Goal: Task Accomplishment & Management: Complete application form

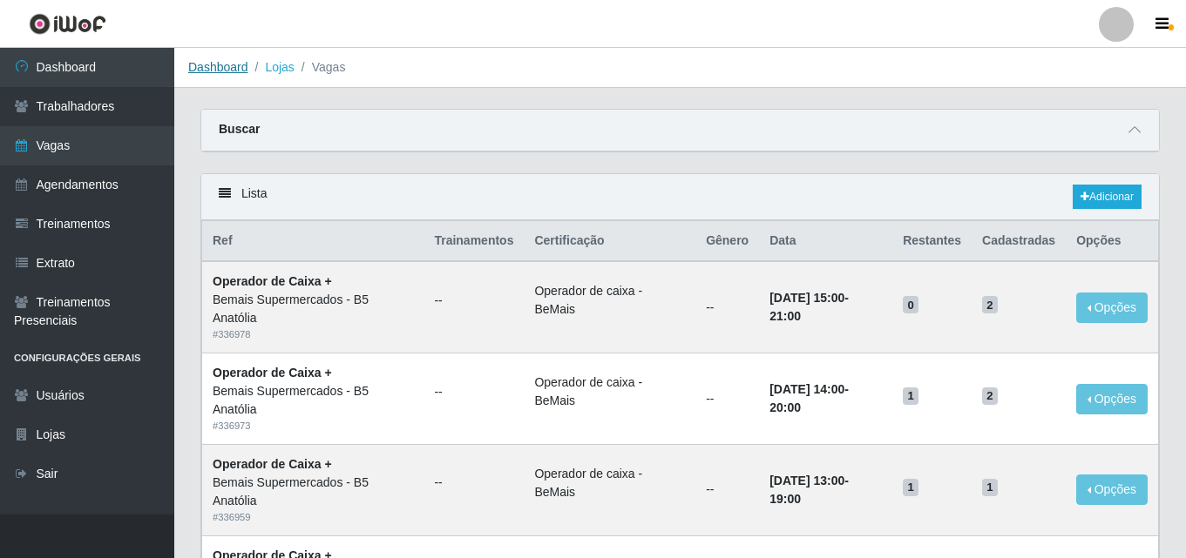
click at [215, 71] on link "Dashboard" at bounding box center [218, 67] width 60 height 14
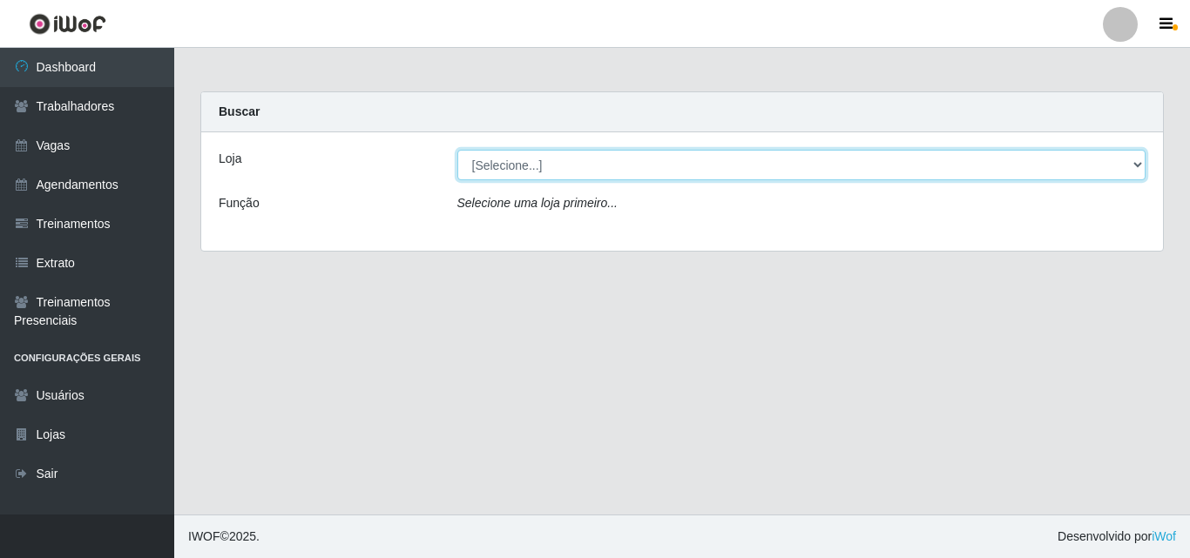
click at [1136, 161] on select "[Selecione...] Bemais Supermercados - B5 Anatólia" at bounding box center [801, 165] width 689 height 30
select select "405"
click at [457, 150] on select "[Selecione...] Bemais Supermercados - B5 Anatólia" at bounding box center [801, 165] width 689 height 30
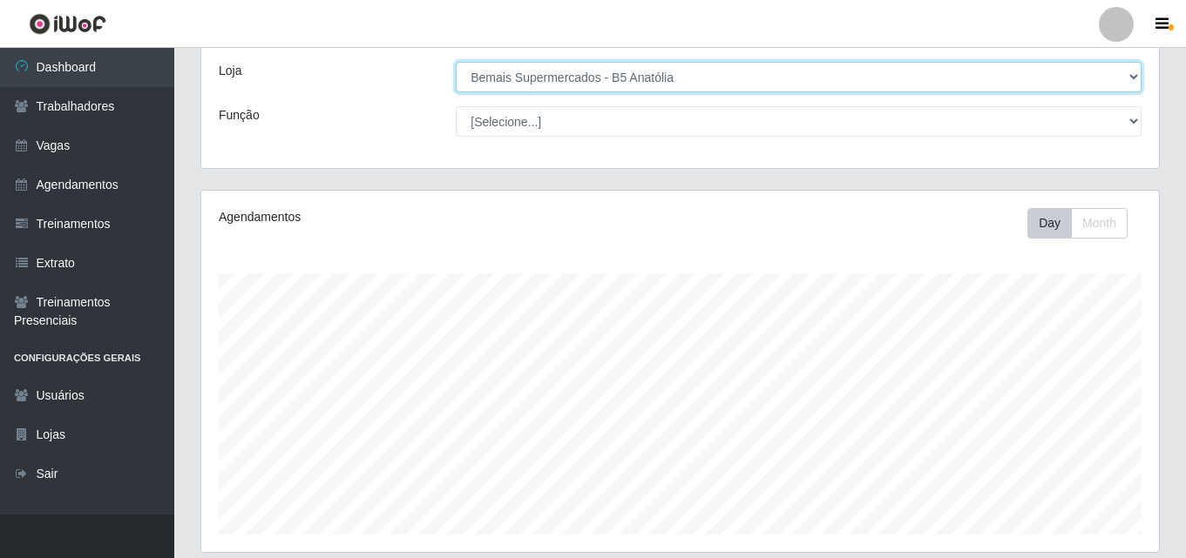
scroll to position [87, 0]
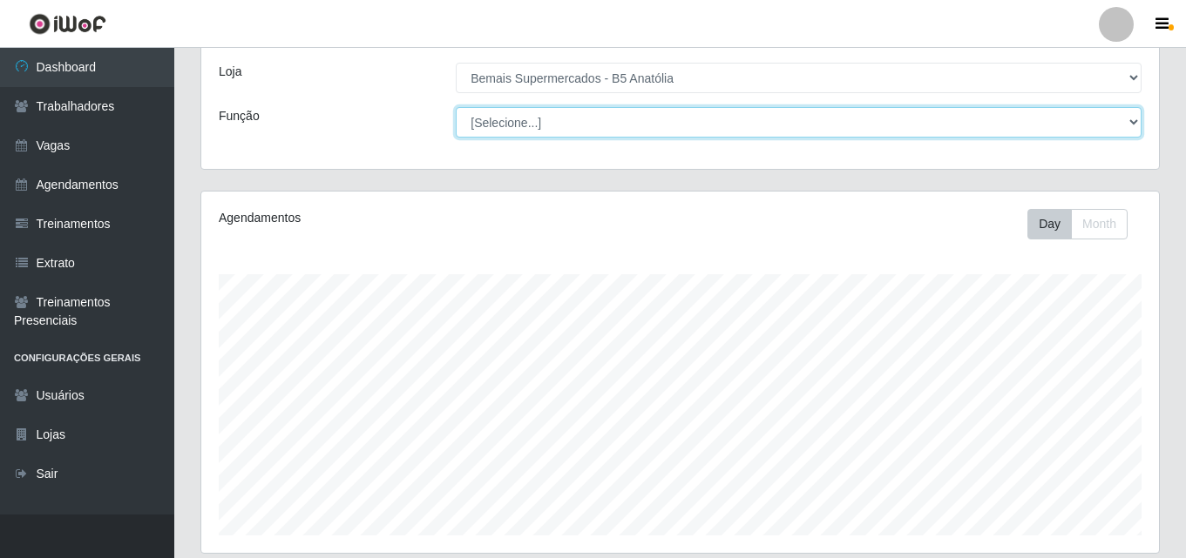
click at [1132, 121] on select "[Selecione...] ASG ASG + ASG ++ Auxiliar de Estacionamento Auxiliar de Estacion…" at bounding box center [799, 122] width 686 height 30
click at [456, 107] on select "[Selecione...] ASG ASG + ASG ++ Auxiliar de Estacionamento Auxiliar de Estacion…" at bounding box center [799, 122] width 686 height 30
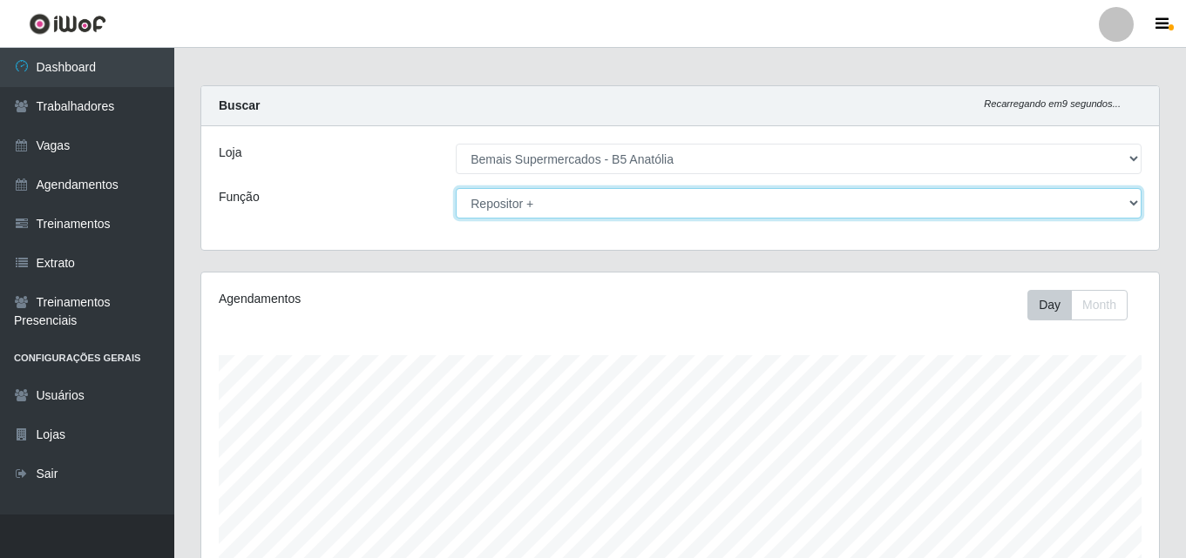
scroll to position [288, 0]
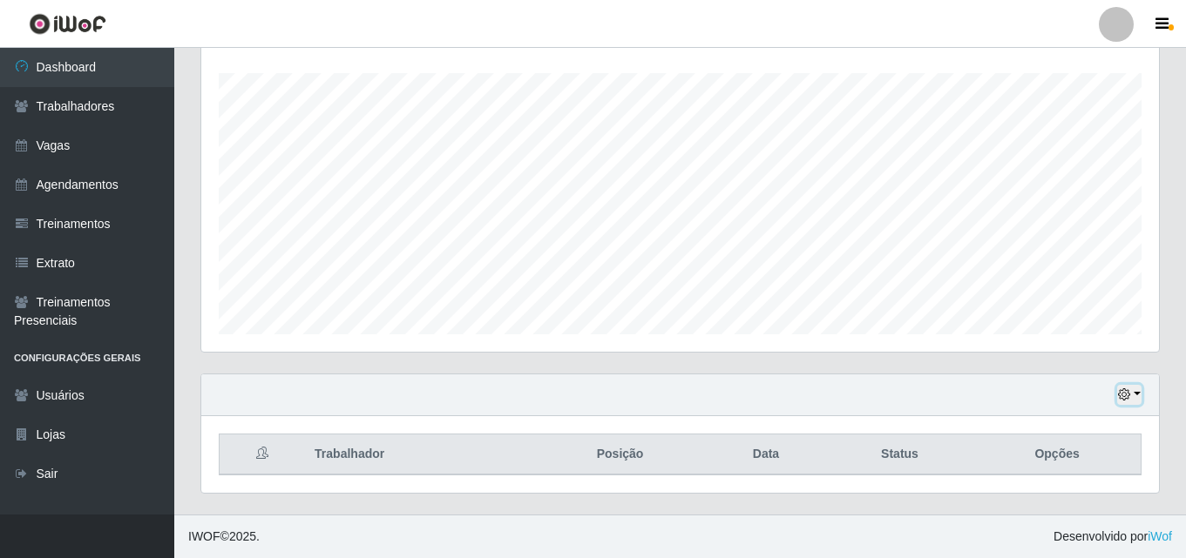
click at [1135, 395] on button "button" at bounding box center [1129, 395] width 24 height 20
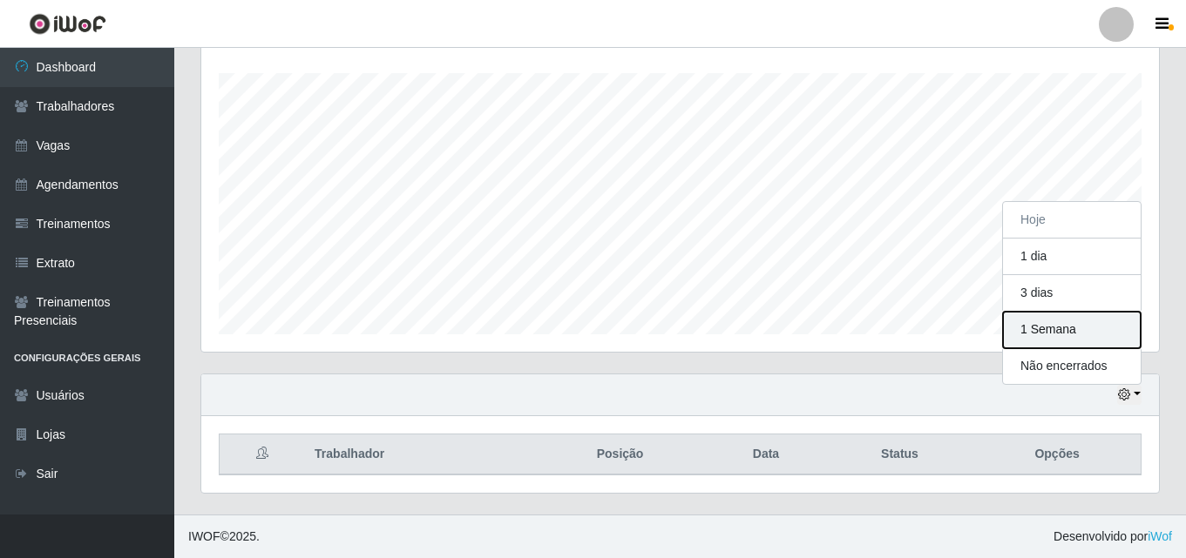
drag, startPoint x: 1048, startPoint y: 327, endPoint x: 998, endPoint y: 371, distance: 66.6
click at [1048, 328] on button "1 Semana" at bounding box center [1072, 330] width 138 height 37
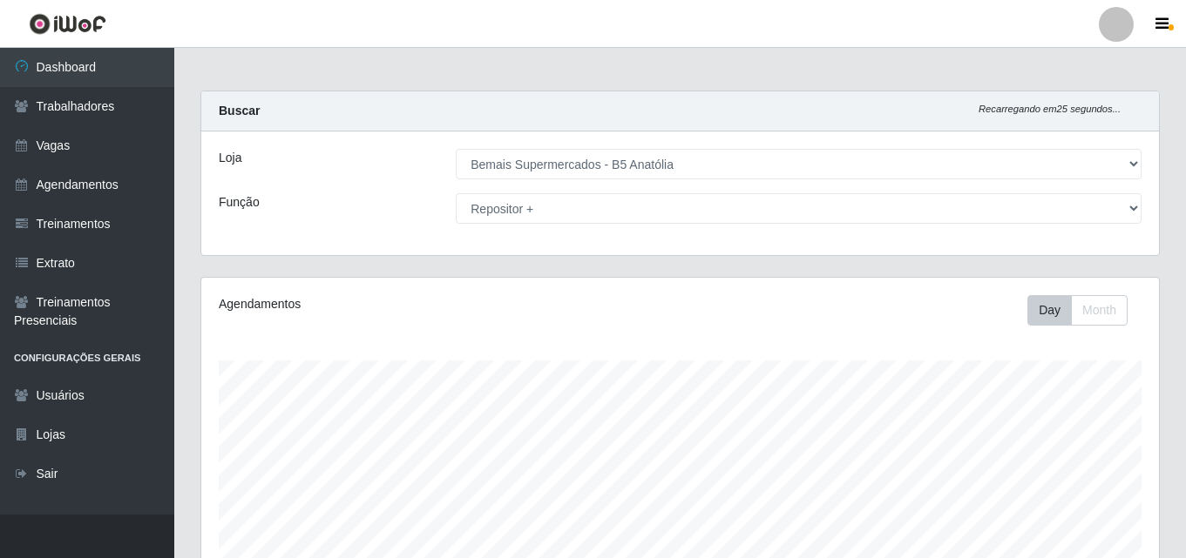
scroll to position [0, 0]
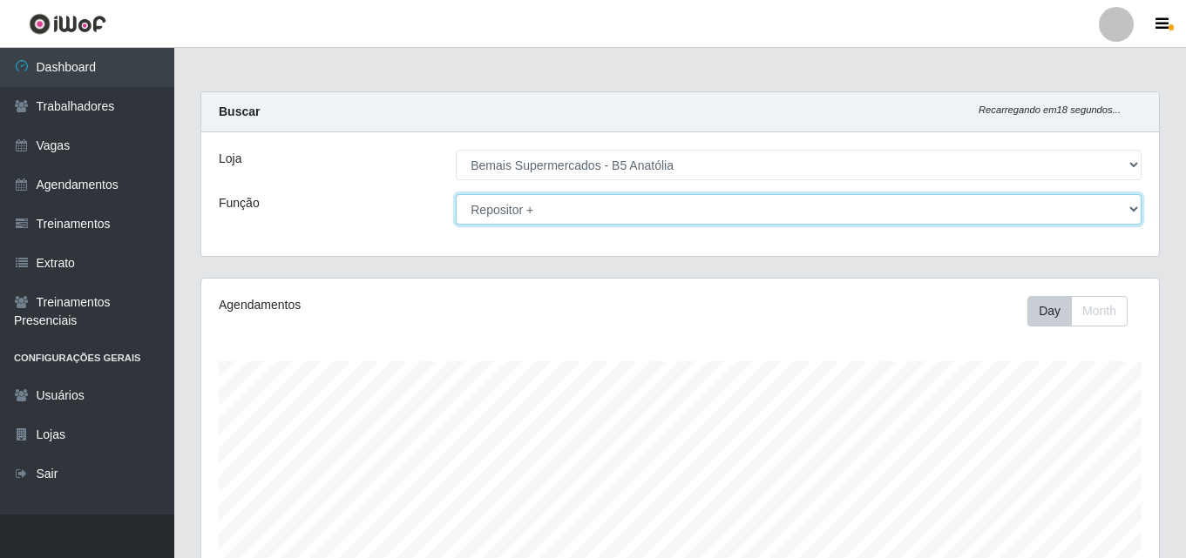
click at [1132, 212] on select "[Selecione...] ASG ASG + ASG ++ Auxiliar de Estacionamento Auxiliar de Estacion…" at bounding box center [799, 209] width 686 height 30
click at [543, 206] on select "[Selecione...] ASG ASG + ASG ++ Auxiliar de Estacionamento Auxiliar de Estacion…" at bounding box center [799, 209] width 686 height 30
click at [1132, 210] on select "[Selecione...] ASG ASG + ASG ++ Auxiliar de Estacionamento Auxiliar de Estacion…" at bounding box center [799, 209] width 686 height 30
click at [456, 194] on select "[Selecione...] ASG ASG + ASG ++ Auxiliar de Estacionamento Auxiliar de Estacion…" at bounding box center [799, 209] width 686 height 30
click at [1132, 211] on select "[Selecione...] ASG ASG + ASG ++ Auxiliar de Estacionamento Auxiliar de Estacion…" at bounding box center [799, 209] width 686 height 30
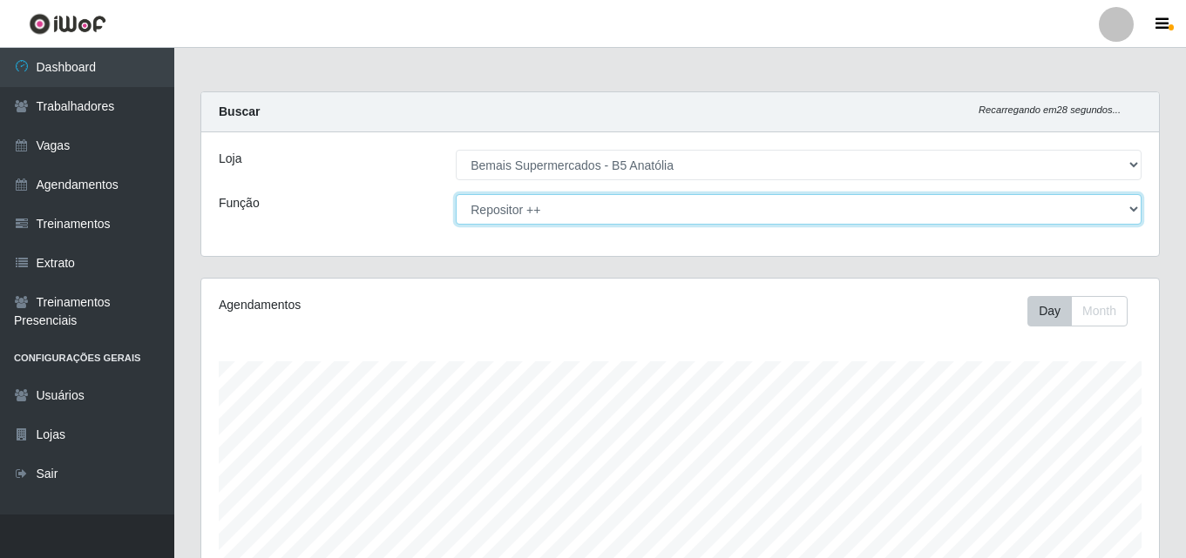
click at [456, 194] on select "[Selecione...] ASG ASG + ASG ++ Auxiliar de Estacionamento Auxiliar de Estacion…" at bounding box center [799, 209] width 686 height 30
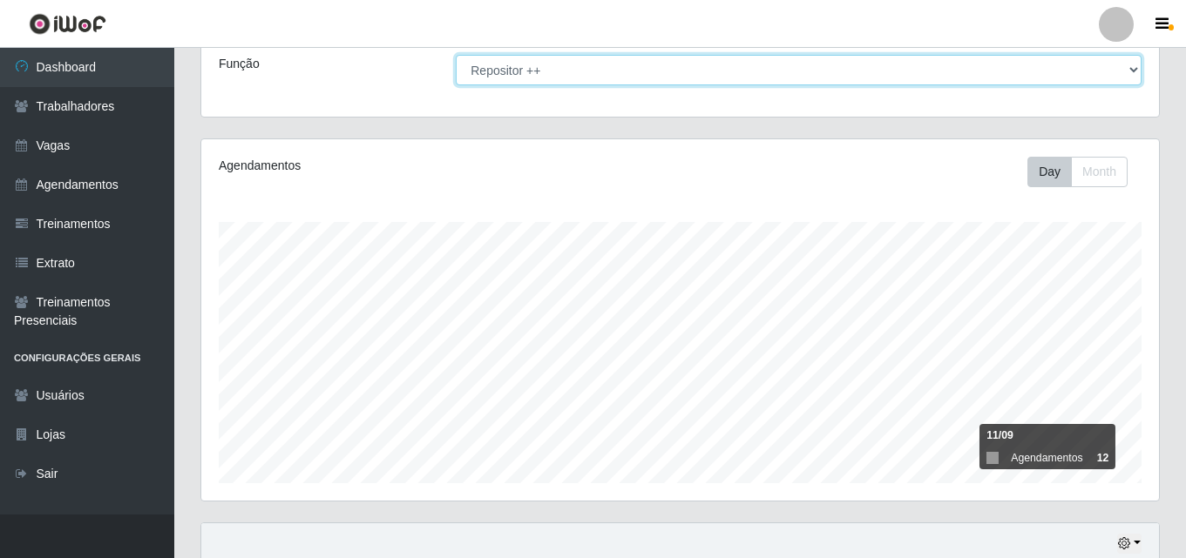
scroll to position [288, 0]
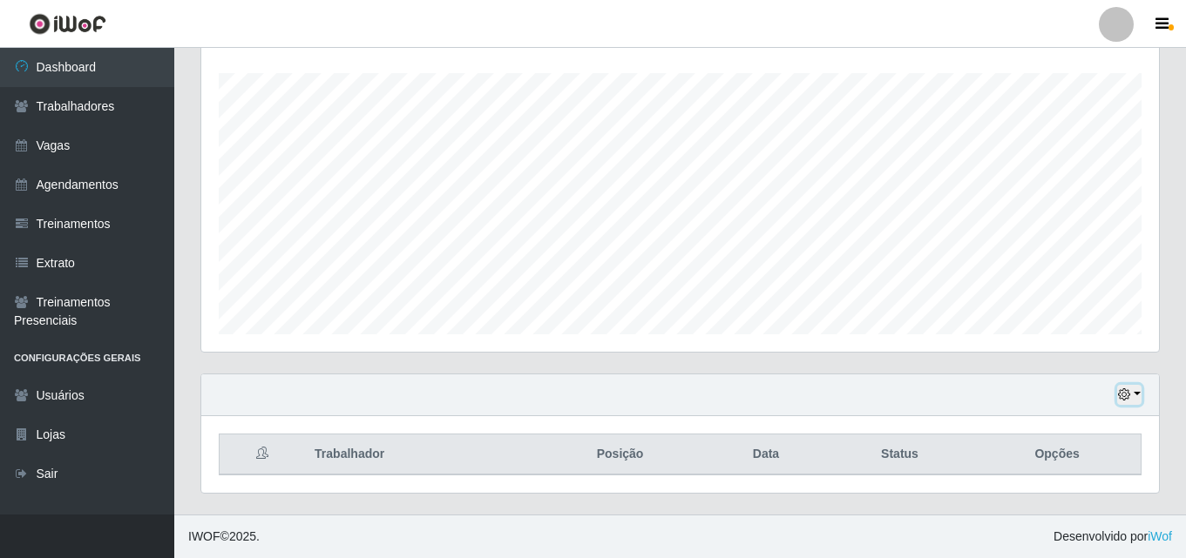
click at [1136, 395] on button "button" at bounding box center [1129, 395] width 24 height 20
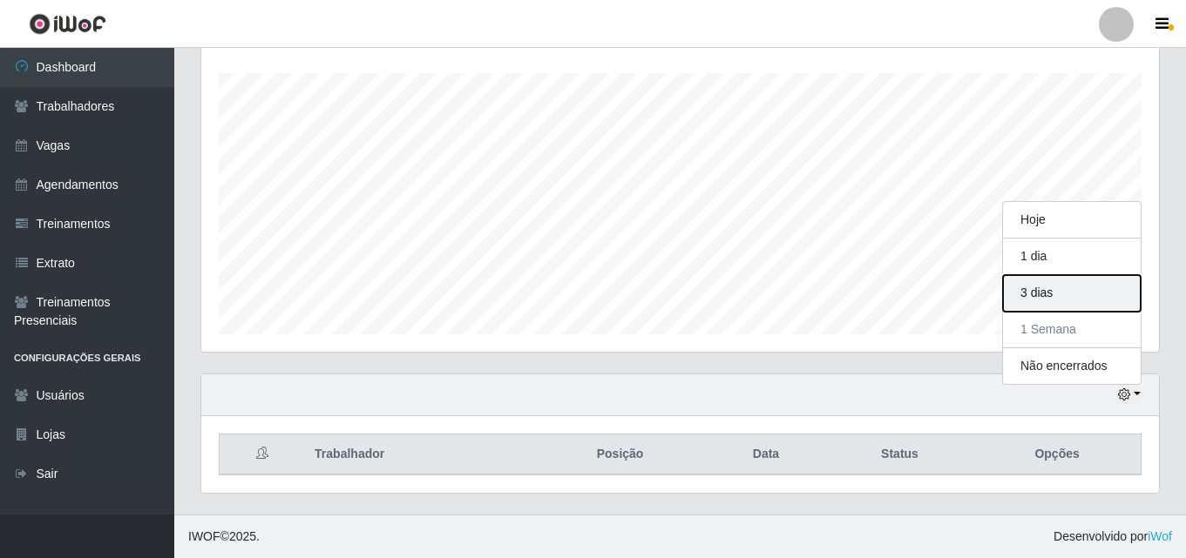
click at [1040, 300] on button "3 dias" at bounding box center [1072, 293] width 138 height 37
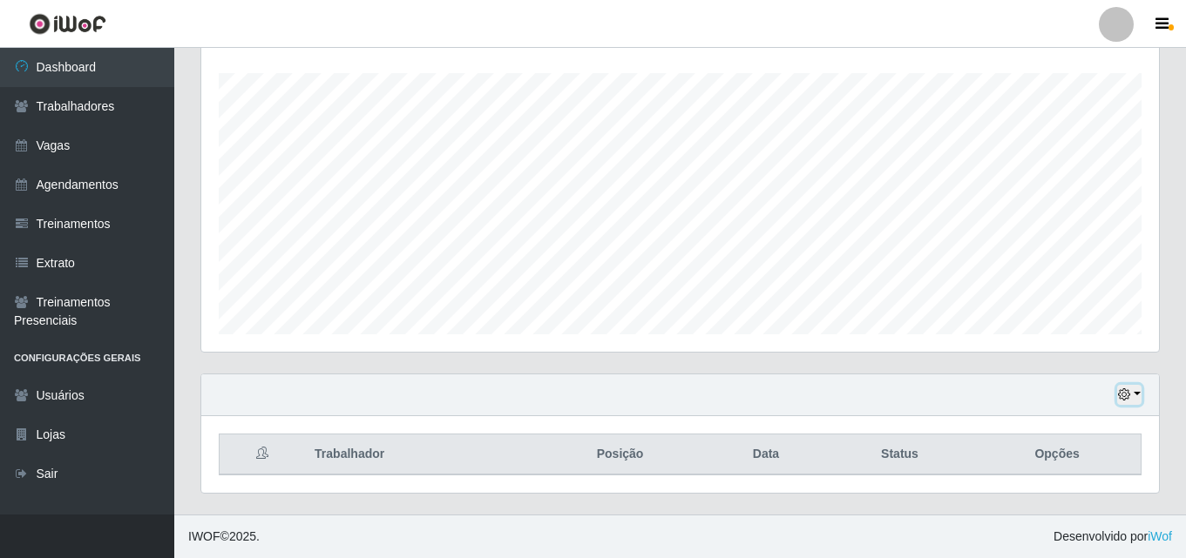
click at [1133, 394] on button "button" at bounding box center [1129, 395] width 24 height 20
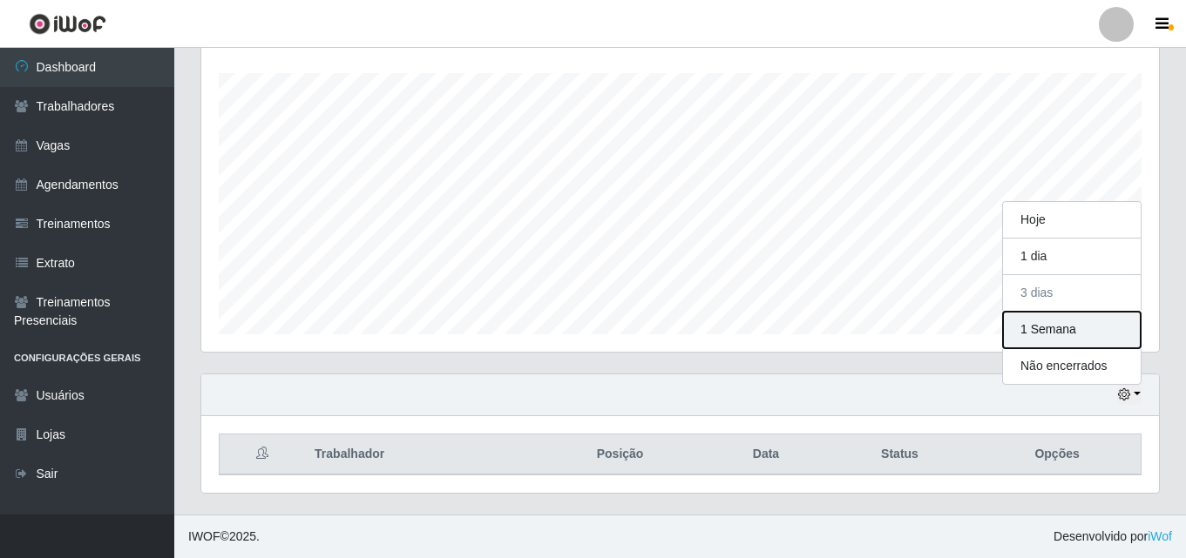
click at [1027, 333] on button "1 Semana" at bounding box center [1072, 330] width 138 height 37
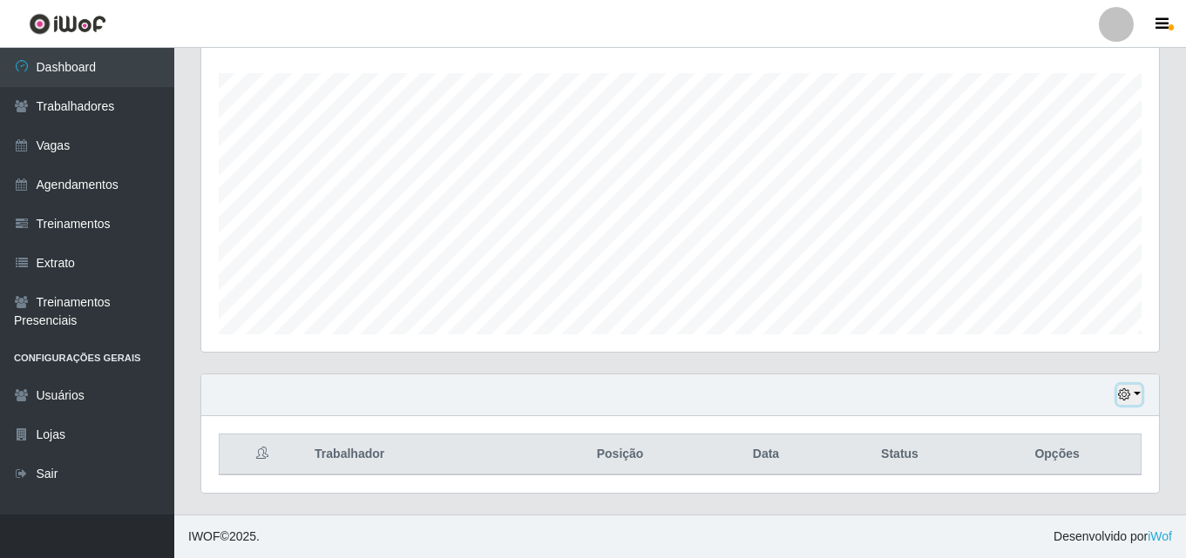
click at [1138, 398] on button "button" at bounding box center [1129, 395] width 24 height 20
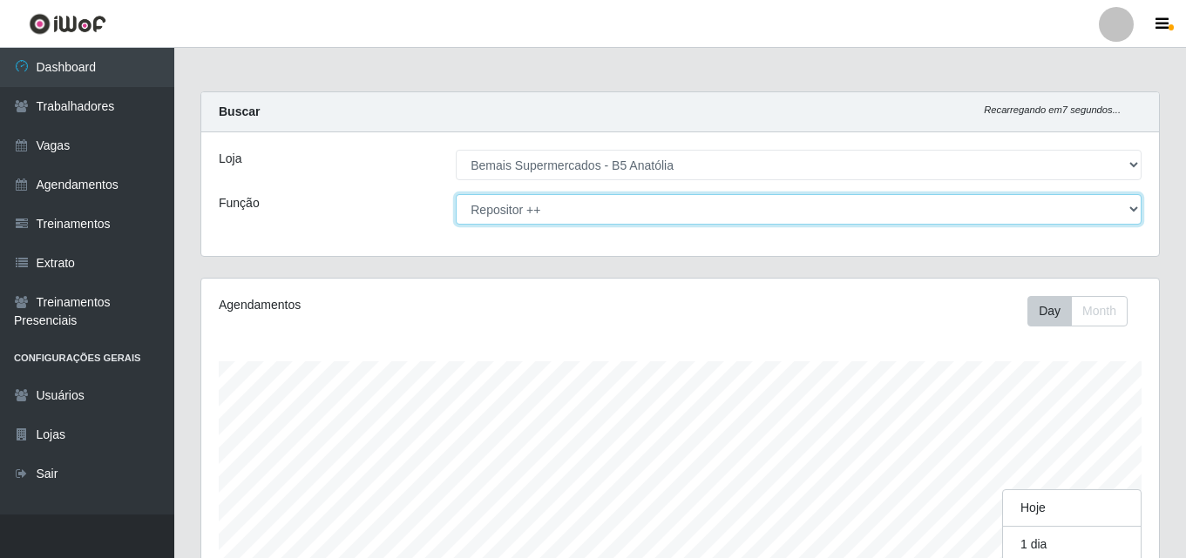
drag, startPoint x: 1132, startPoint y: 209, endPoint x: 1119, endPoint y: 220, distance: 16.6
click at [1132, 209] on select "[Selecione...] ASG ASG + ASG ++ Auxiliar de Estacionamento Auxiliar de Estacion…" at bounding box center [799, 209] width 686 height 30
select select "24"
click at [456, 194] on select "[Selecione...] ASG ASG + ASG ++ Auxiliar de Estacionamento Auxiliar de Estacion…" at bounding box center [799, 209] width 686 height 30
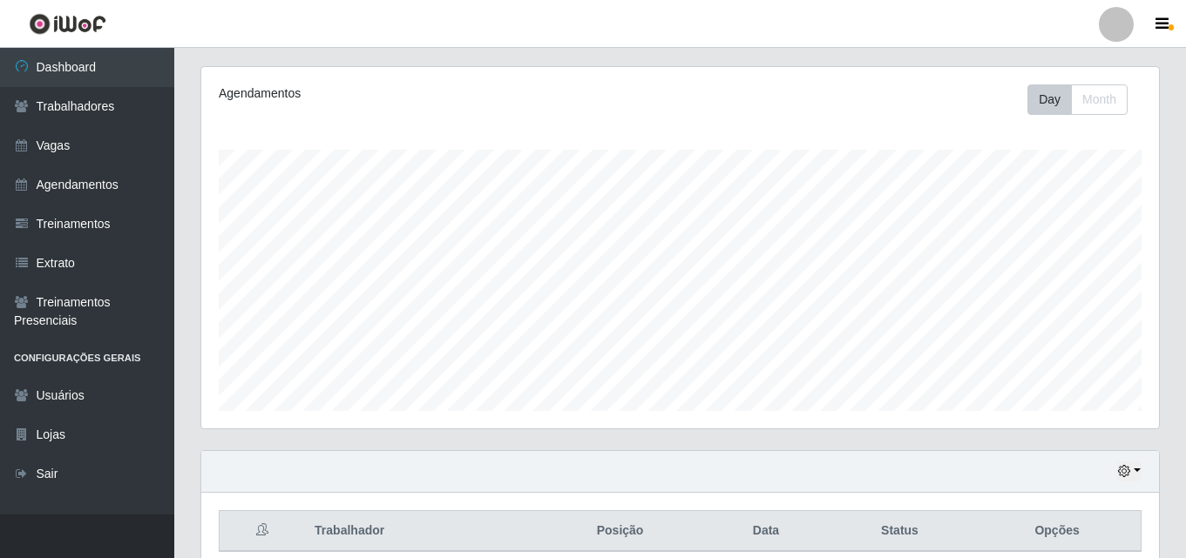
scroll to position [288, 0]
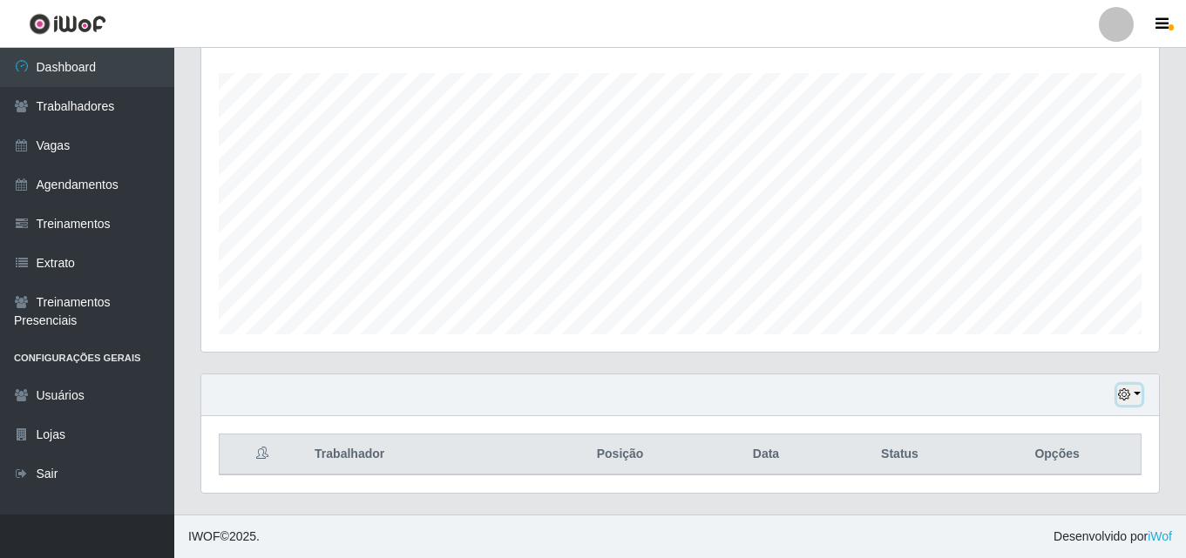
click at [1132, 394] on button "button" at bounding box center [1129, 395] width 24 height 20
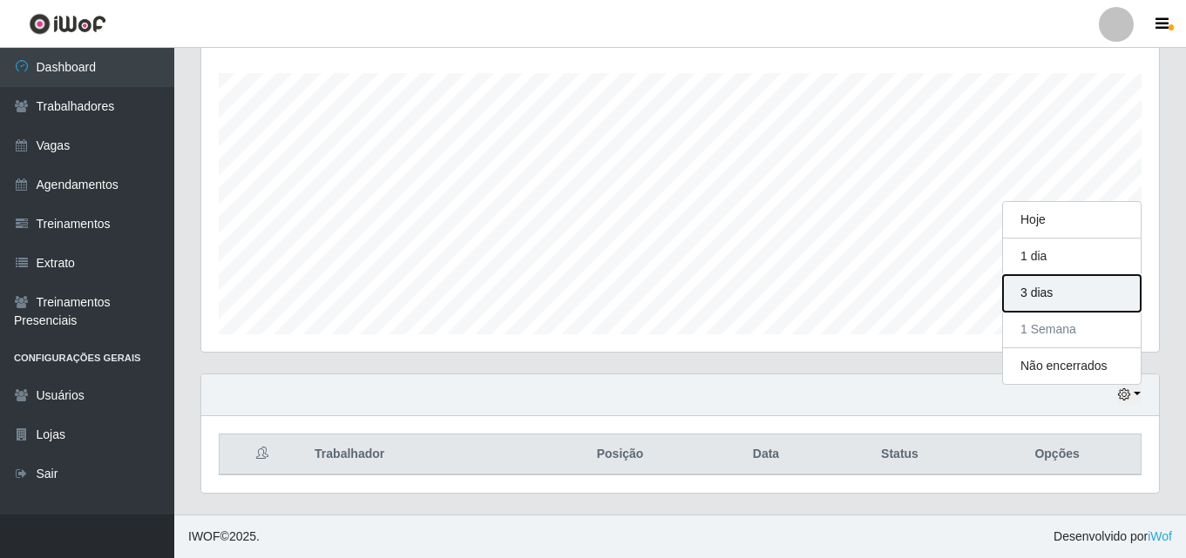
click at [1037, 297] on button "3 dias" at bounding box center [1072, 293] width 138 height 37
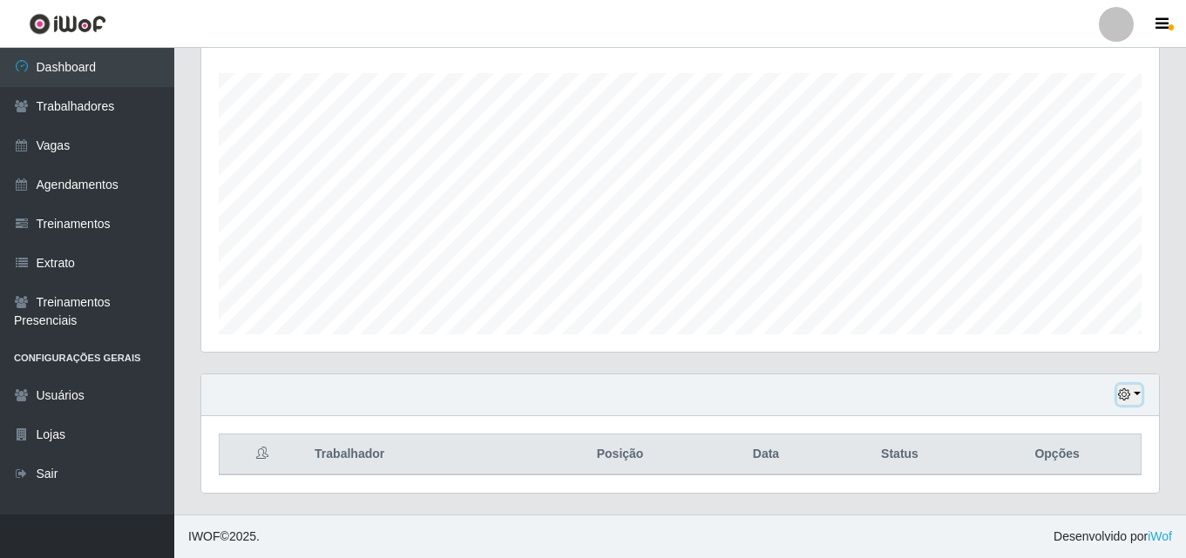
click at [1134, 394] on button "button" at bounding box center [1129, 395] width 24 height 20
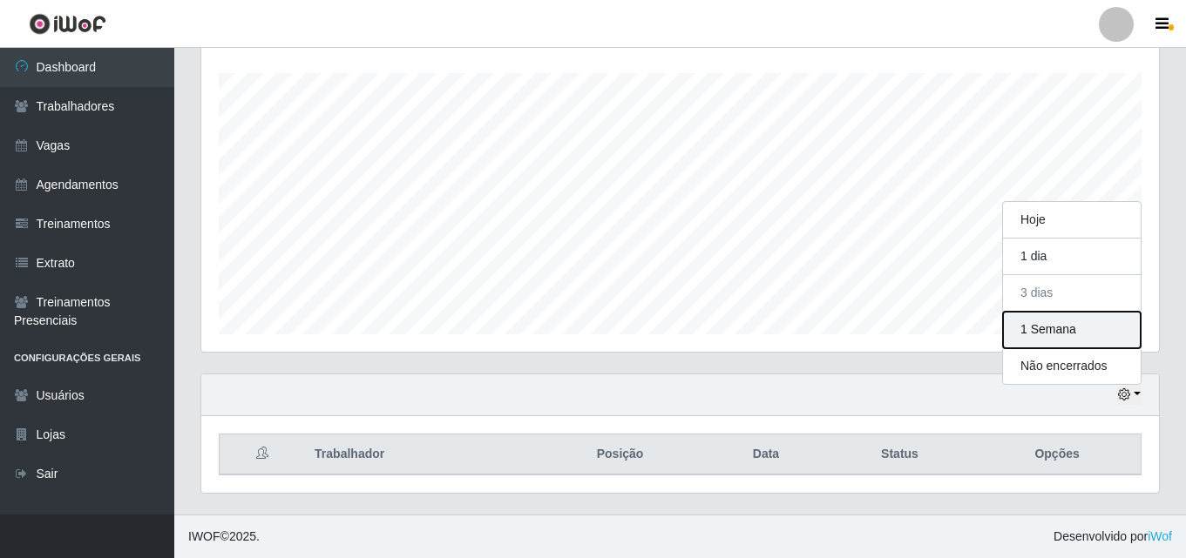
click at [1038, 336] on button "1 Semana" at bounding box center [1072, 330] width 138 height 37
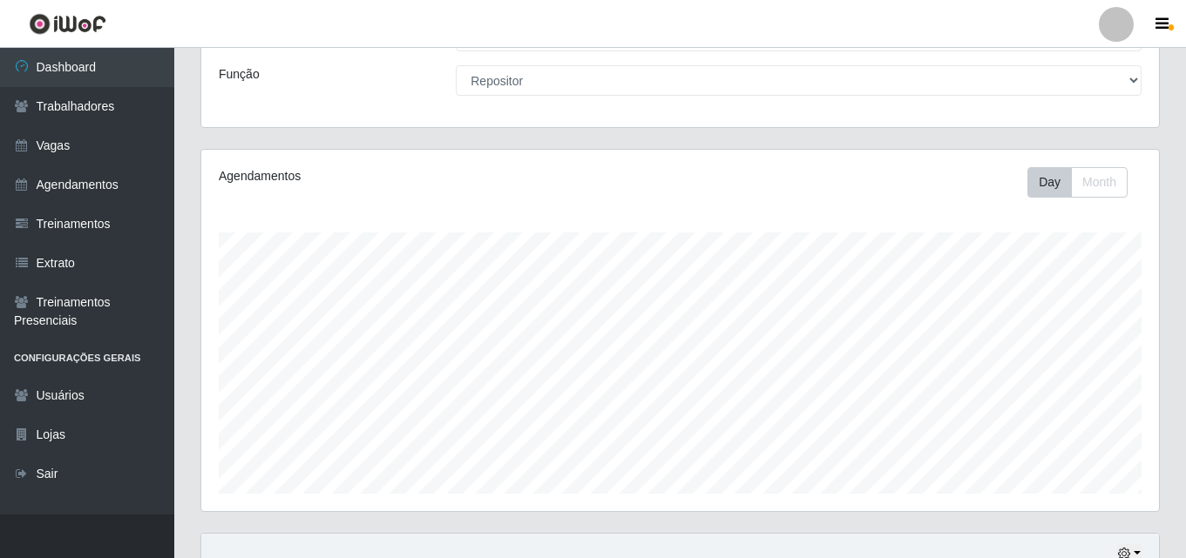
scroll to position [0, 0]
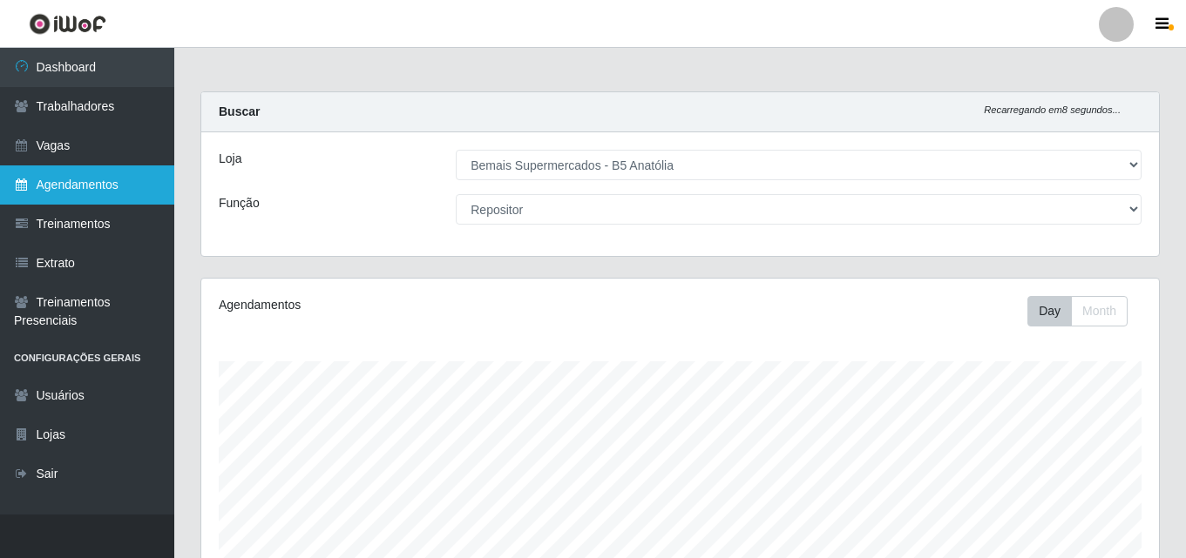
click at [84, 180] on link "Agendamentos" at bounding box center [87, 185] width 174 height 39
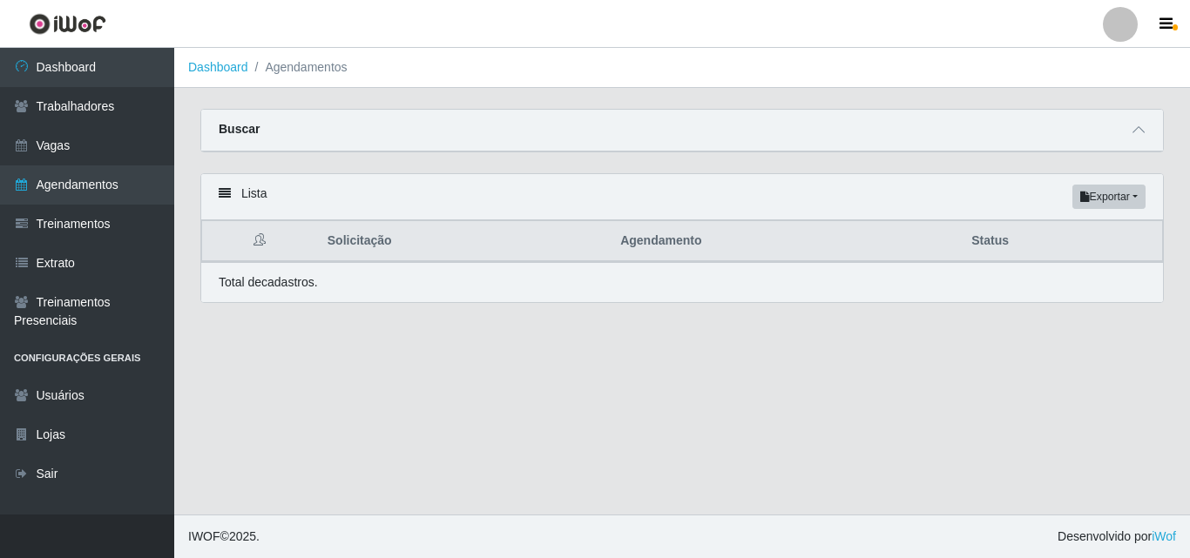
click at [218, 200] on div "Lista Exportar PDF Excel" at bounding box center [682, 197] width 962 height 46
click at [221, 195] on icon at bounding box center [225, 193] width 12 height 12
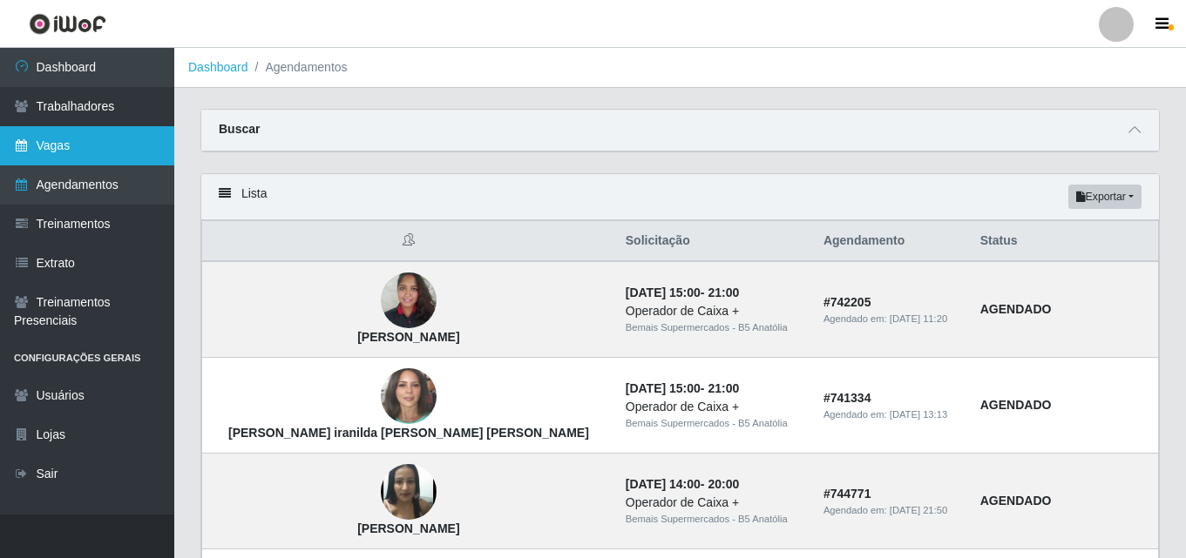
click at [129, 145] on link "Vagas" at bounding box center [87, 145] width 174 height 39
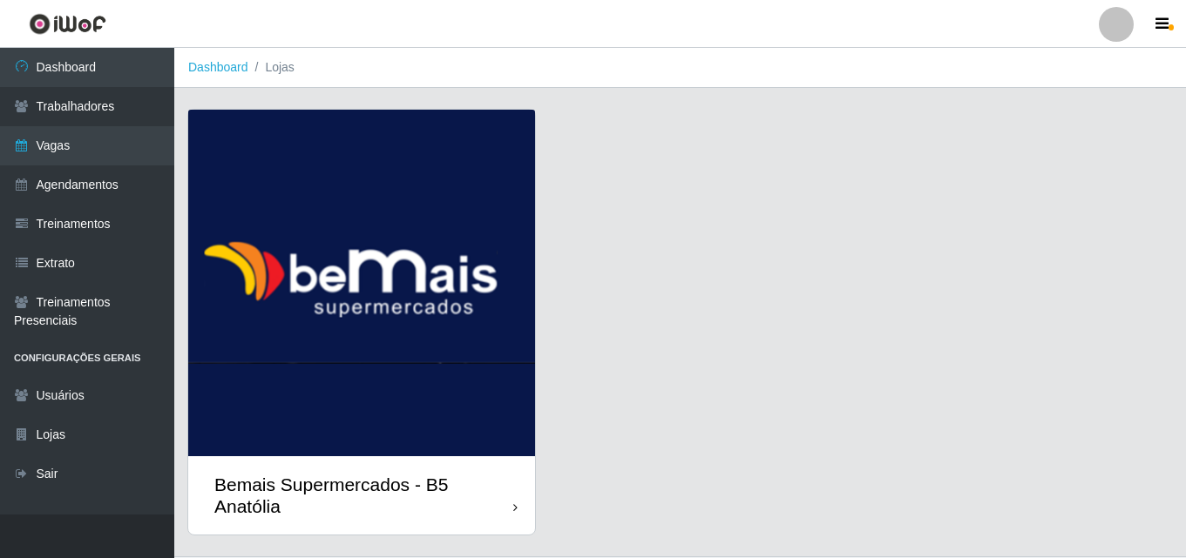
click at [511, 505] on div "Bemais Supermercados - B5 Anatólia" at bounding box center [363, 496] width 299 height 44
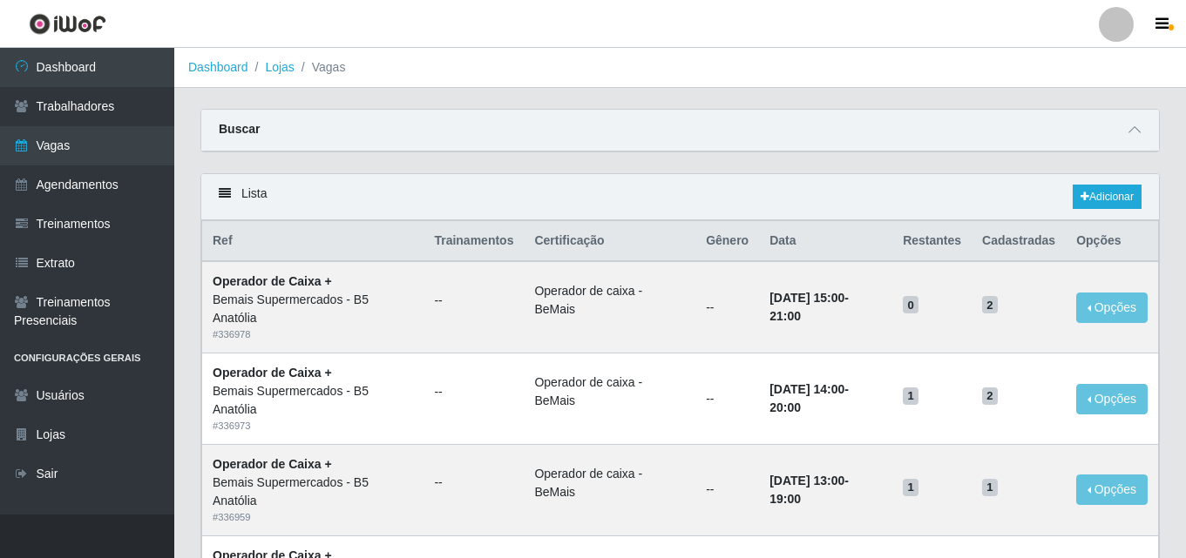
click at [221, 196] on icon at bounding box center [225, 193] width 12 height 12
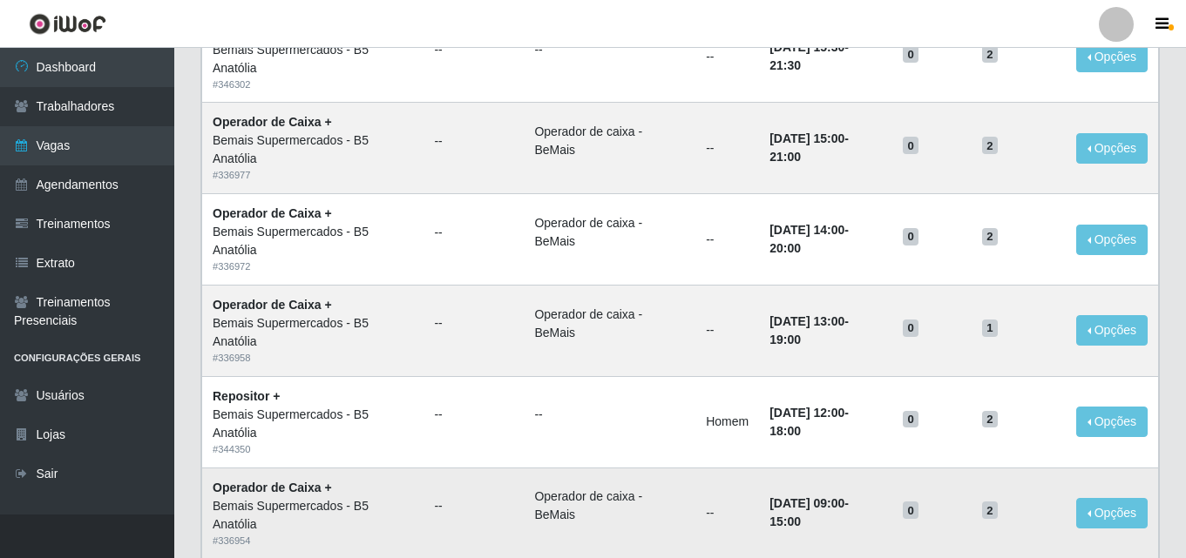
scroll to position [1193, 0]
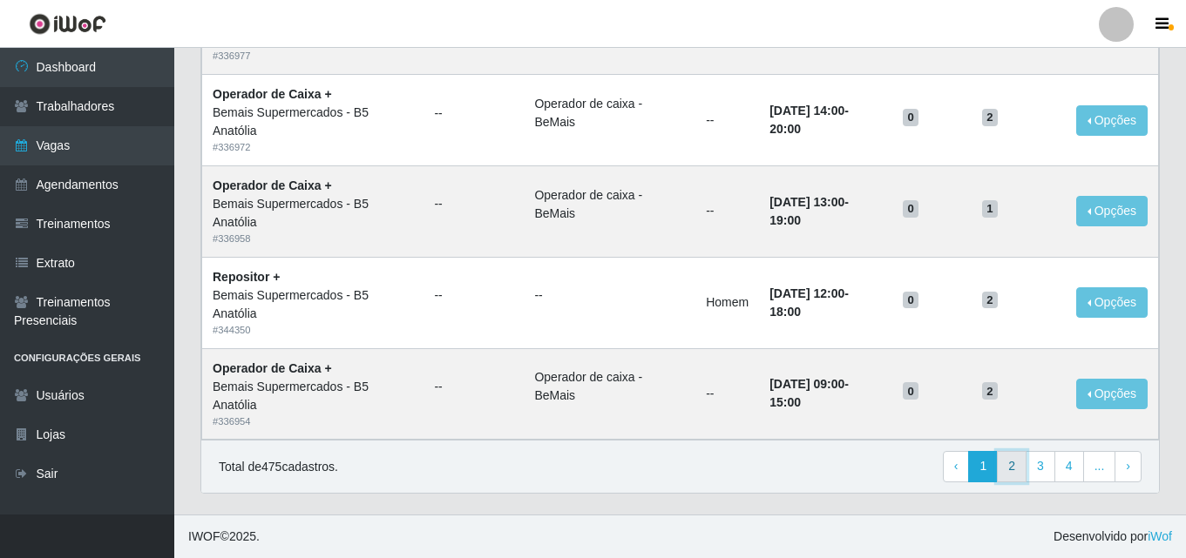
click at [1014, 477] on link "2" at bounding box center [1012, 466] width 30 height 31
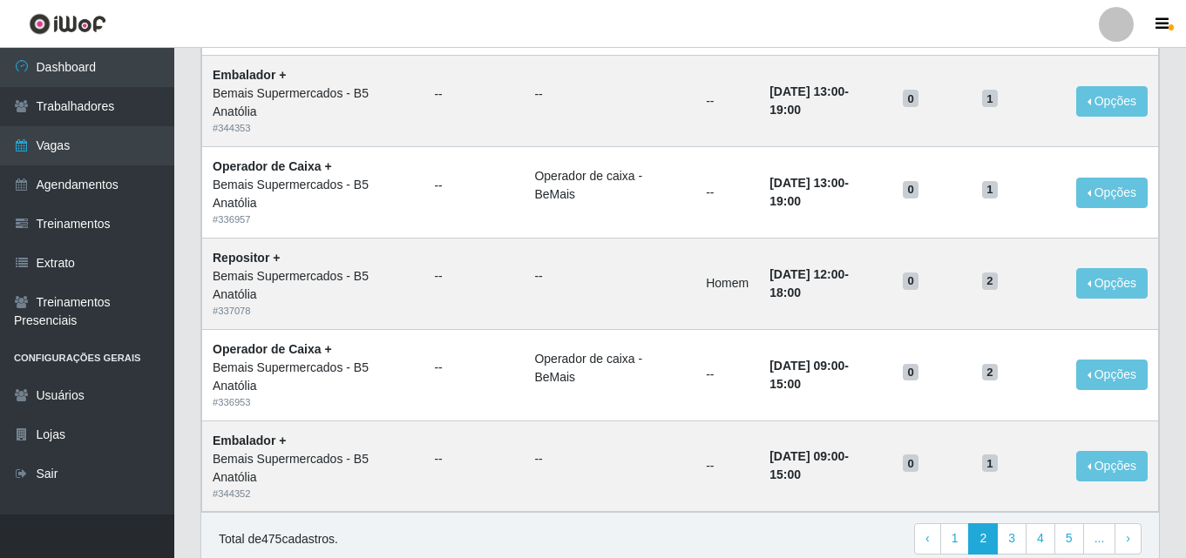
scroll to position [1193, 0]
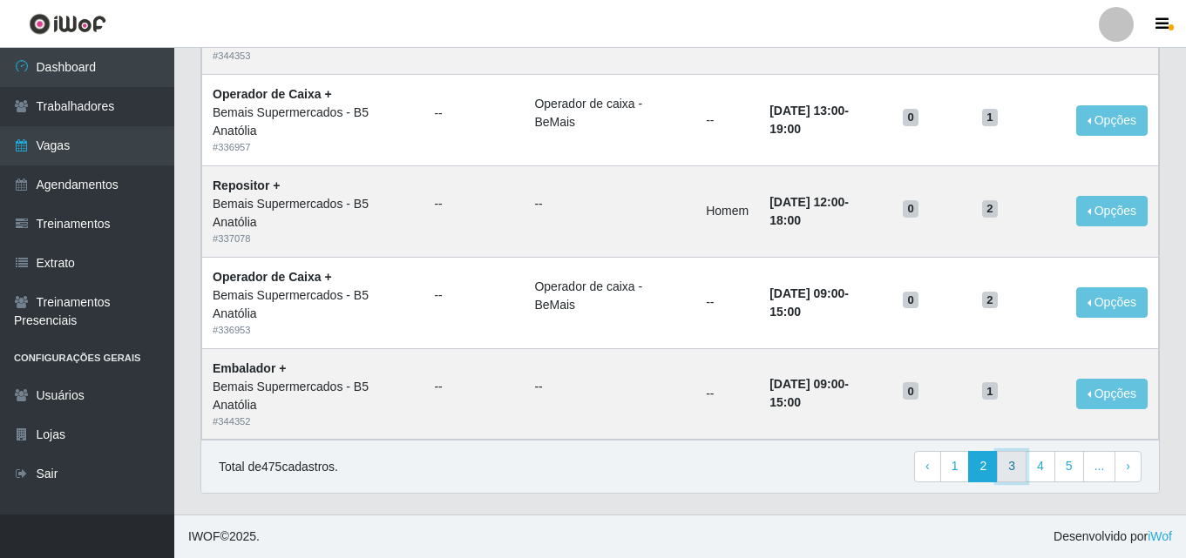
click at [1017, 467] on link "3" at bounding box center [1012, 466] width 30 height 31
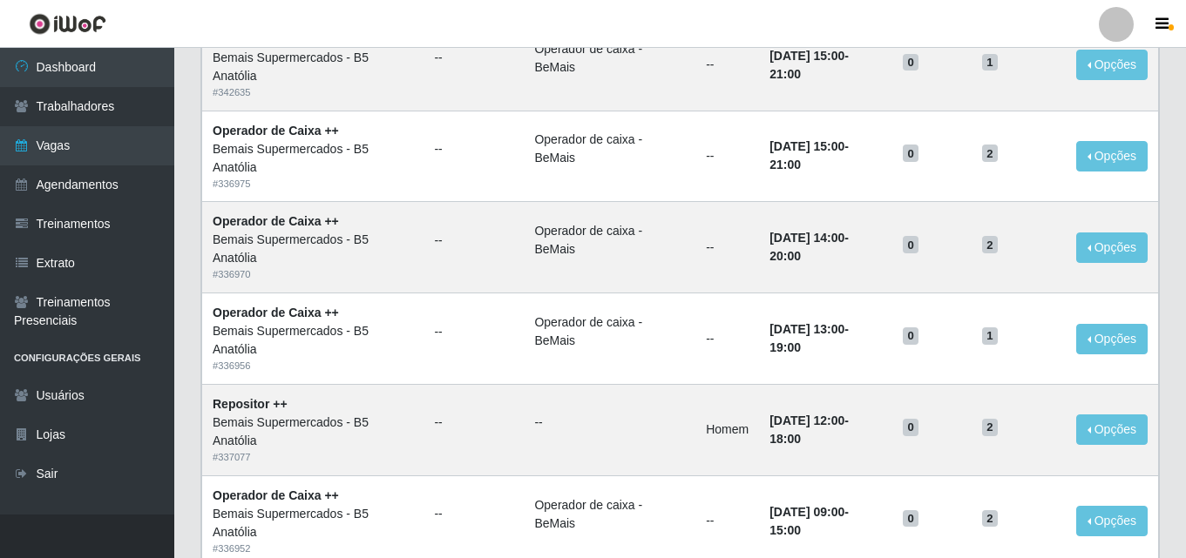
scroll to position [1193, 0]
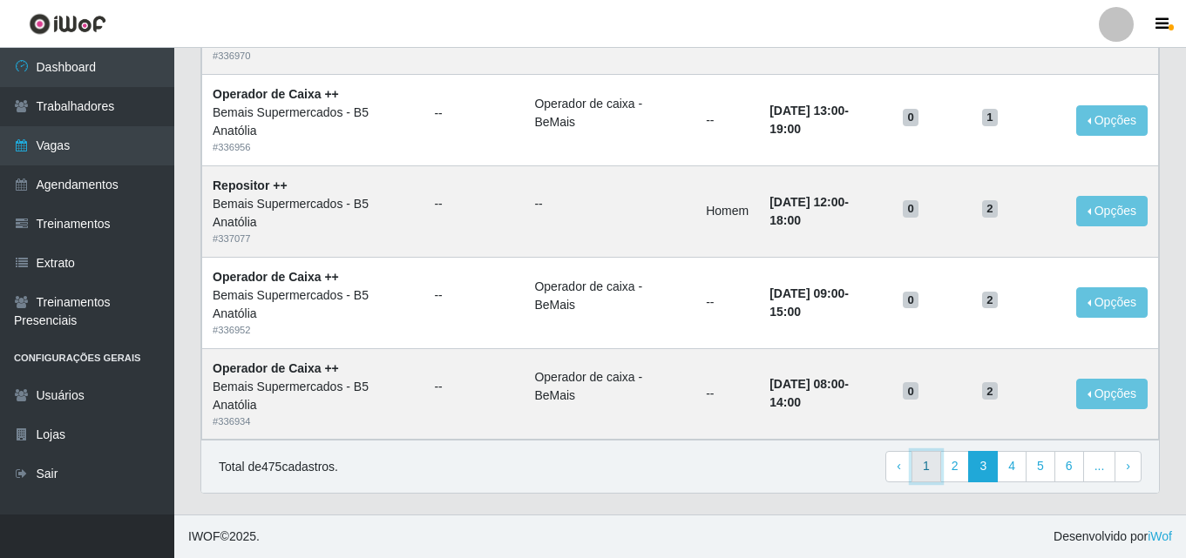
click at [929, 463] on link "1" at bounding box center [926, 466] width 30 height 31
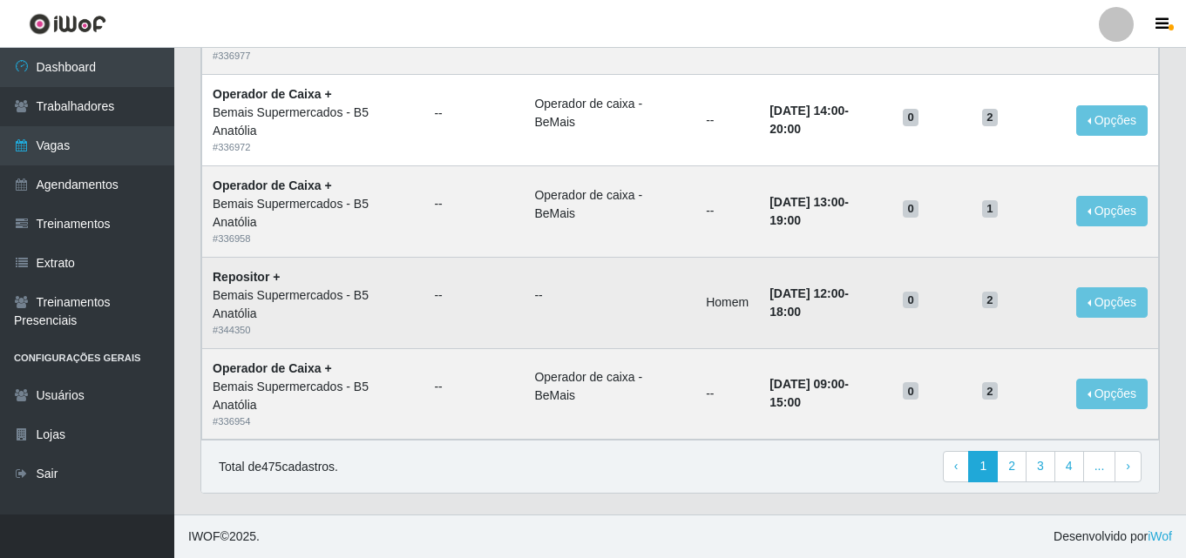
scroll to position [1193, 0]
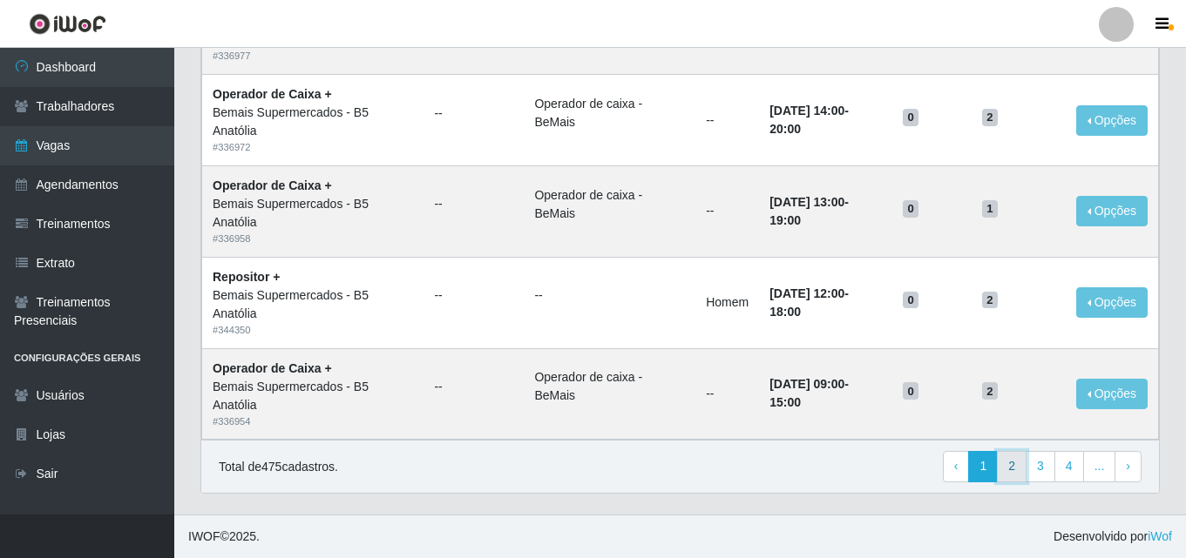
click at [1006, 470] on link "2" at bounding box center [1012, 466] width 30 height 31
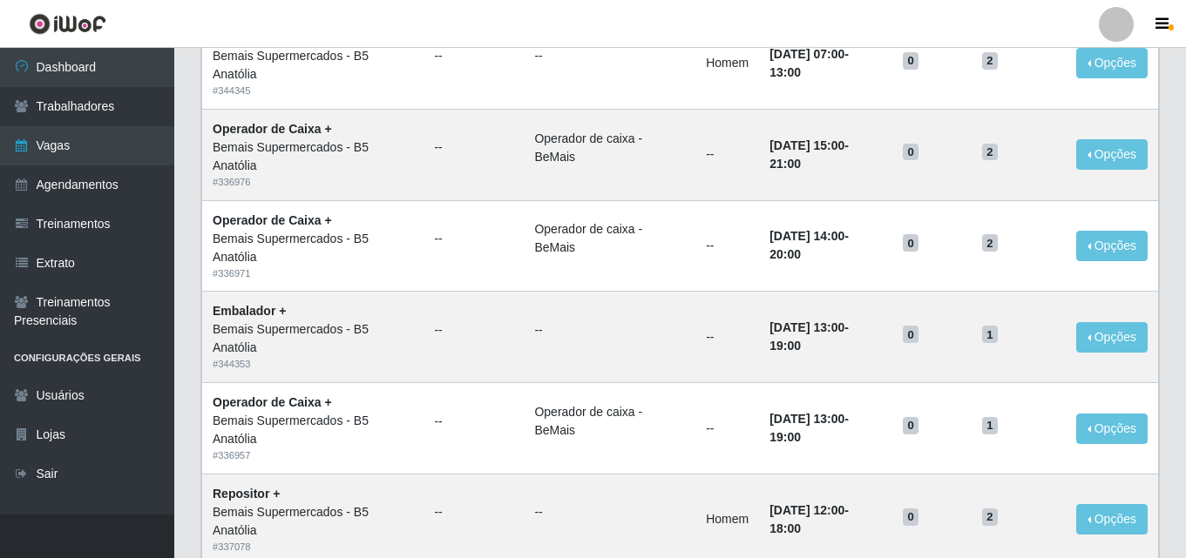
scroll to position [1193, 0]
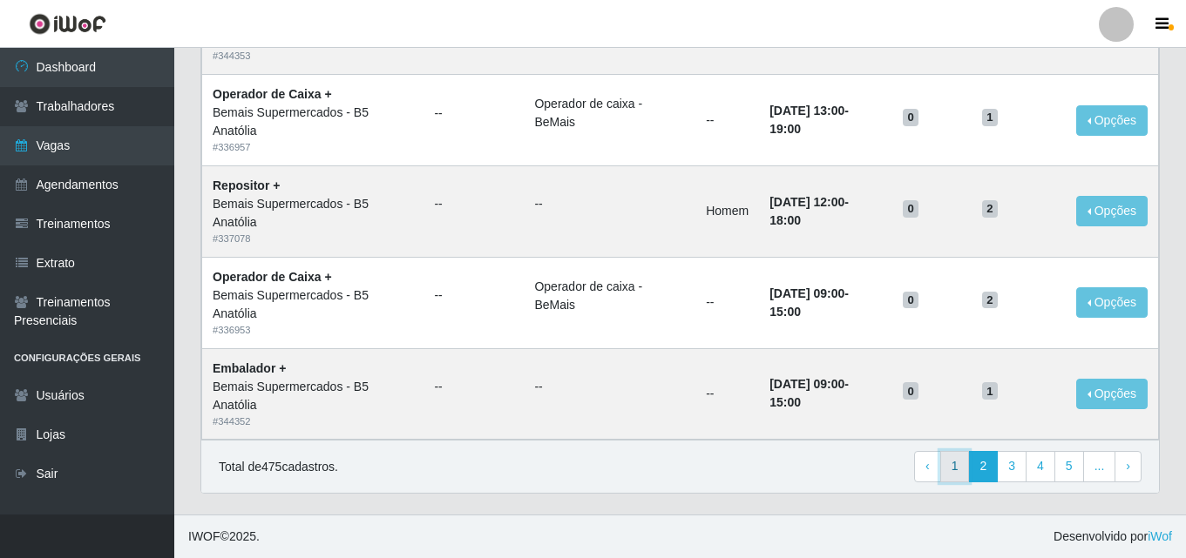
click at [965, 470] on link "1" at bounding box center [955, 466] width 30 height 31
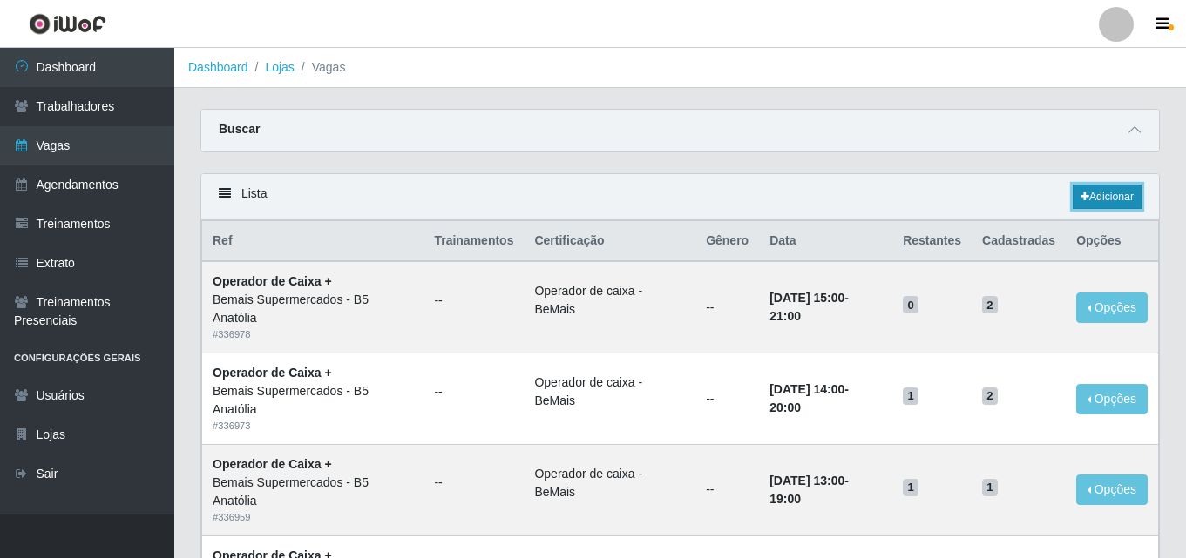
click at [1106, 196] on link "Adicionar" at bounding box center [1106, 197] width 69 height 24
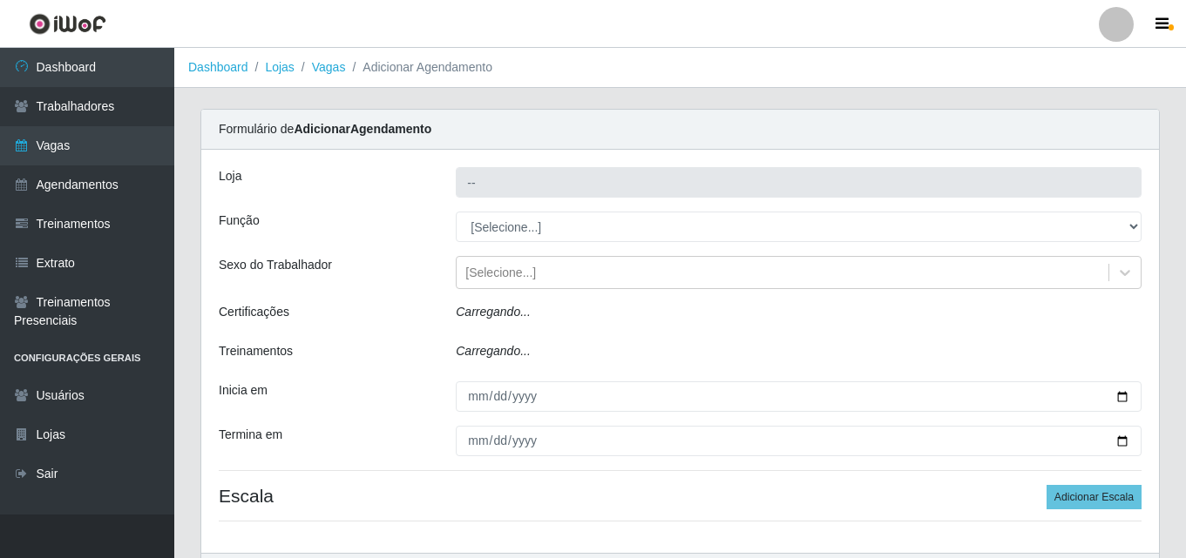
type input "Bemais Supermercados - B5 Anatólia"
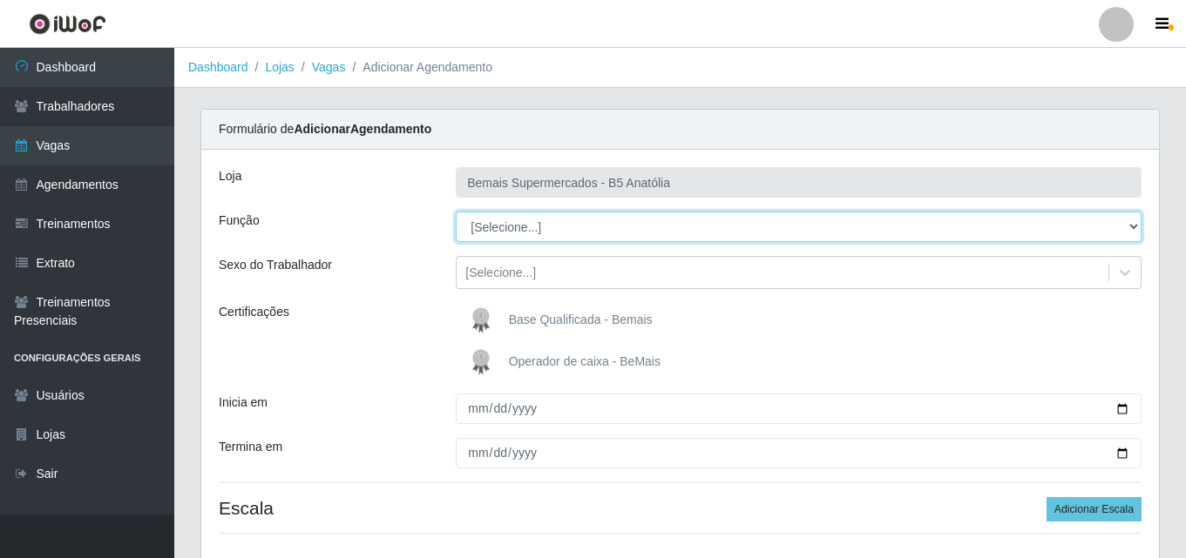
click at [1132, 226] on select "[Selecione...] ASG ASG + ASG ++ Auxiliar de Estacionamento Auxiliar de Estacion…" at bounding box center [799, 227] width 686 height 30
select select "82"
click at [456, 212] on select "[Selecione...] ASG ASG + ASG ++ Auxiliar de Estacionamento Auxiliar de Estacion…" at bounding box center [799, 227] width 686 height 30
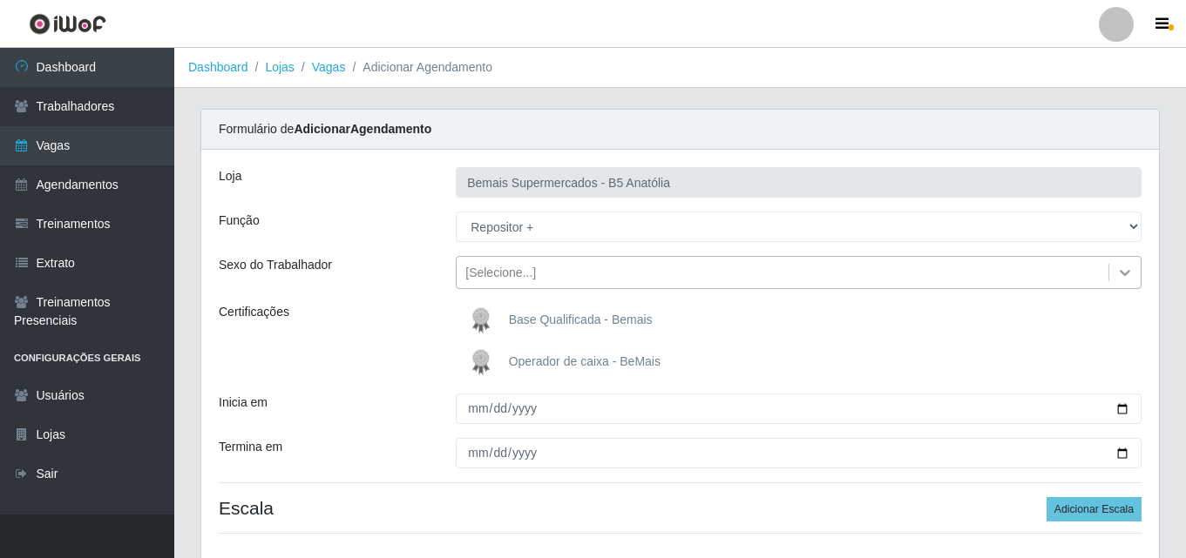
click at [1127, 270] on icon at bounding box center [1124, 272] width 17 height 17
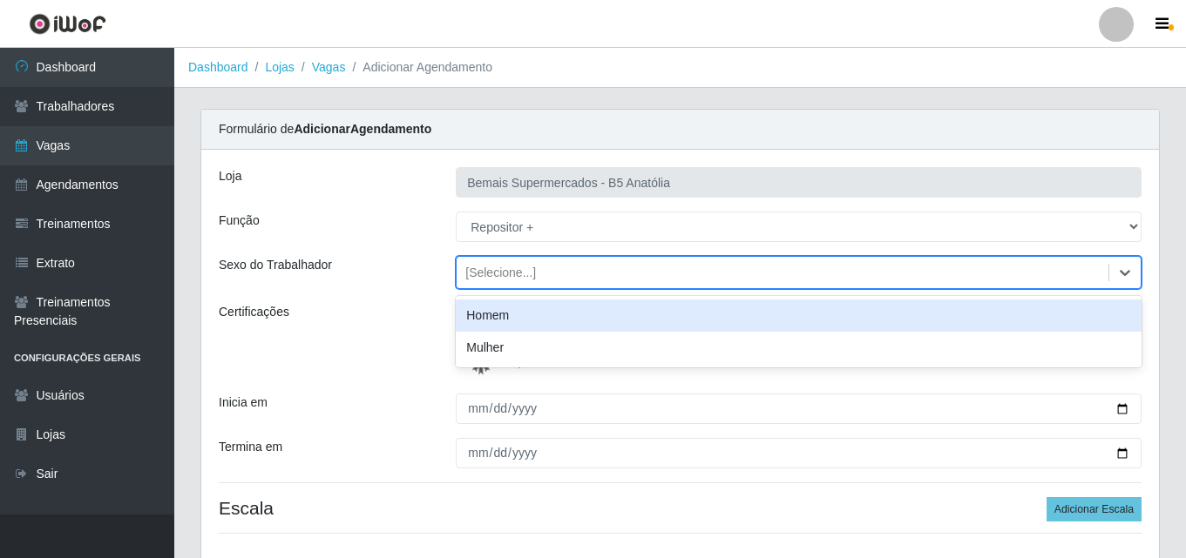
click at [537, 320] on div "Homem" at bounding box center [799, 316] width 686 height 32
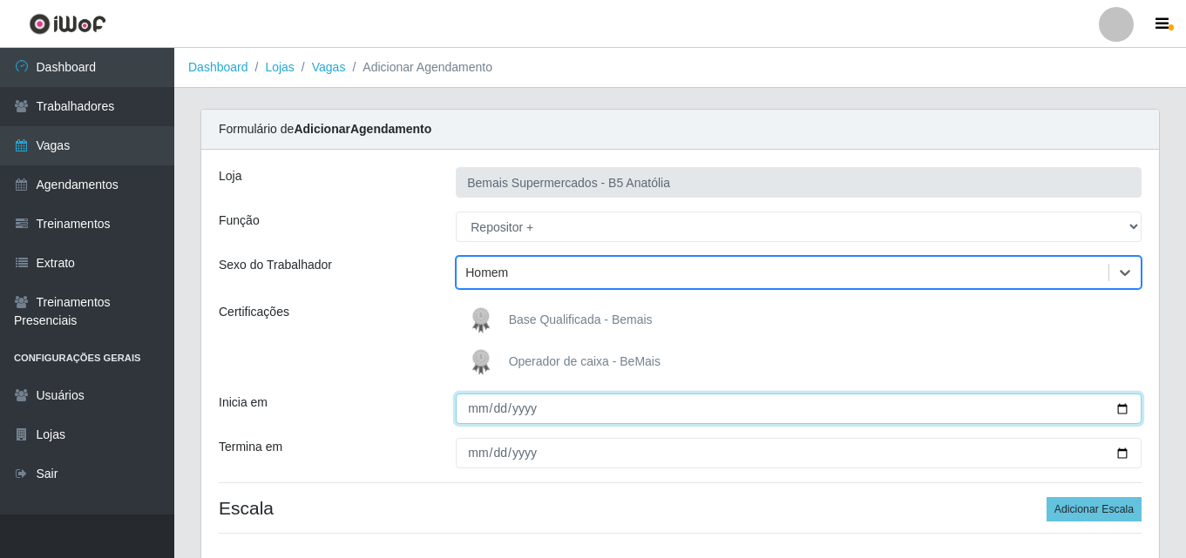
click at [1124, 410] on input "Inicia em" at bounding box center [799, 409] width 686 height 30
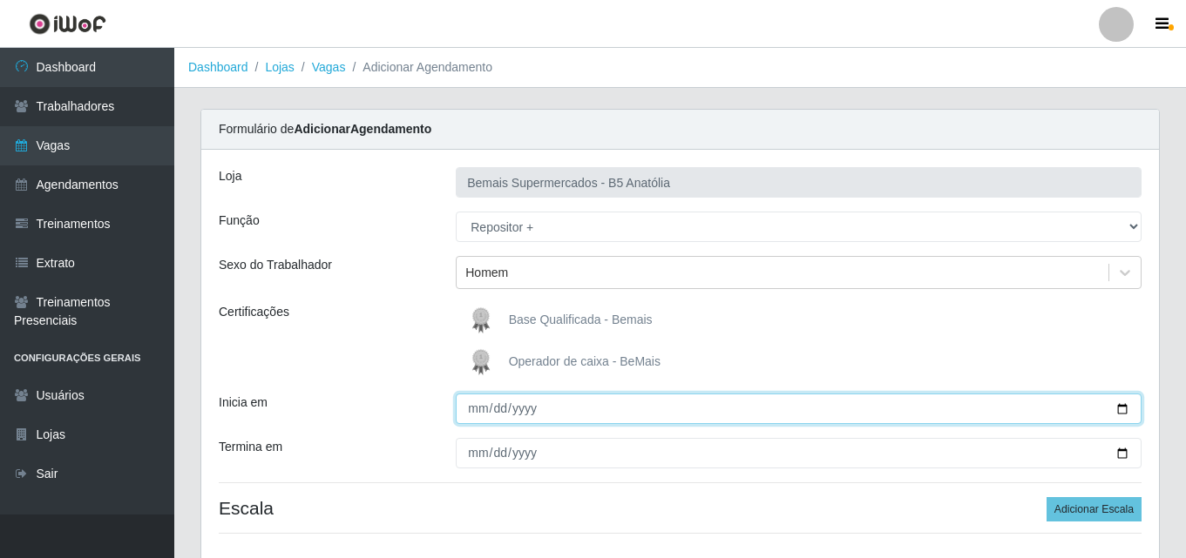
type input "[DATE]"
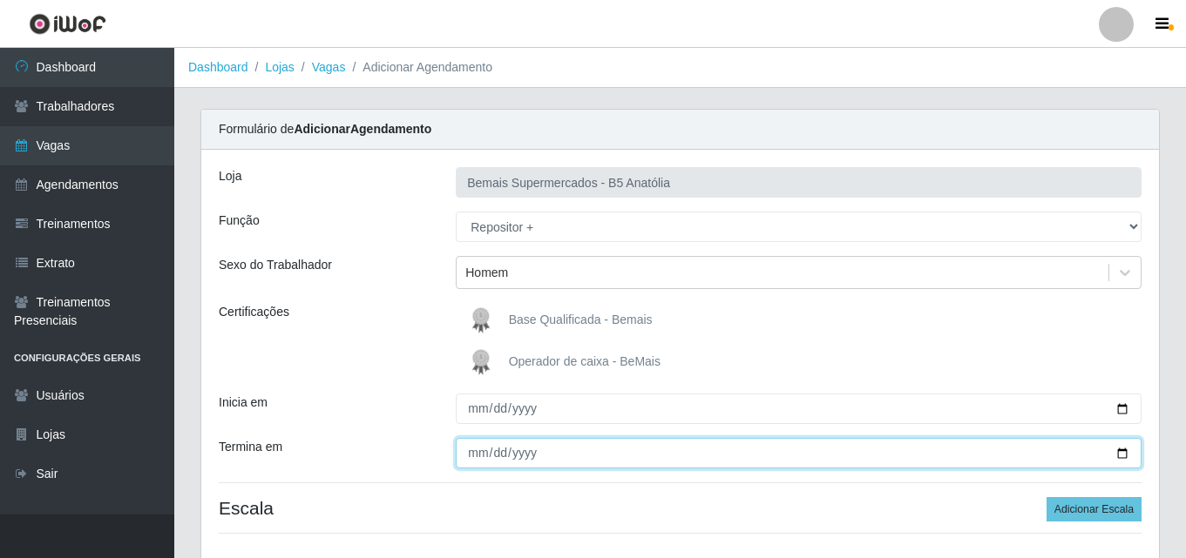
click at [478, 456] on input "Termina em" at bounding box center [799, 453] width 686 height 30
type input "[DATE]"
click at [1119, 455] on input "[DATE]" at bounding box center [799, 453] width 686 height 30
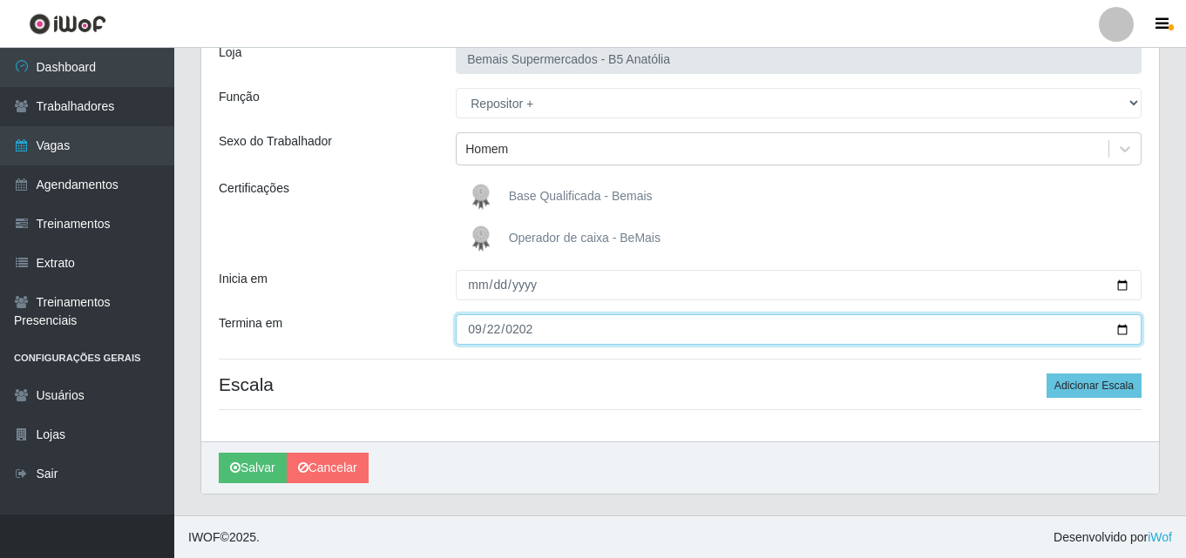
scroll to position [125, 0]
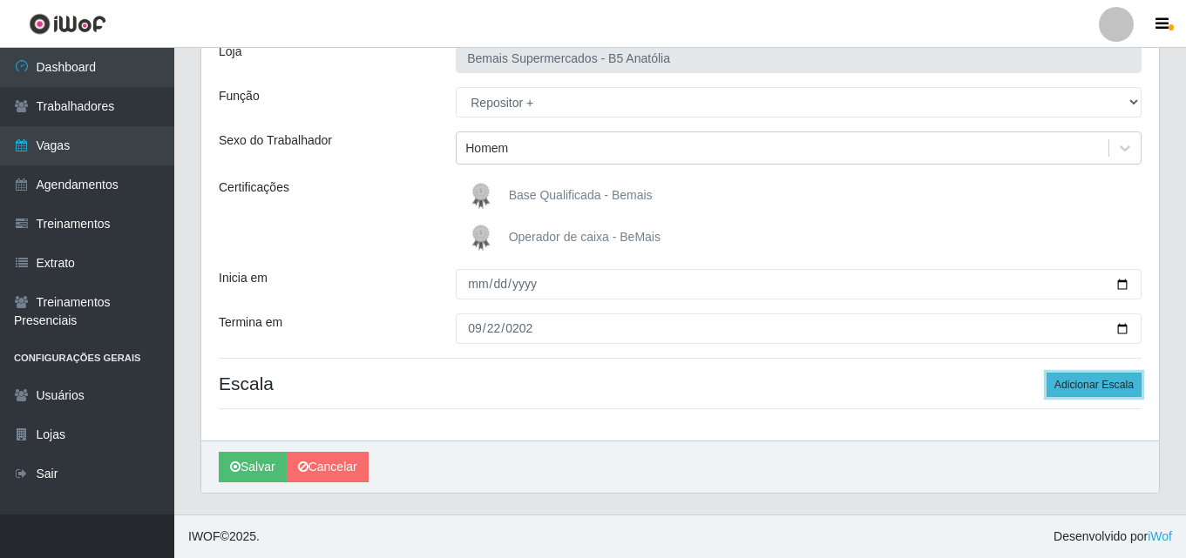
click at [1078, 384] on button "Adicionar Escala" at bounding box center [1093, 385] width 95 height 24
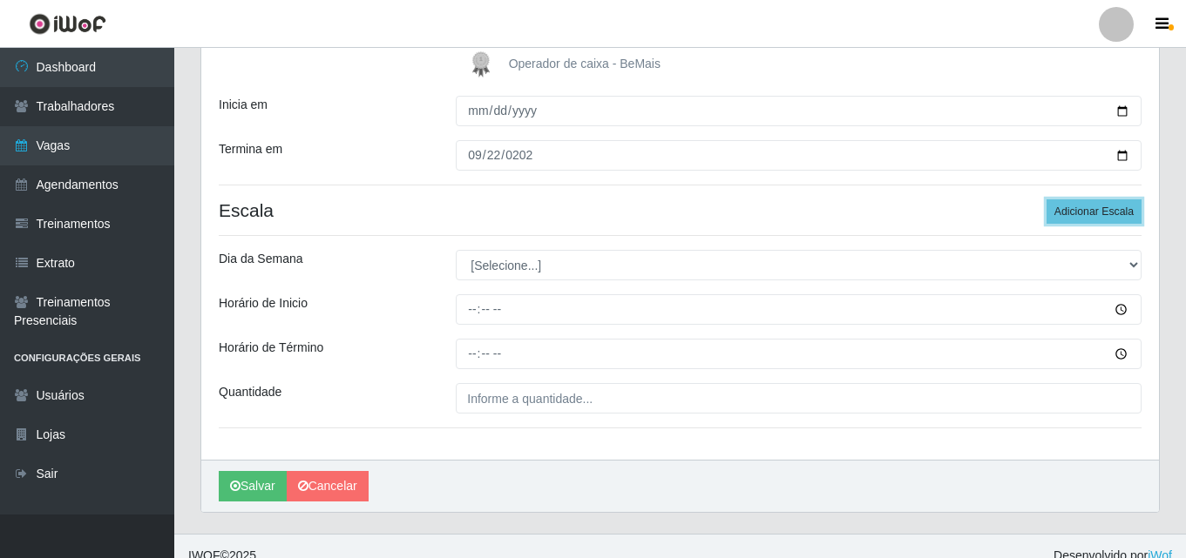
scroll to position [299, 0]
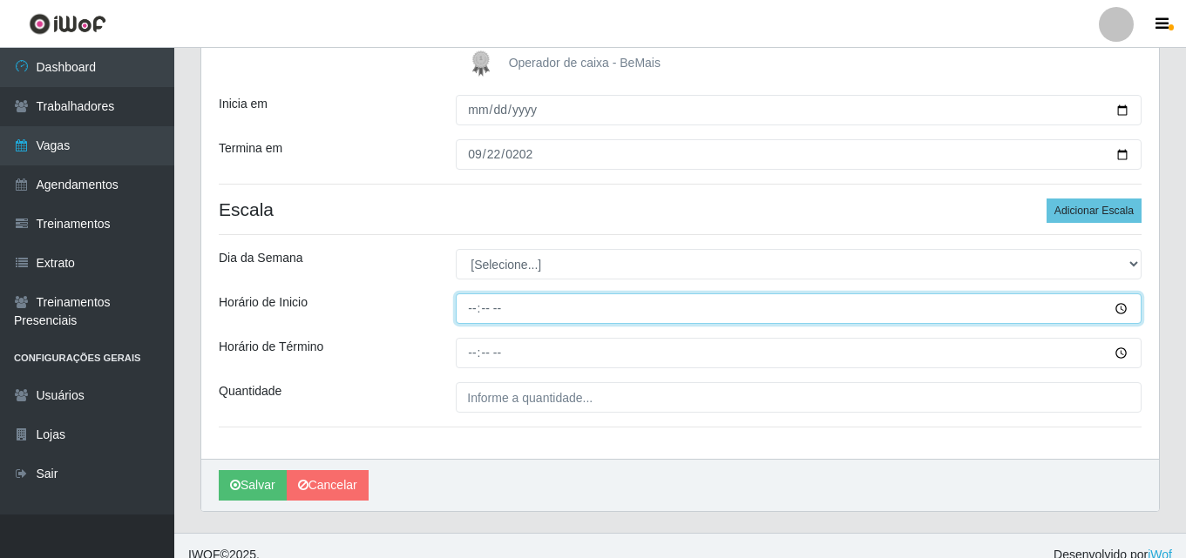
drag, startPoint x: 1119, startPoint y: 310, endPoint x: 1087, endPoint y: 310, distance: 32.2
click at [1119, 310] on input "Horário de Inicio" at bounding box center [799, 309] width 686 height 30
click at [474, 311] on input "17:07" at bounding box center [799, 309] width 686 height 30
type input "07:00"
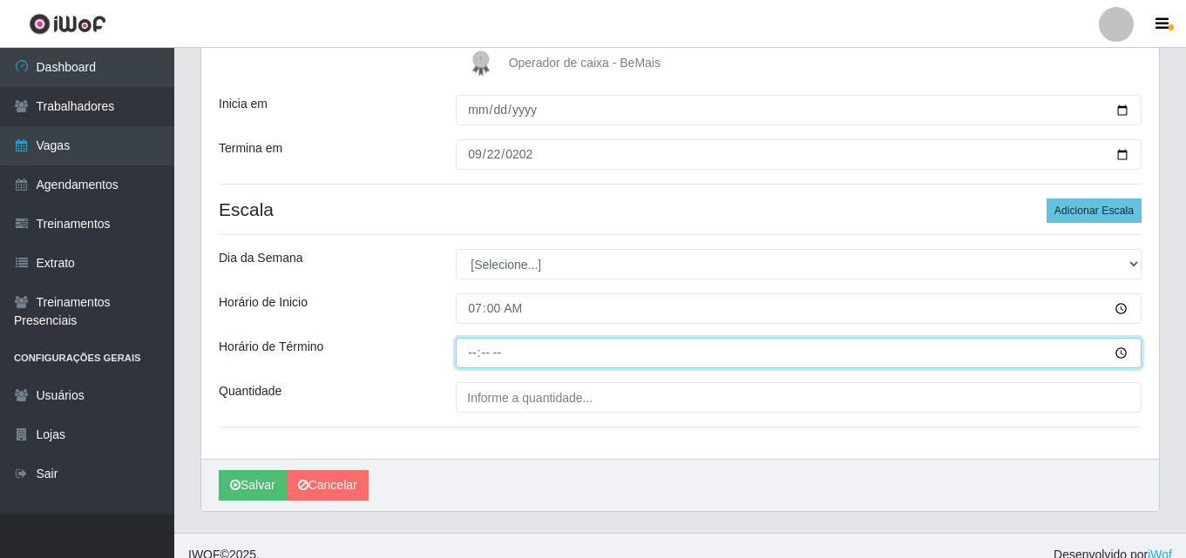
click at [473, 354] on input "Horário de Término" at bounding box center [799, 353] width 686 height 30
type input "13:00"
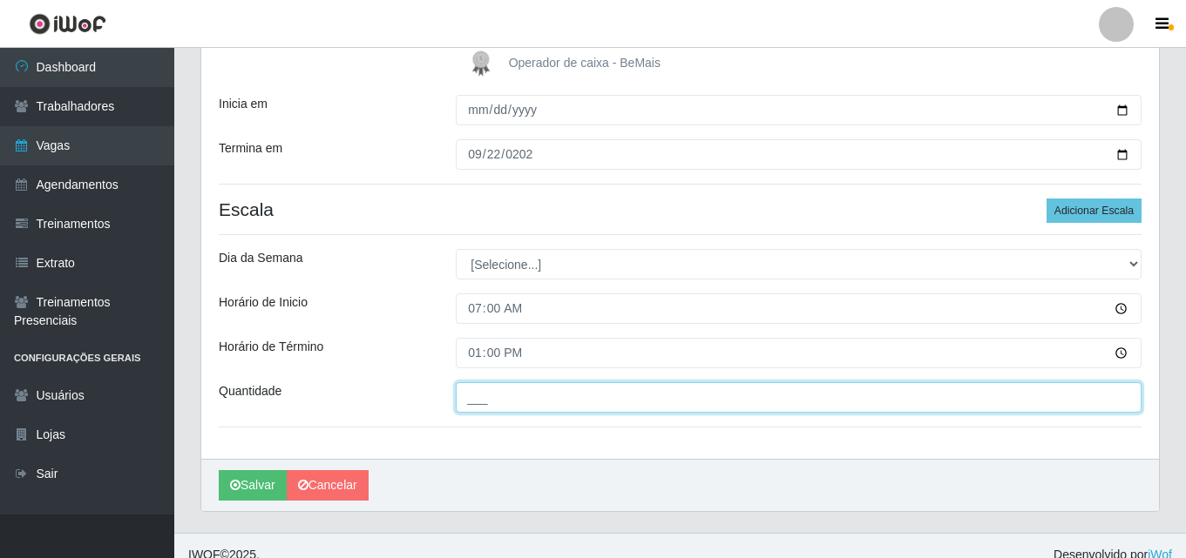
click at [506, 395] on input "___" at bounding box center [799, 397] width 686 height 30
type input "02_"
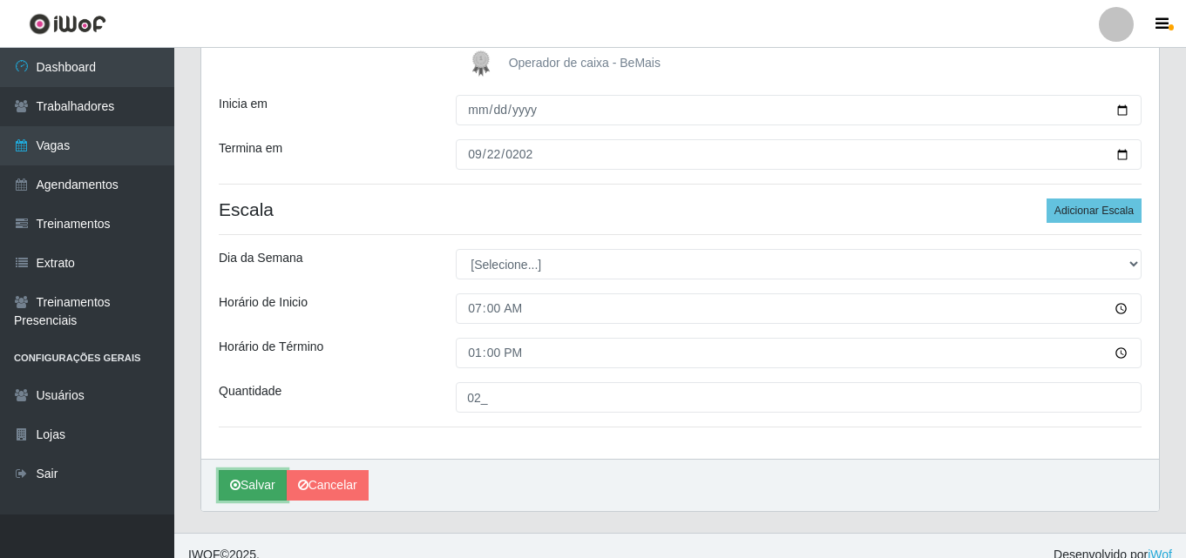
click at [271, 486] on button "Salvar" at bounding box center [253, 485] width 68 height 30
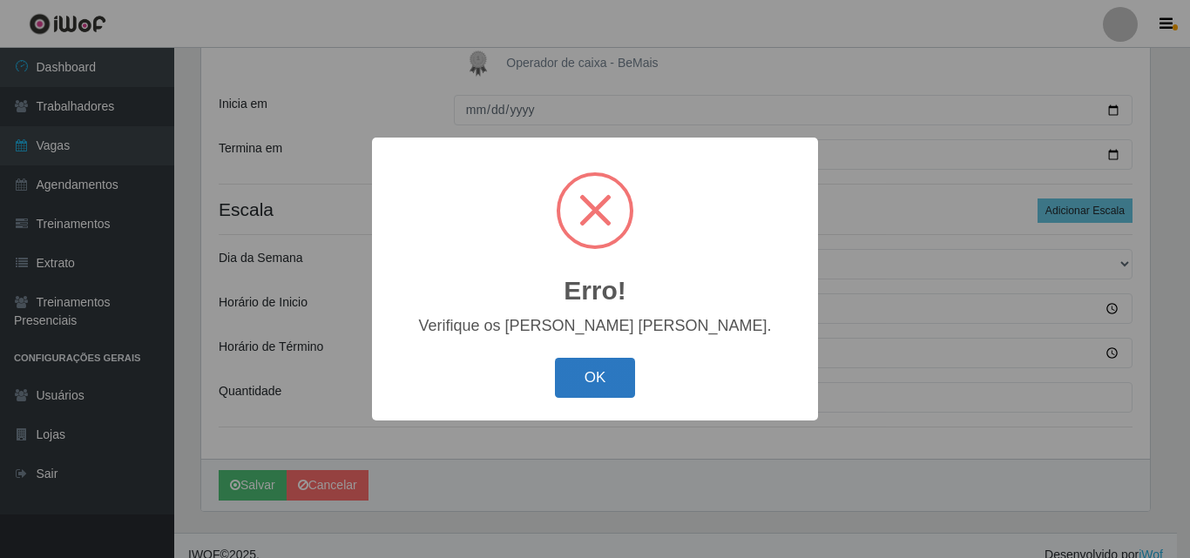
click at [597, 391] on button "OK" at bounding box center [595, 378] width 81 height 41
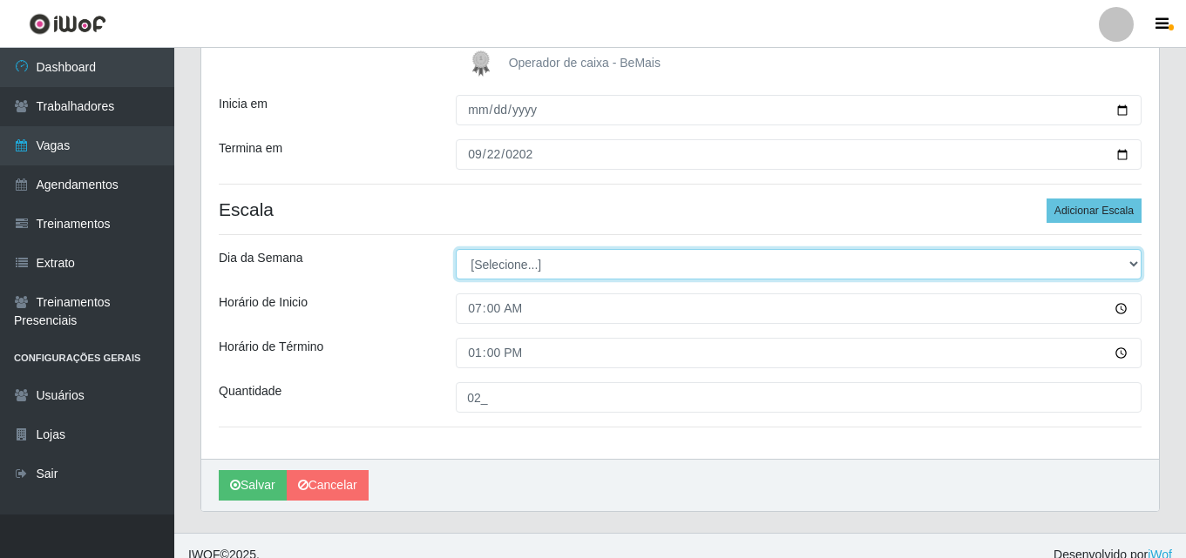
drag, startPoint x: 1128, startPoint y: 262, endPoint x: 1109, endPoint y: 267, distance: 19.9
click at [1128, 262] on select "[Selecione...] Segunda Terça Quarta Quinta Sexta Sábado Domingo" at bounding box center [799, 264] width 686 height 30
select select "1"
click at [456, 249] on select "[Selecione...] Segunda Terça Quarta Quinta Sexta Sábado Domingo" at bounding box center [799, 264] width 686 height 30
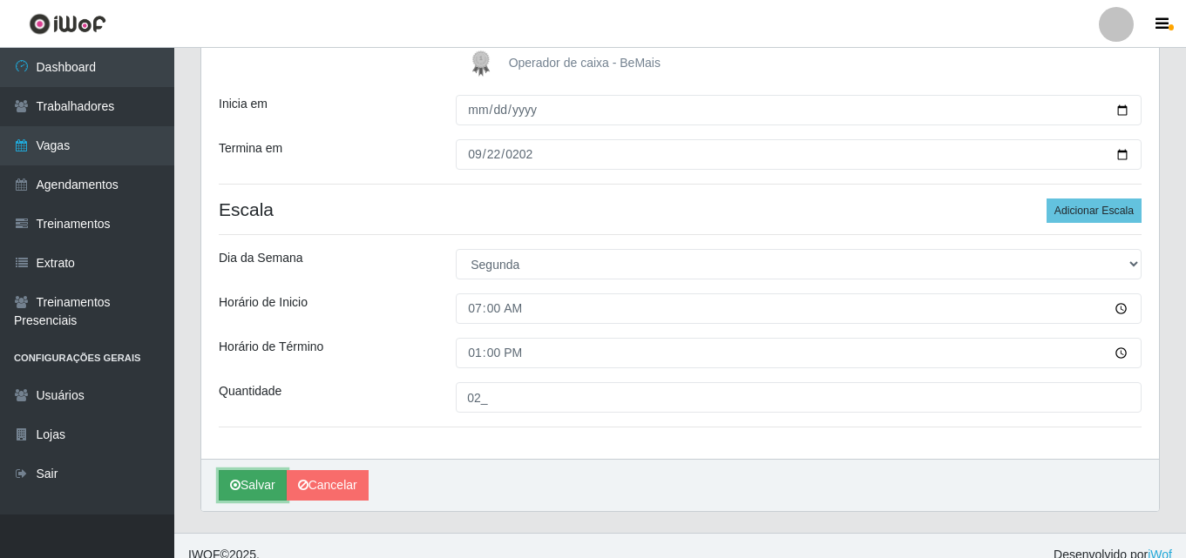
click at [256, 483] on button "Salvar" at bounding box center [253, 485] width 68 height 30
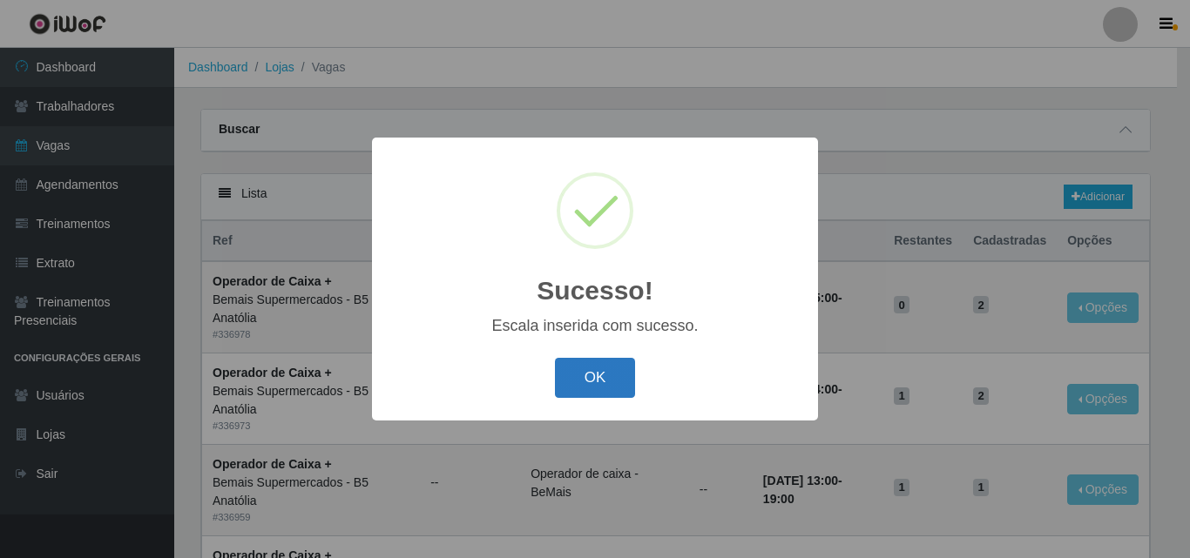
click at [622, 382] on button "OK" at bounding box center [595, 378] width 81 height 41
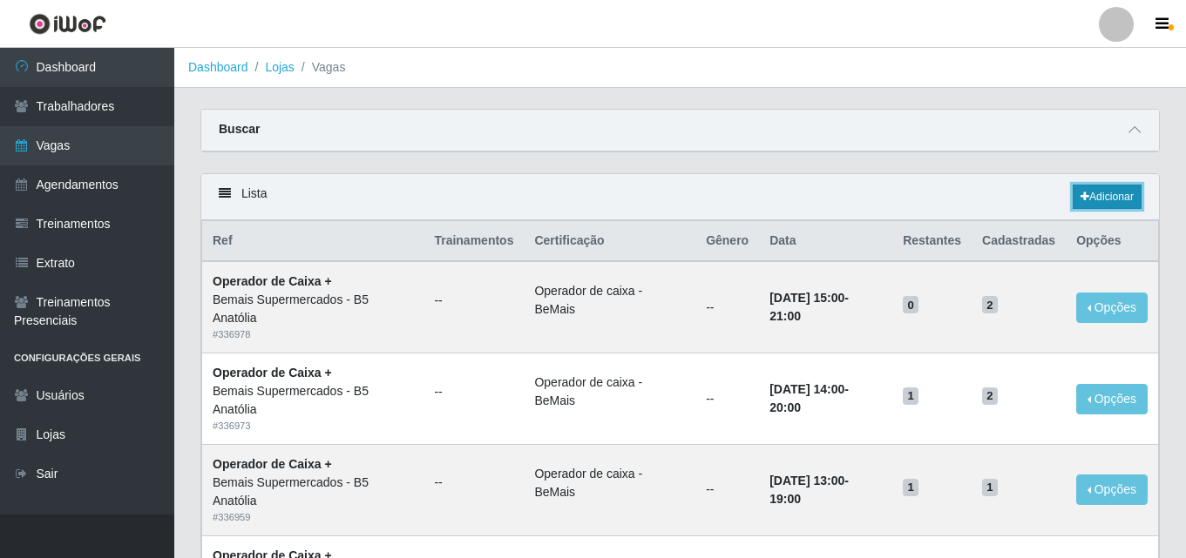
click at [1103, 199] on link "Adicionar" at bounding box center [1106, 197] width 69 height 24
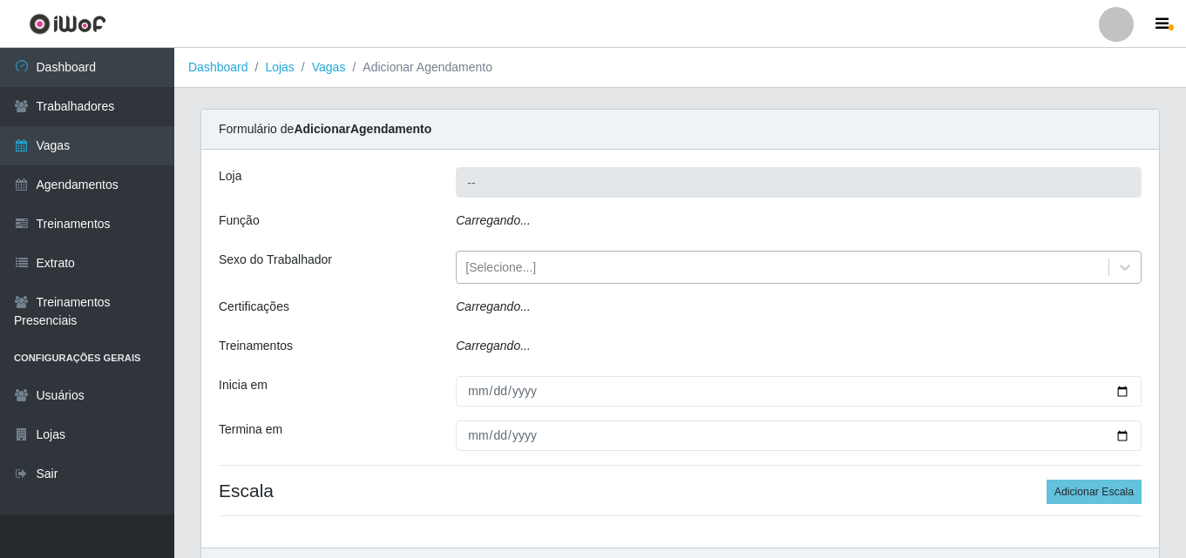
type input "Bemais Supermercados - B5 Anatólia"
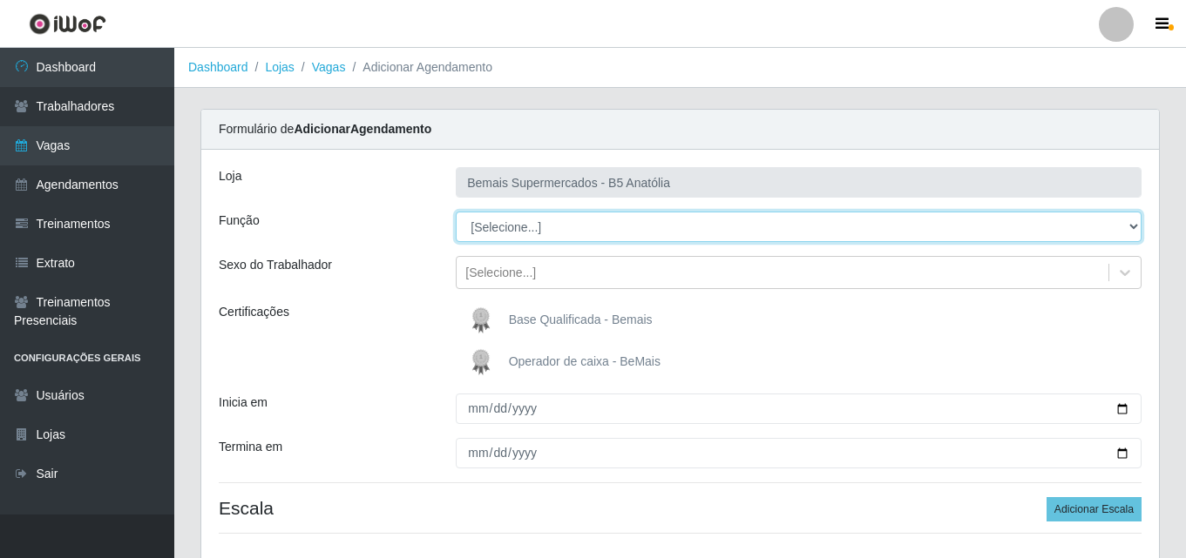
drag, startPoint x: 1133, startPoint y: 230, endPoint x: 1109, endPoint y: 232, distance: 24.5
click at [1109, 232] on select "[Selecione...] ASG ASG + ASG ++ Auxiliar de Estacionamento Auxiliar de Estacion…" at bounding box center [799, 227] width 686 height 30
select select "82"
click at [456, 212] on select "[Selecione...] ASG ASG + ASG ++ Auxiliar de Estacionamento Auxiliar de Estacion…" at bounding box center [799, 227] width 686 height 30
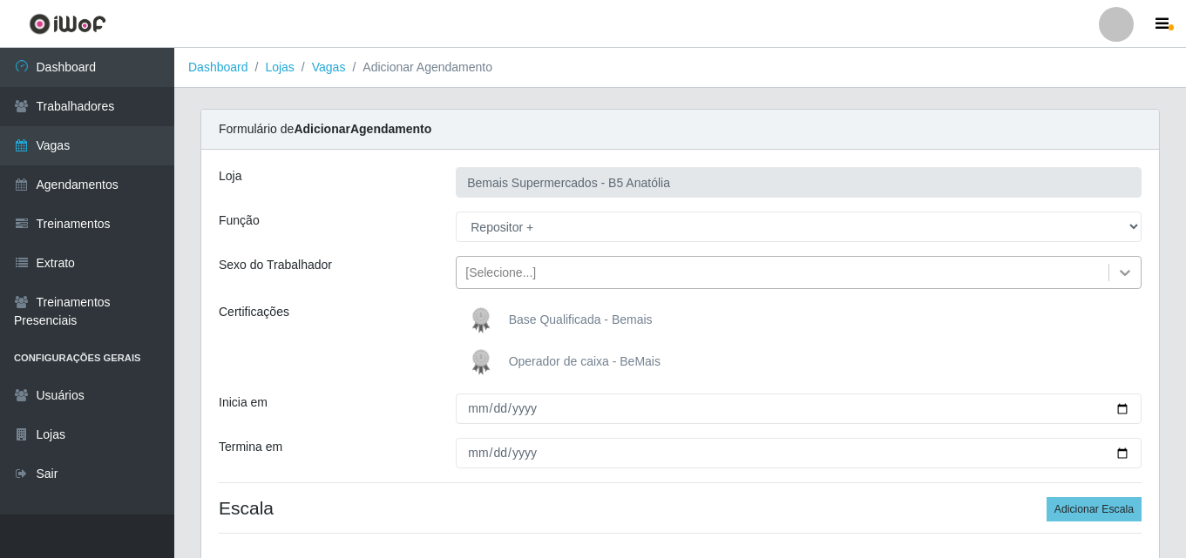
click at [1125, 273] on icon at bounding box center [1124, 272] width 17 height 17
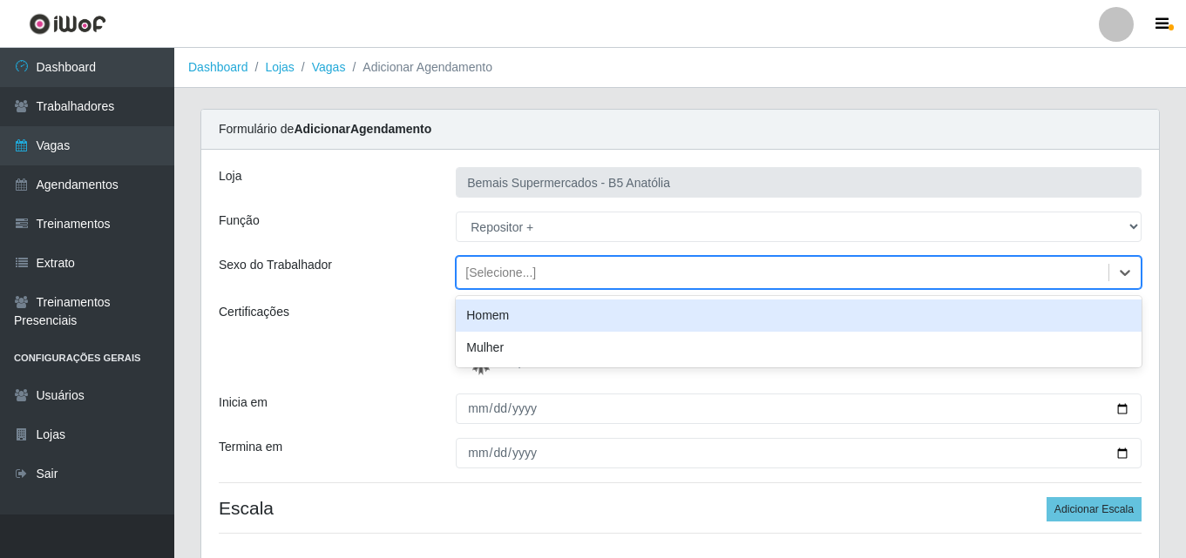
click at [532, 320] on div "Homem" at bounding box center [799, 316] width 686 height 32
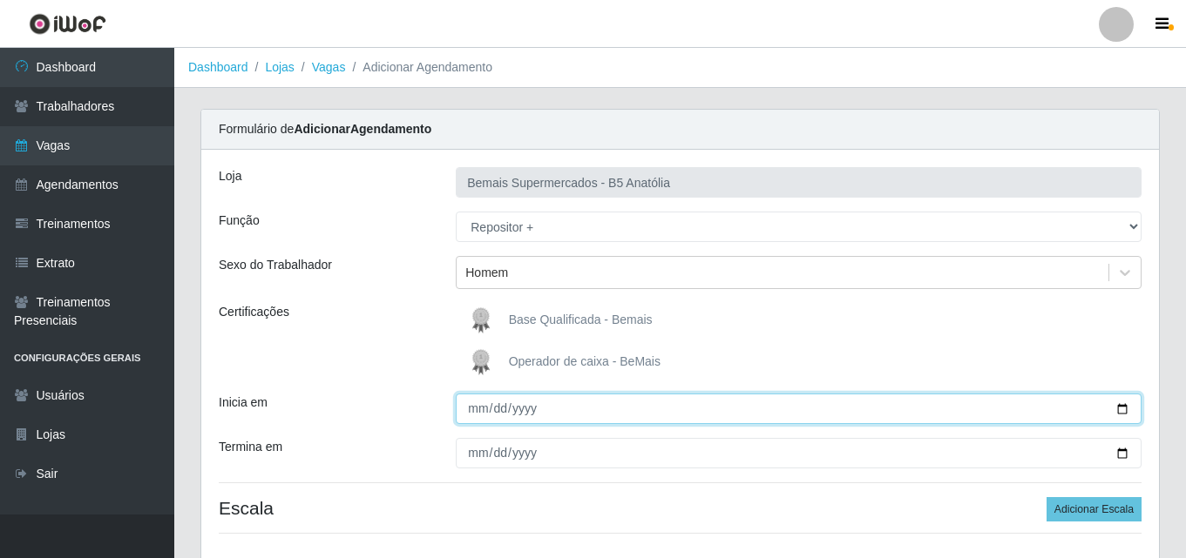
click at [470, 409] on input "Inicia em" at bounding box center [799, 409] width 686 height 30
click at [1123, 409] on input "Inicia em" at bounding box center [799, 409] width 686 height 30
type input "[DATE]"
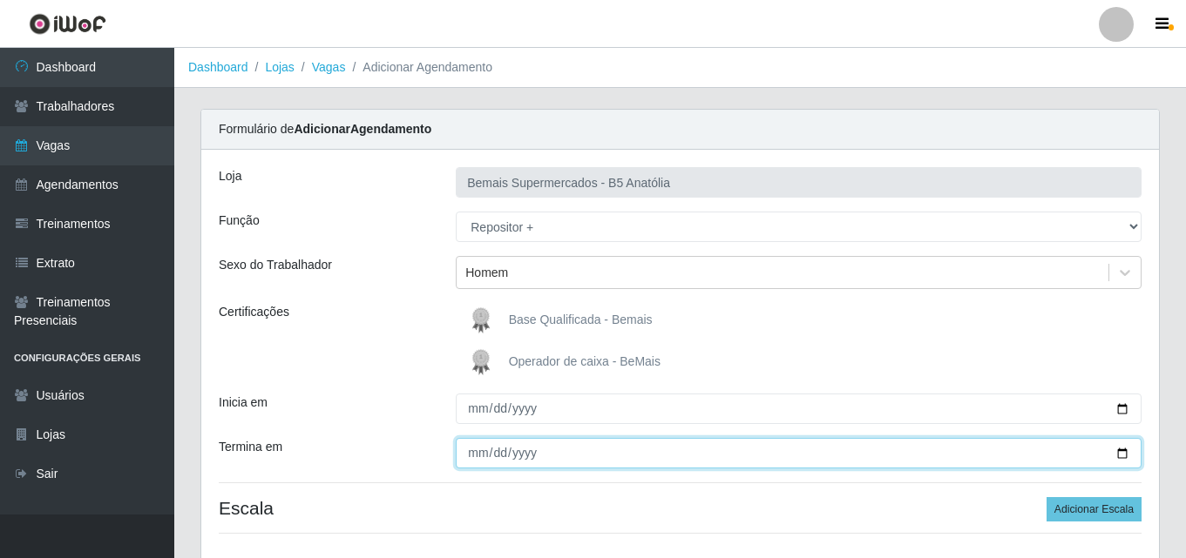
click at [1117, 456] on input "Termina em" at bounding box center [799, 453] width 686 height 30
type input "[DATE]"
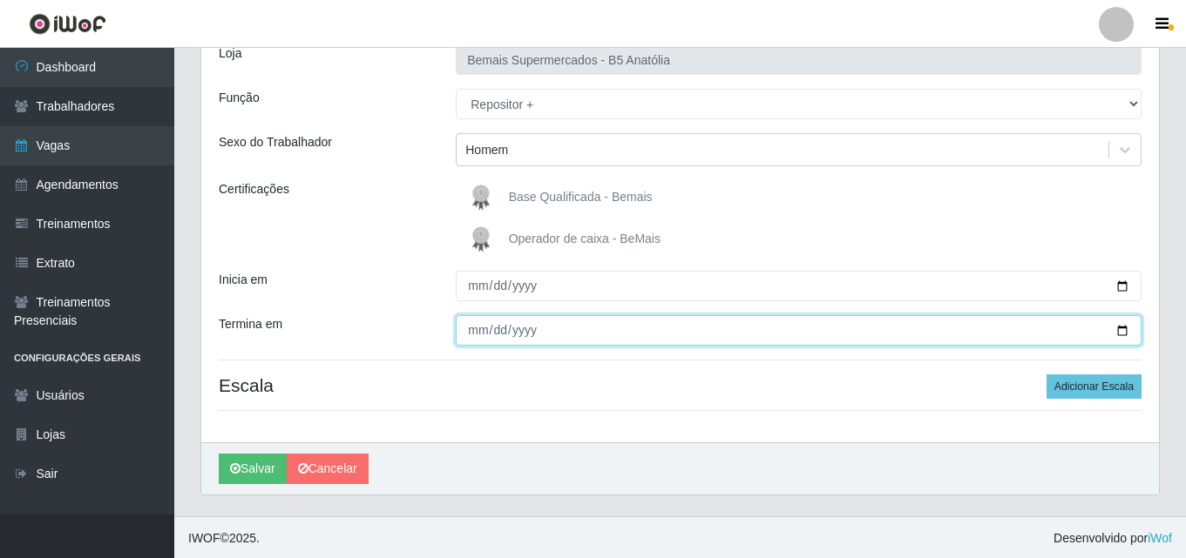
scroll to position [125, 0]
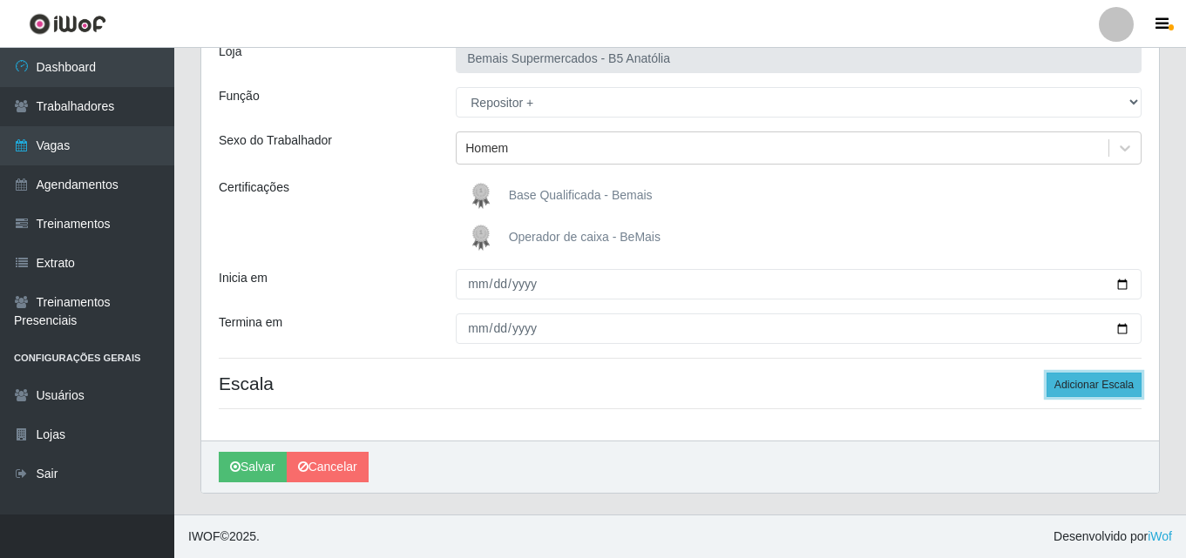
click at [1095, 379] on button "Adicionar Escala" at bounding box center [1093, 385] width 95 height 24
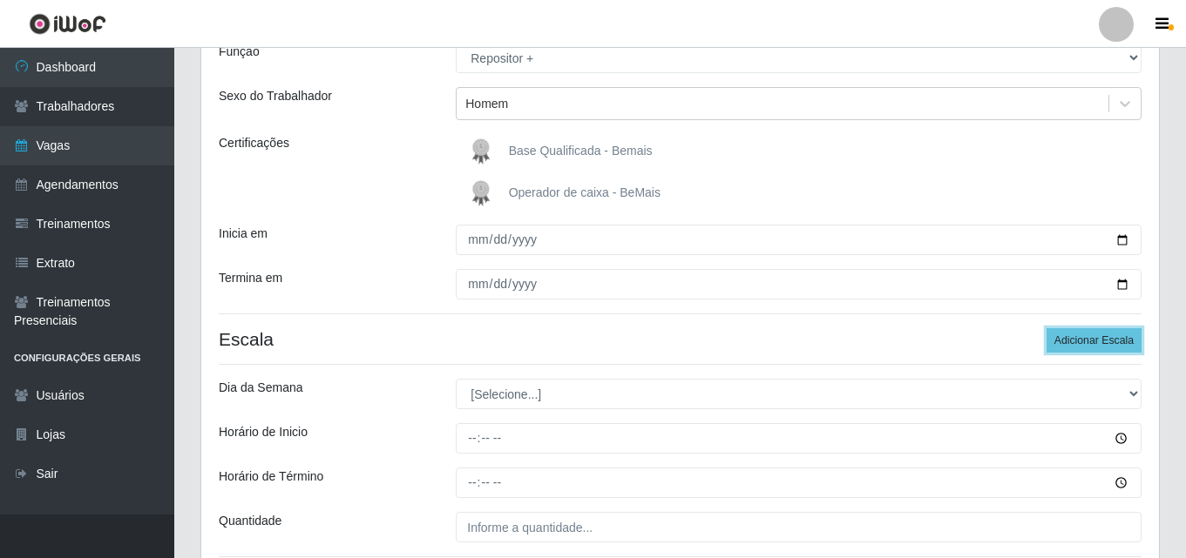
scroll to position [212, 0]
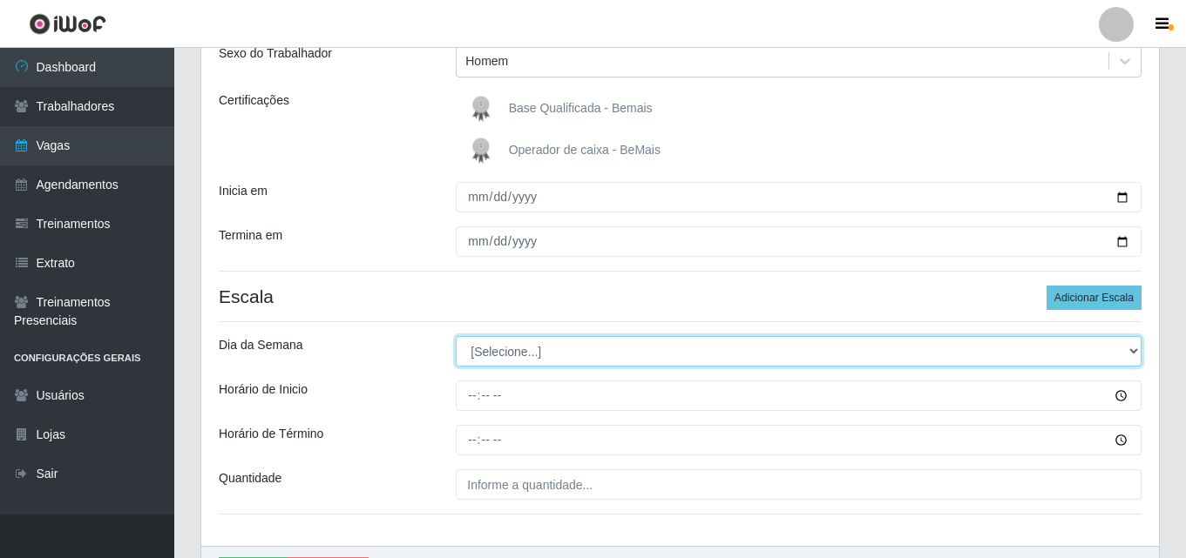
click at [1131, 352] on select "[Selecione...] Segunda Terça Quarta Quinta Sexta Sábado Domingo" at bounding box center [799, 351] width 686 height 30
select select "2"
click at [456, 336] on select "[Selecione...] Segunda Terça Quarta Quinta Sexta Sábado Domingo" at bounding box center [799, 351] width 686 height 30
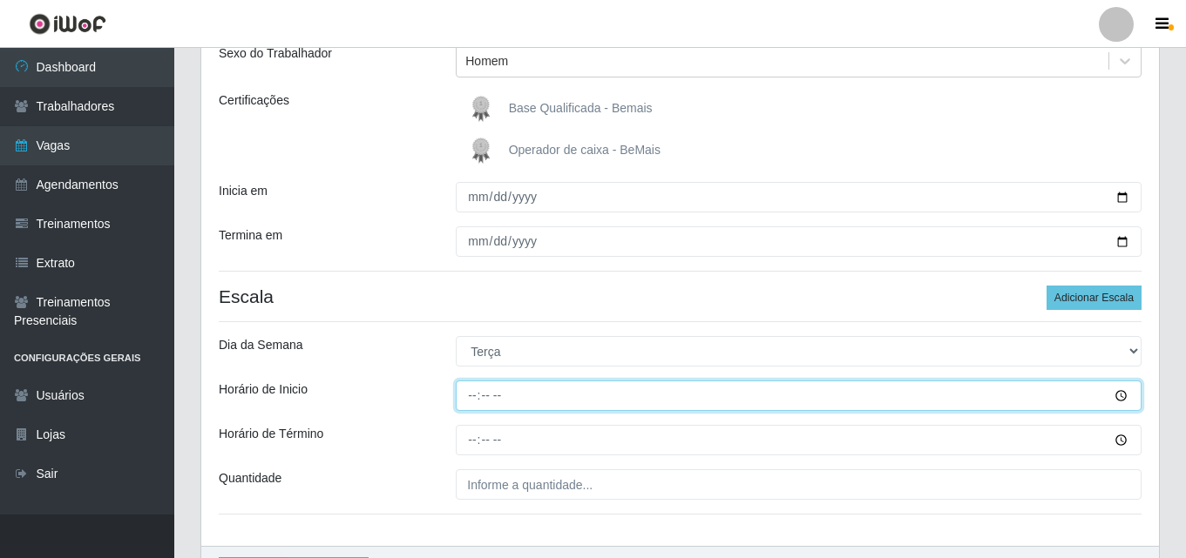
click at [471, 397] on input "Horário de Inicio" at bounding box center [799, 396] width 686 height 30
type input "08:00"
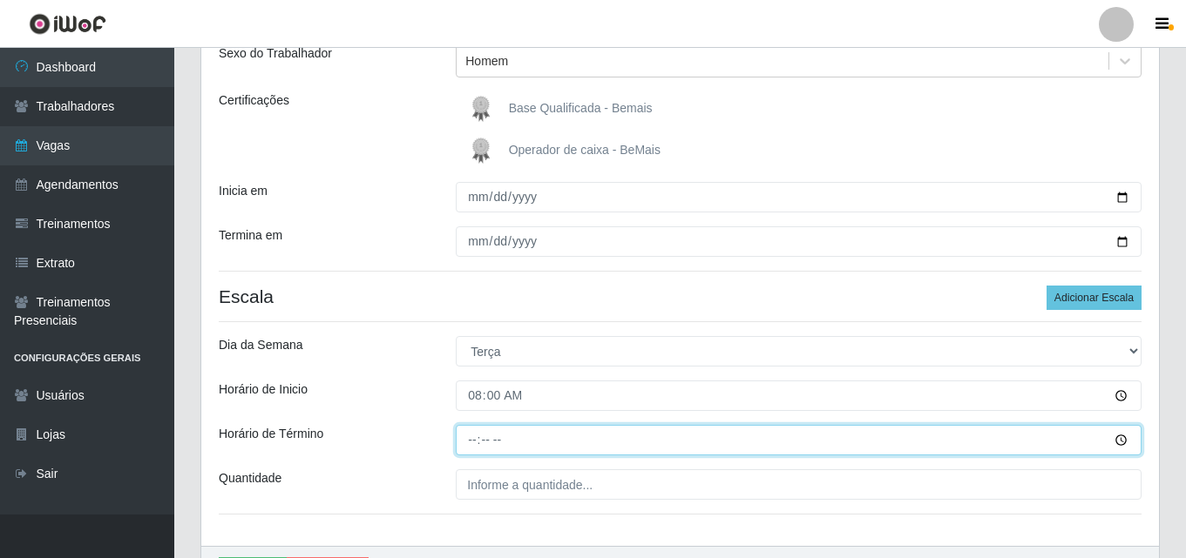
click at [467, 444] on input "Horário de Término" at bounding box center [799, 440] width 686 height 30
type input "14:00"
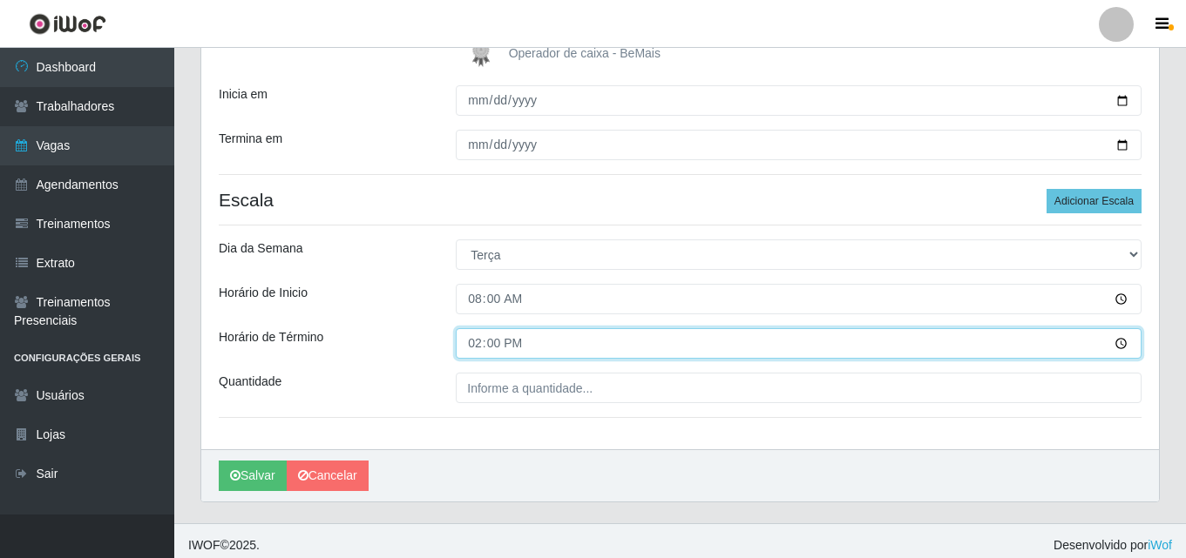
scroll to position [317, 0]
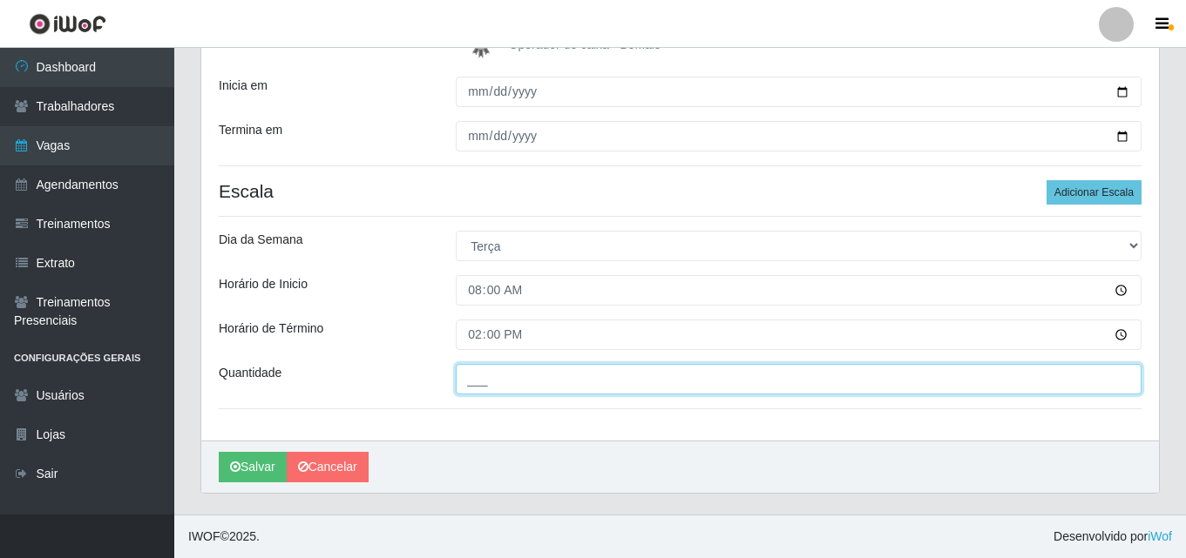
click at [580, 371] on input "___" at bounding box center [799, 379] width 686 height 30
type input "02_"
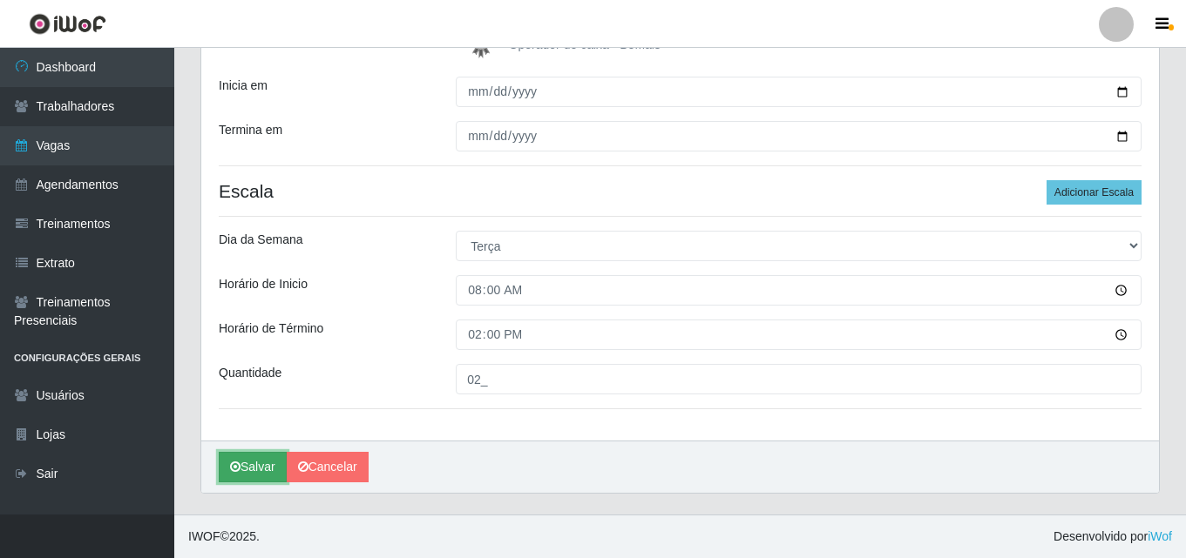
click at [274, 470] on button "Salvar" at bounding box center [253, 467] width 68 height 30
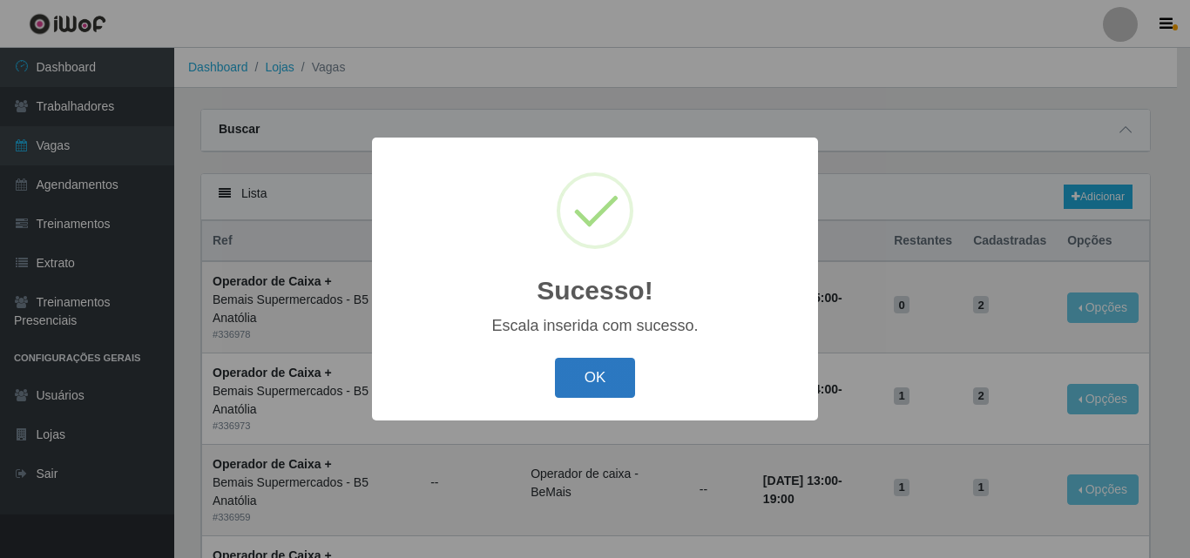
click at [579, 391] on button "OK" at bounding box center [595, 378] width 81 height 41
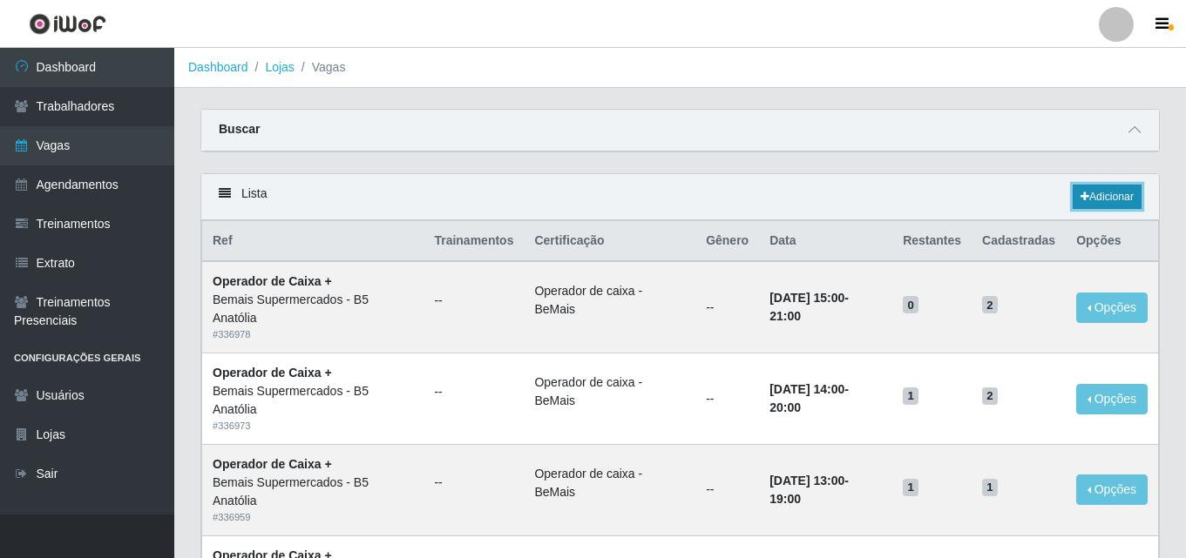
click at [1114, 197] on link "Adicionar" at bounding box center [1106, 197] width 69 height 24
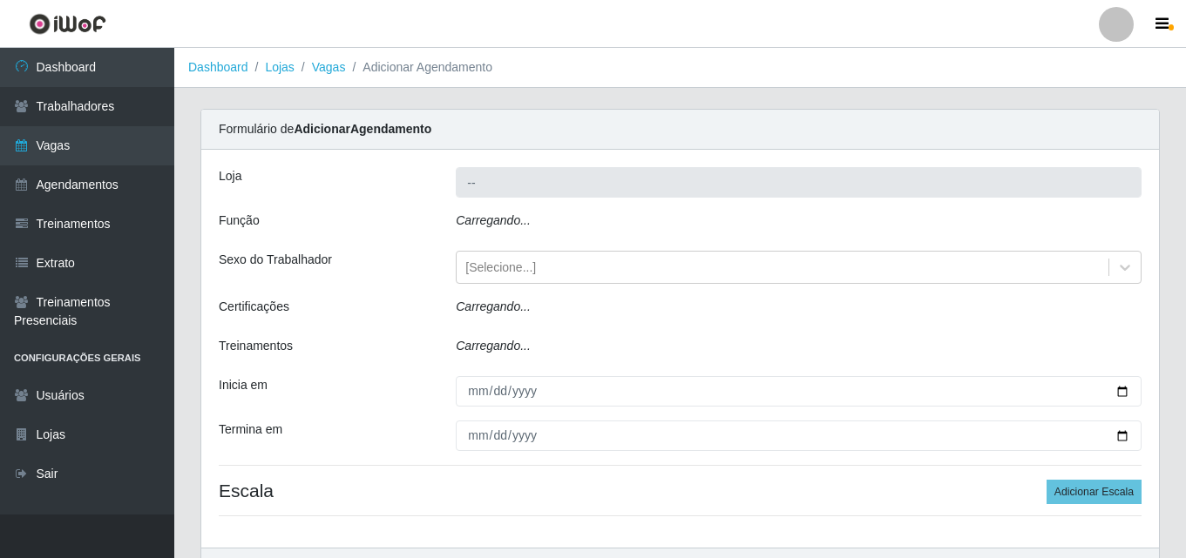
type input "Bemais Supermercados - B5 Anatólia"
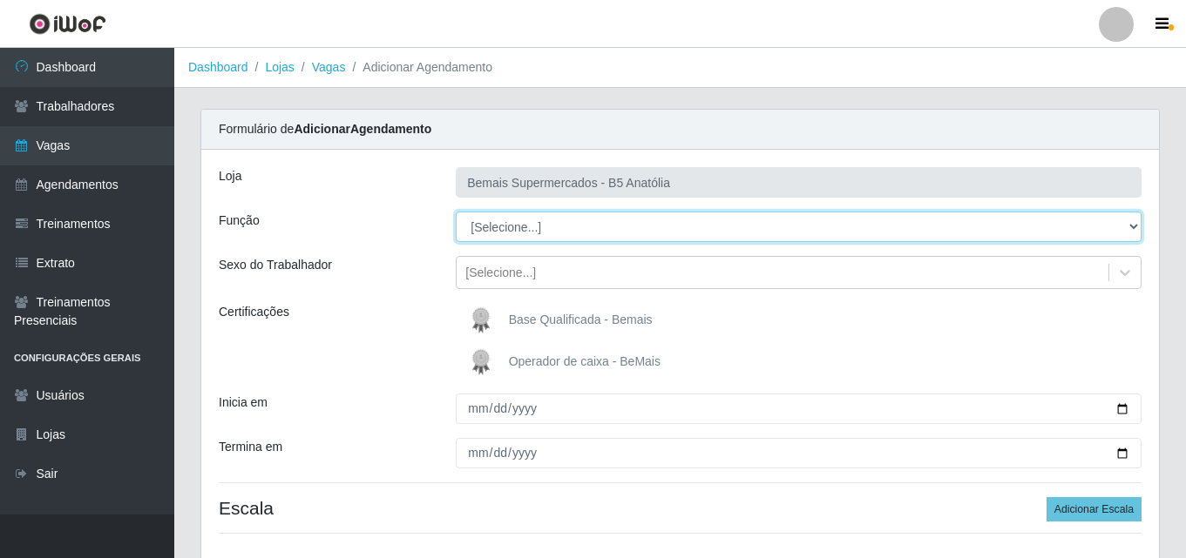
drag, startPoint x: 1134, startPoint y: 224, endPoint x: 1113, endPoint y: 239, distance: 25.6
click at [1135, 226] on select "[Selecione...] ASG ASG + ASG ++ Auxiliar de Estacionamento Auxiliar de Estacion…" at bounding box center [799, 227] width 686 height 30
select select "82"
click at [456, 212] on select "[Selecione...] ASG ASG + ASG ++ Auxiliar de Estacionamento Auxiliar de Estacion…" at bounding box center [799, 227] width 686 height 30
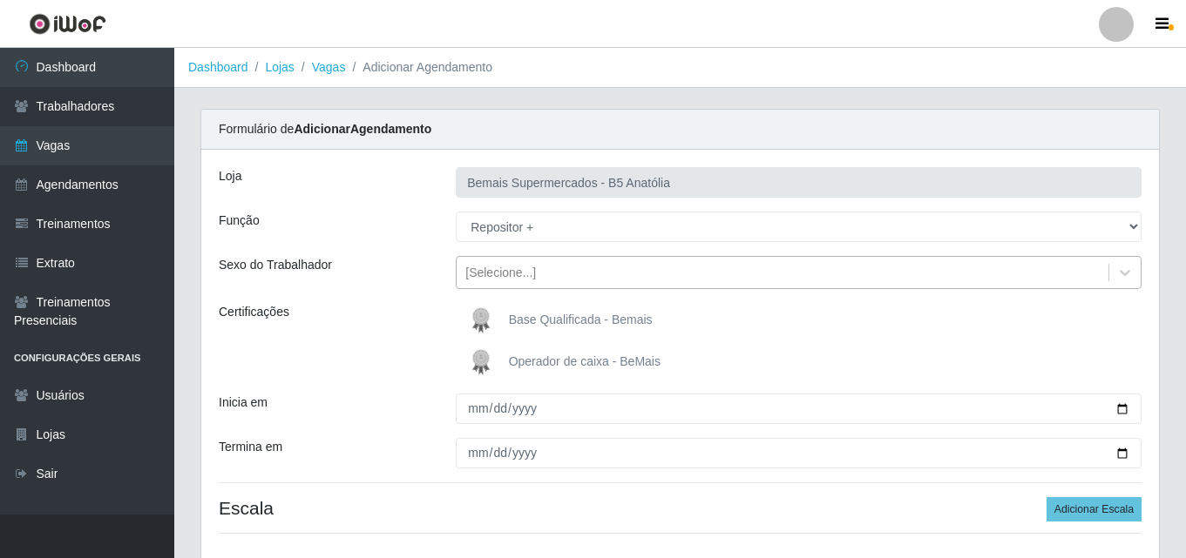
drag, startPoint x: 1128, startPoint y: 270, endPoint x: 995, endPoint y: 276, distance: 133.4
click at [1095, 274] on div "[Selecione...]" at bounding box center [799, 272] width 686 height 33
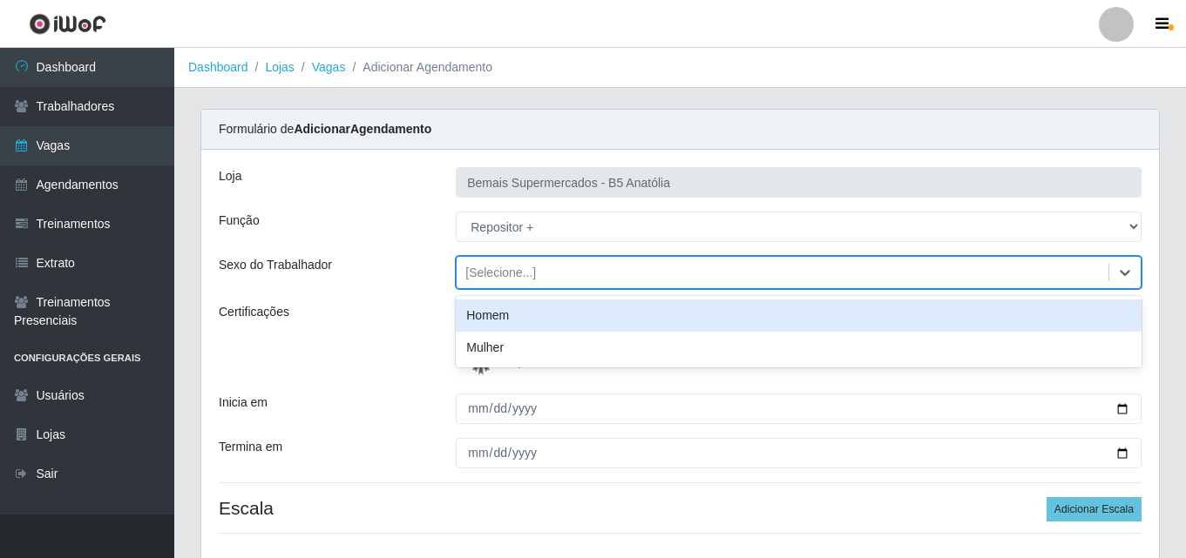
click at [573, 321] on div "Homem" at bounding box center [799, 316] width 686 height 32
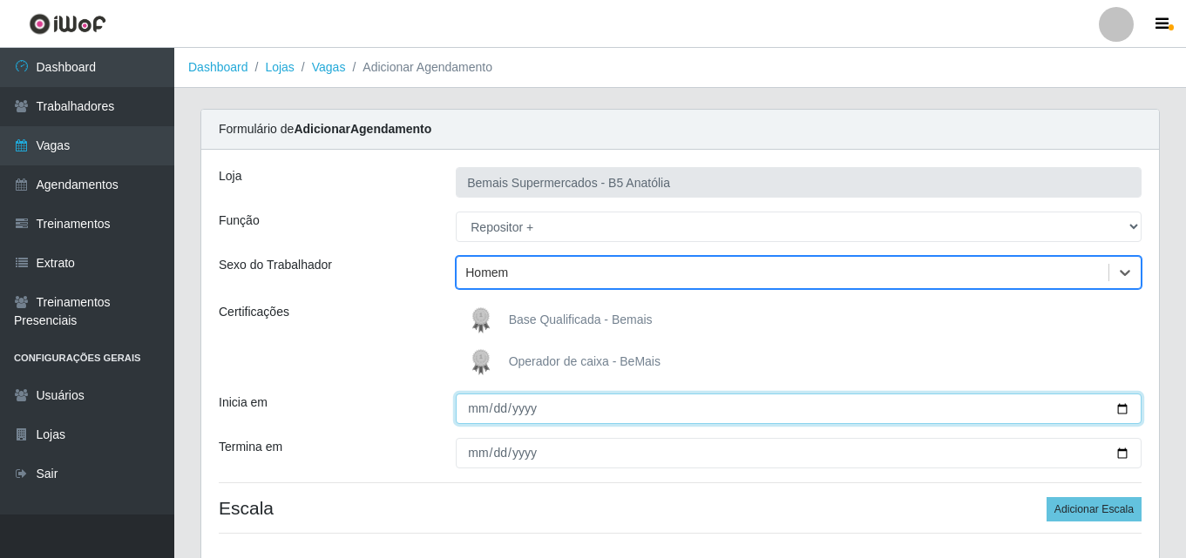
click at [1122, 412] on input "Inicia em" at bounding box center [799, 409] width 686 height 30
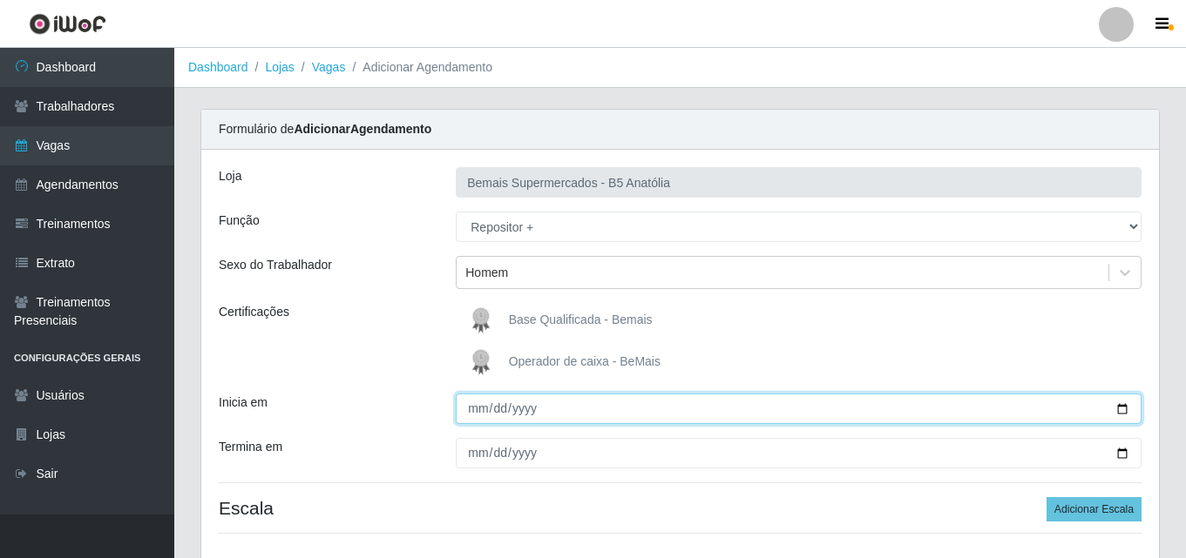
type input "[DATE]"
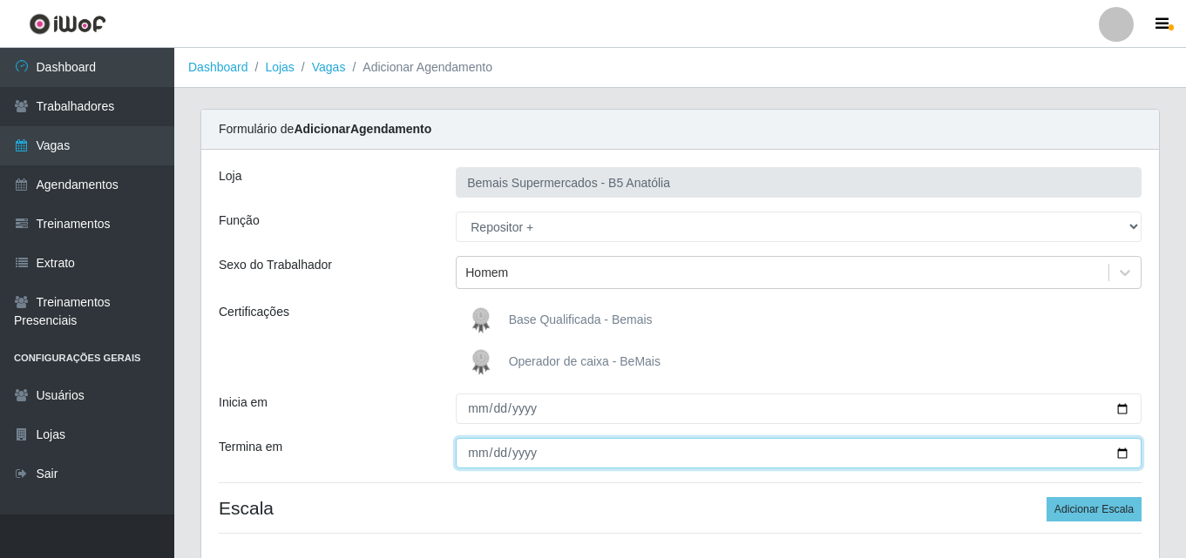
drag, startPoint x: 1131, startPoint y: 454, endPoint x: 1096, endPoint y: 450, distance: 35.0
click at [1128, 454] on input "Termina em" at bounding box center [799, 453] width 686 height 30
click at [1121, 457] on input "Termina em" at bounding box center [799, 453] width 686 height 30
type input "[DATE]"
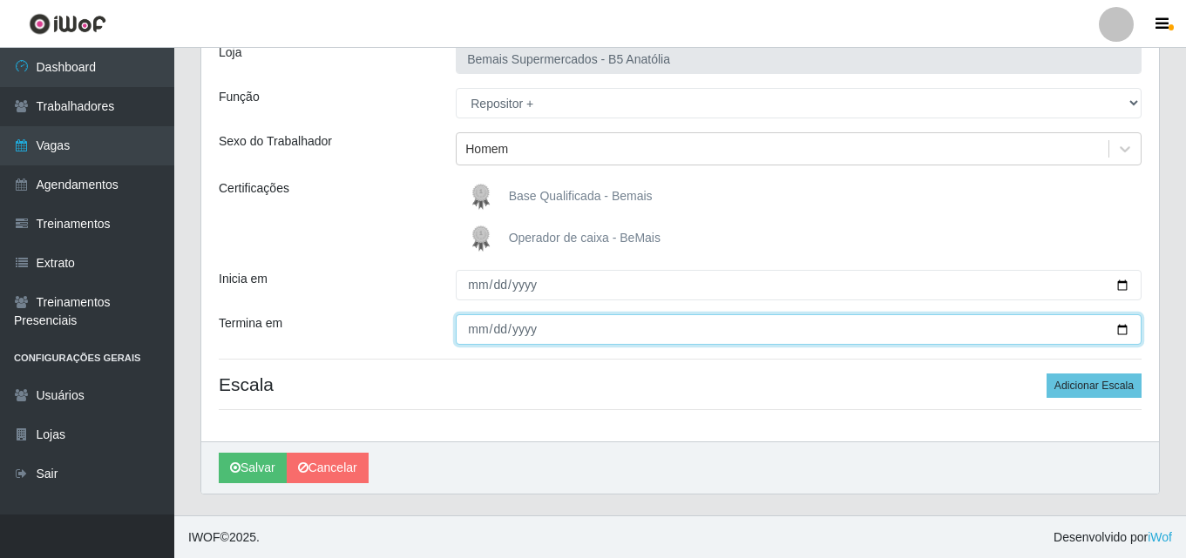
scroll to position [125, 0]
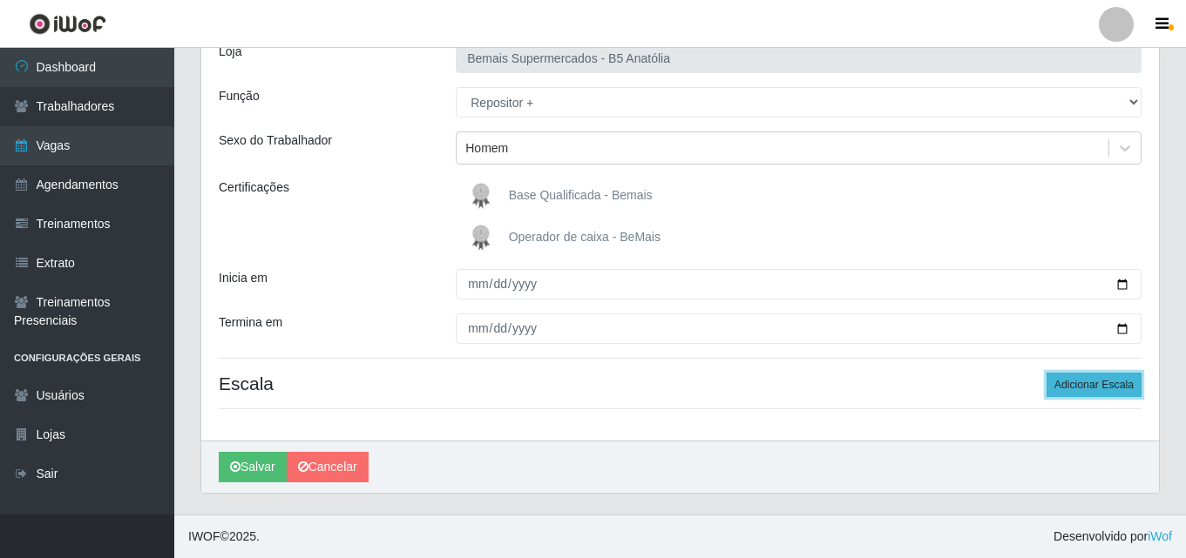
click at [1106, 387] on button "Adicionar Escala" at bounding box center [1093, 385] width 95 height 24
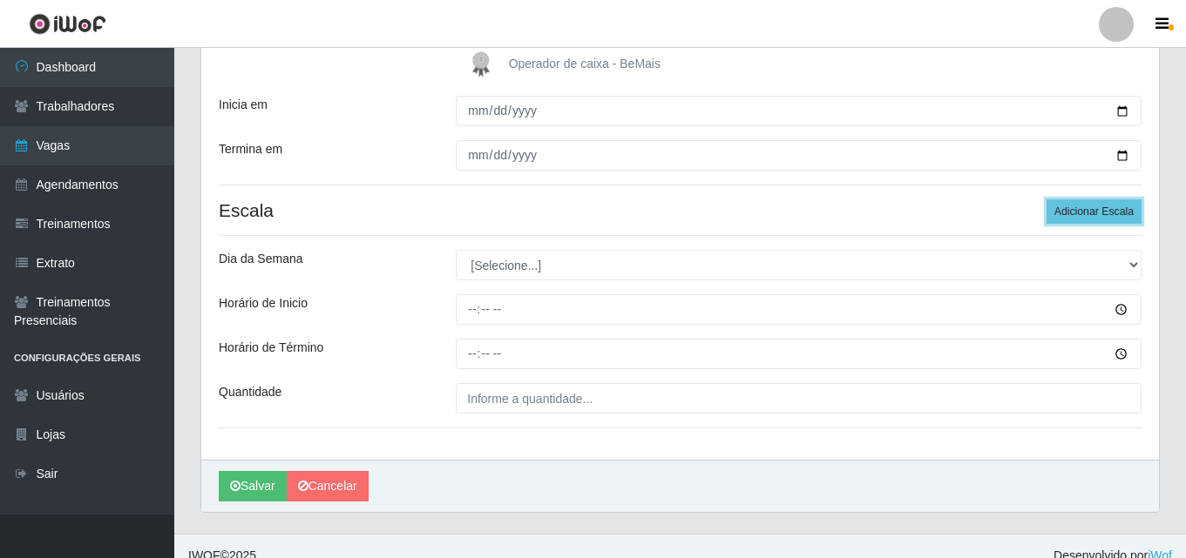
scroll to position [299, 0]
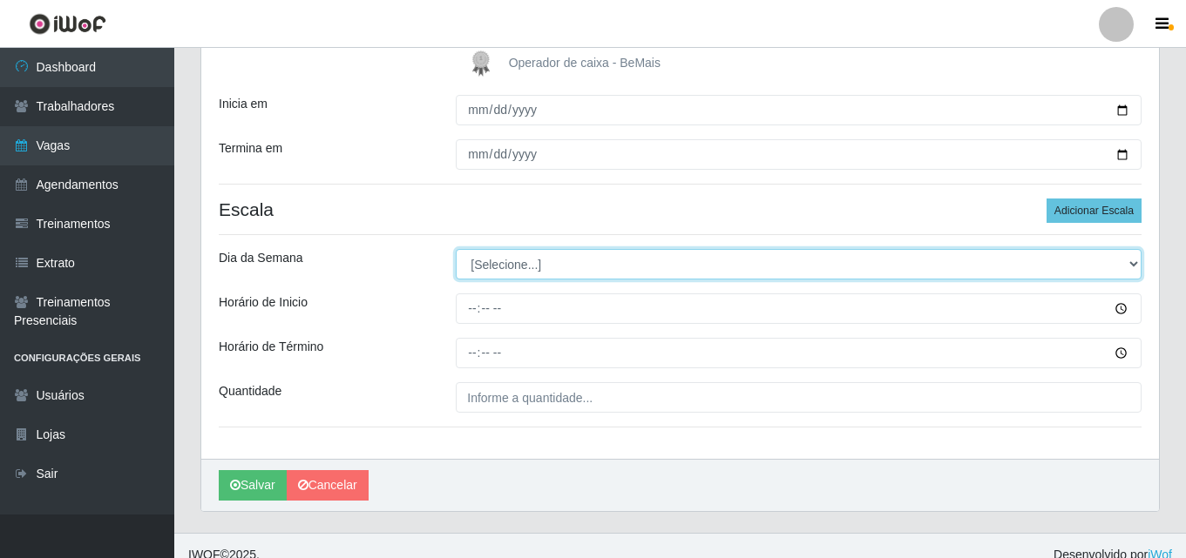
click at [1132, 267] on select "[Selecione...] Segunda Terça Quarta Quinta Sexta Sábado Domingo" at bounding box center [799, 264] width 686 height 30
select select "3"
click at [456, 249] on select "[Selecione...] Segunda Terça Quarta Quinta Sexta Sábado Domingo" at bounding box center [799, 264] width 686 height 30
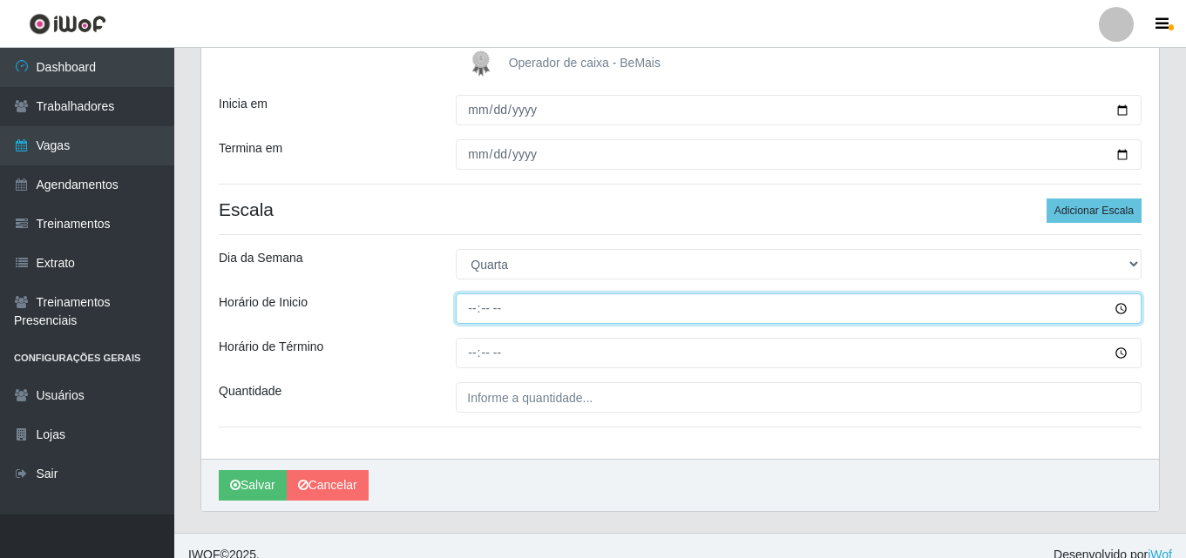
click at [469, 312] on input "Horário de Inicio" at bounding box center [799, 309] width 686 height 30
type input "08:00"
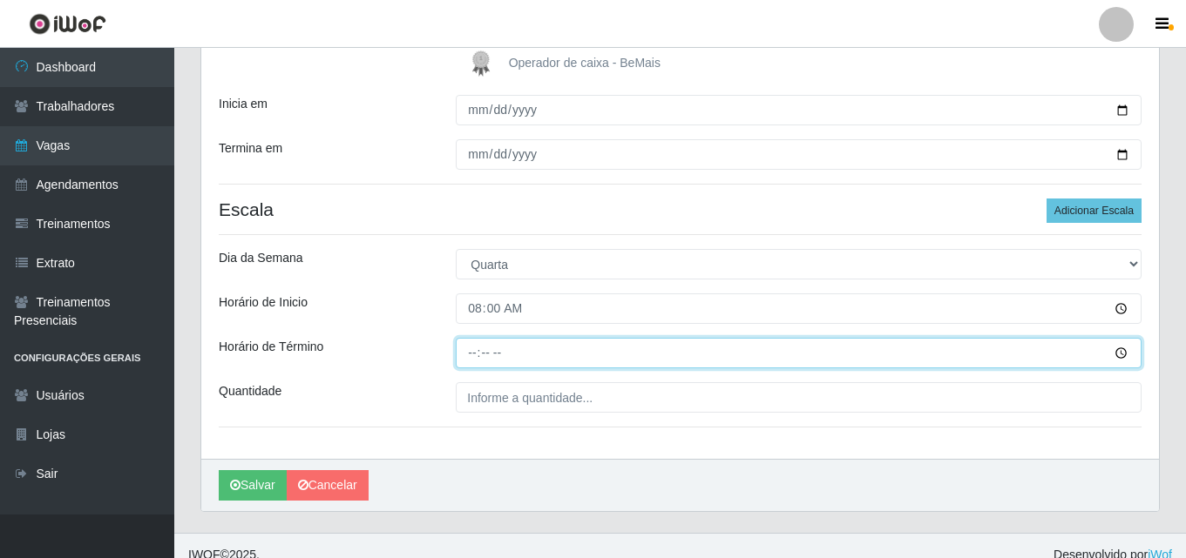
click at [466, 358] on input "Horário de Término" at bounding box center [799, 353] width 686 height 30
type input "14:00"
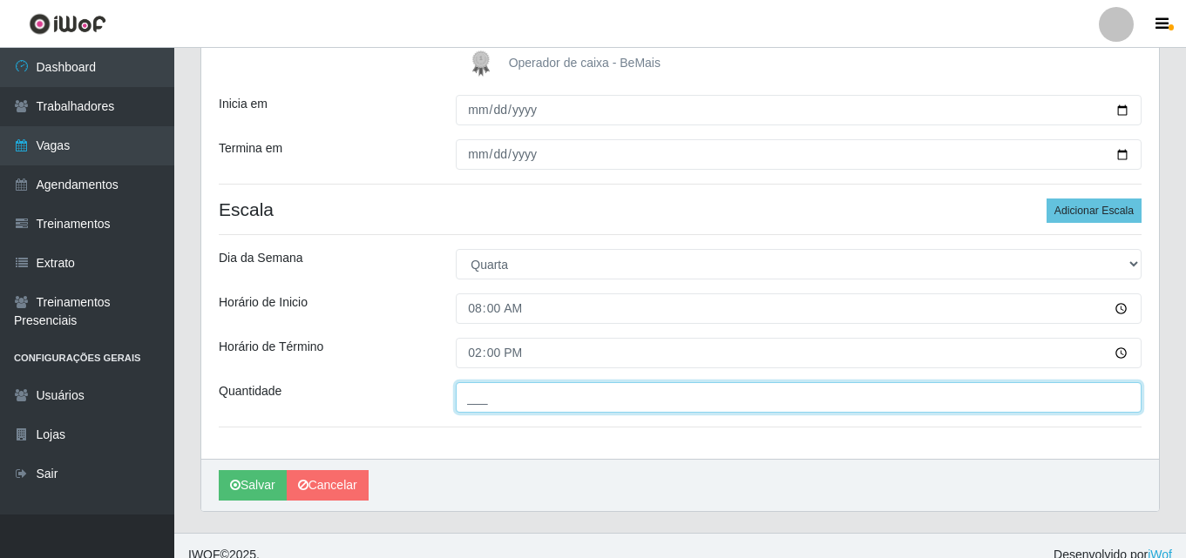
click at [500, 393] on input "___" at bounding box center [799, 397] width 686 height 30
type input "02_"
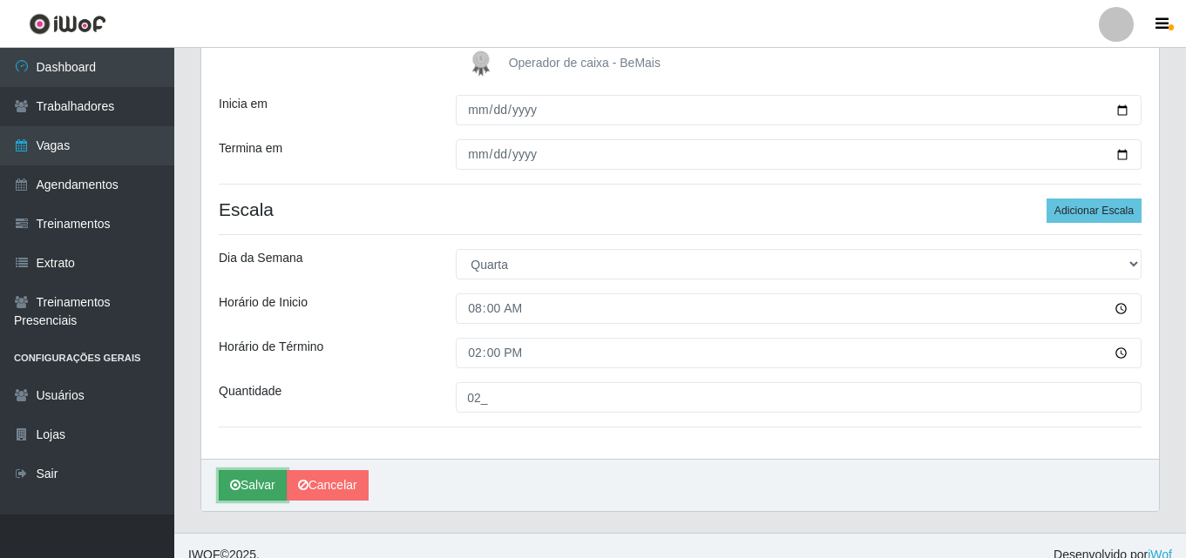
click at [263, 487] on button "Salvar" at bounding box center [253, 485] width 68 height 30
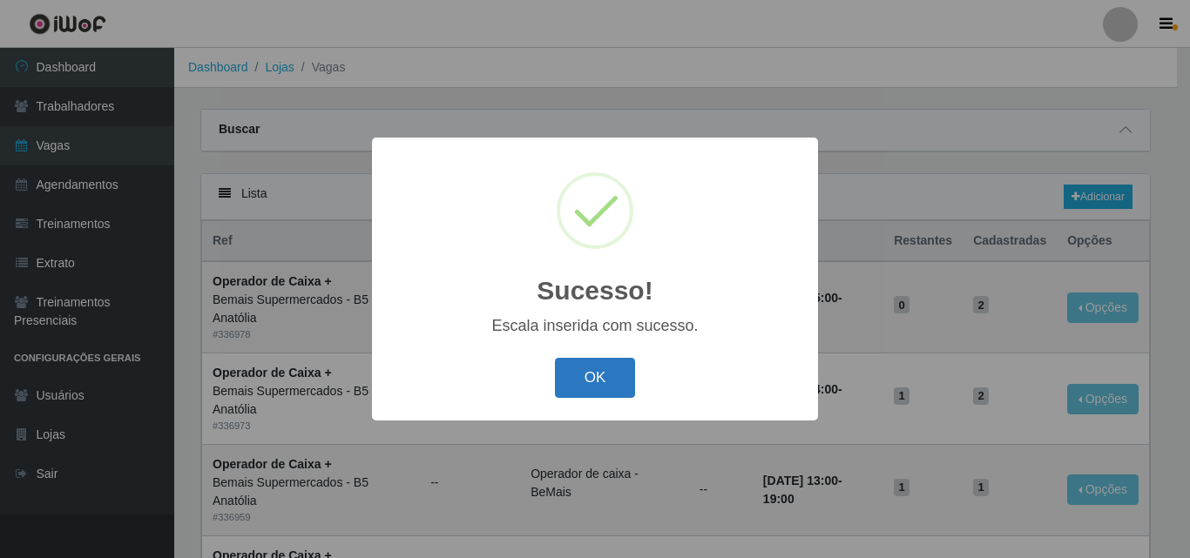
click at [566, 383] on button "OK" at bounding box center [595, 378] width 81 height 41
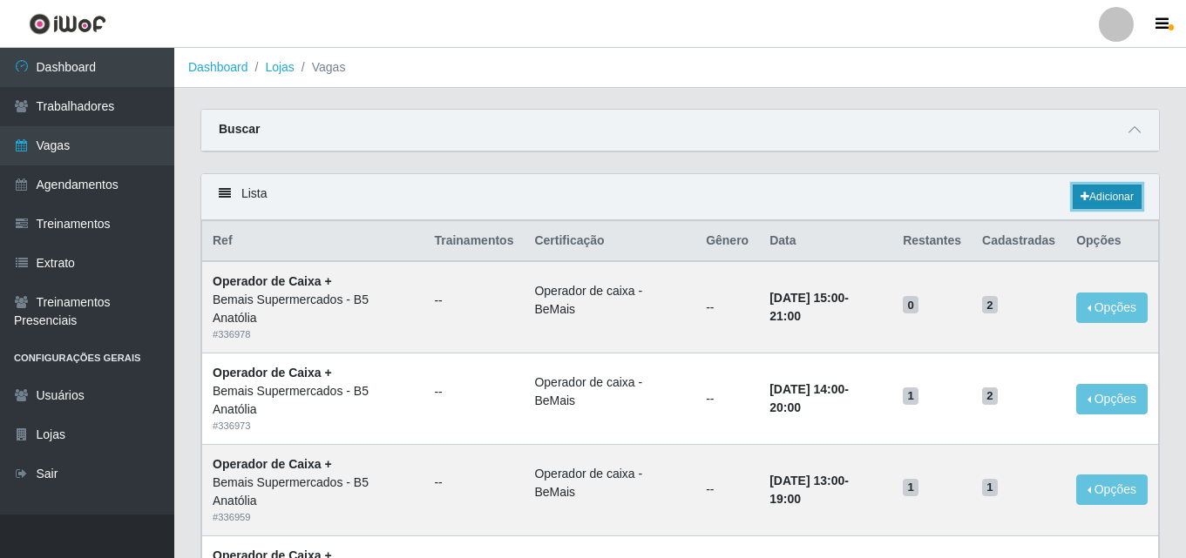
click at [1101, 196] on link "Adicionar" at bounding box center [1106, 197] width 69 height 24
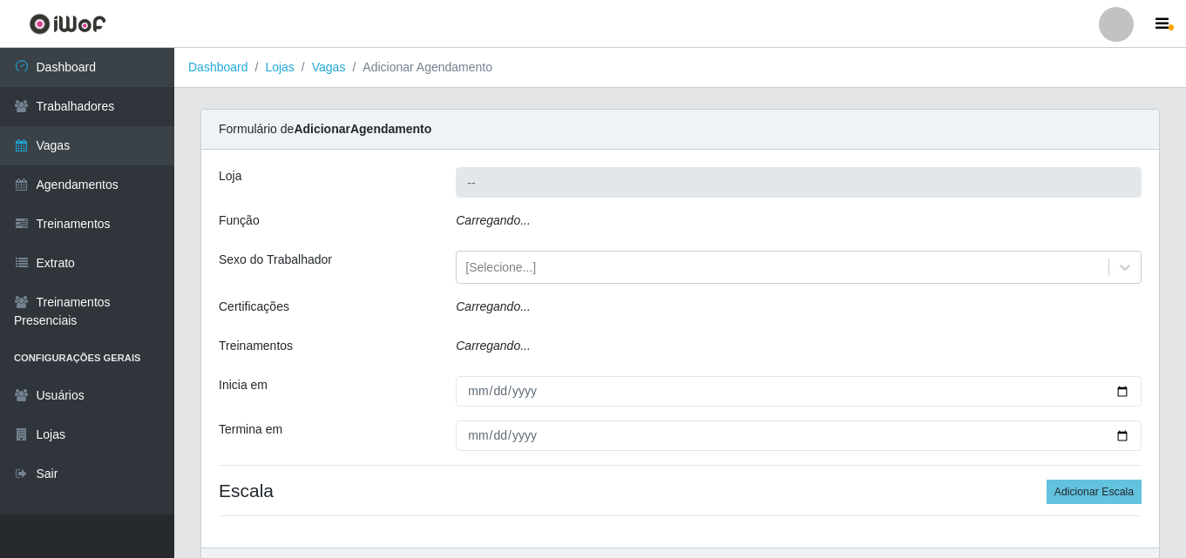
type input "Bemais Supermercados - B5 Anatólia"
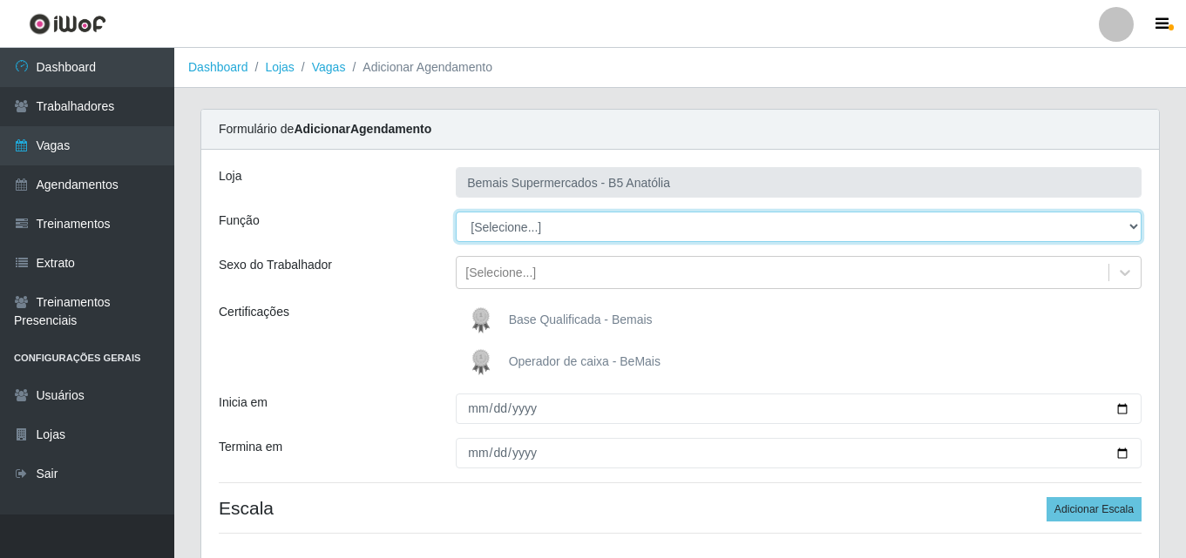
click at [1129, 224] on select "[Selecione...] ASG ASG + ASG ++ Auxiliar de Estacionamento Auxiliar de Estacion…" at bounding box center [799, 227] width 686 height 30
select select "82"
click at [456, 212] on select "[Selecione...] ASG ASG + ASG ++ Auxiliar de Estacionamento Auxiliar de Estacion…" at bounding box center [799, 227] width 686 height 30
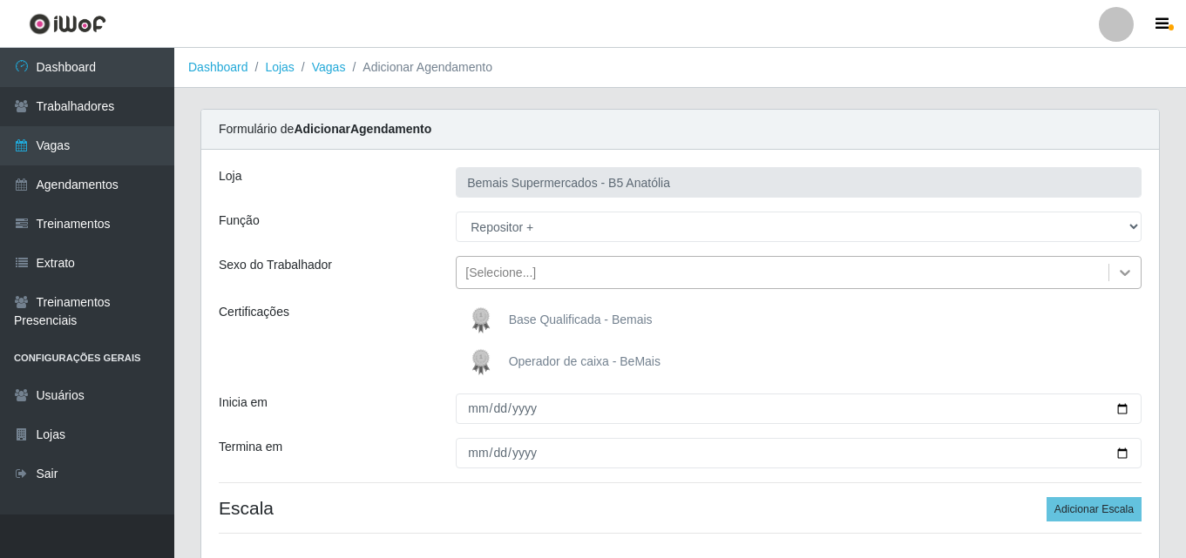
click at [1123, 272] on icon at bounding box center [1124, 272] width 17 height 17
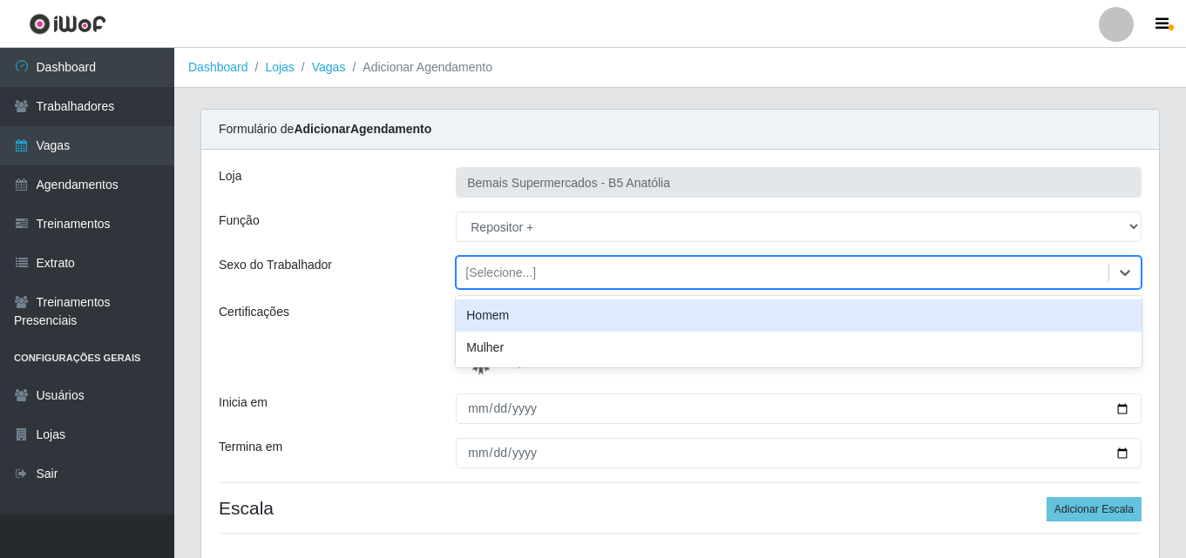
click at [544, 318] on div "Homem" at bounding box center [799, 316] width 686 height 32
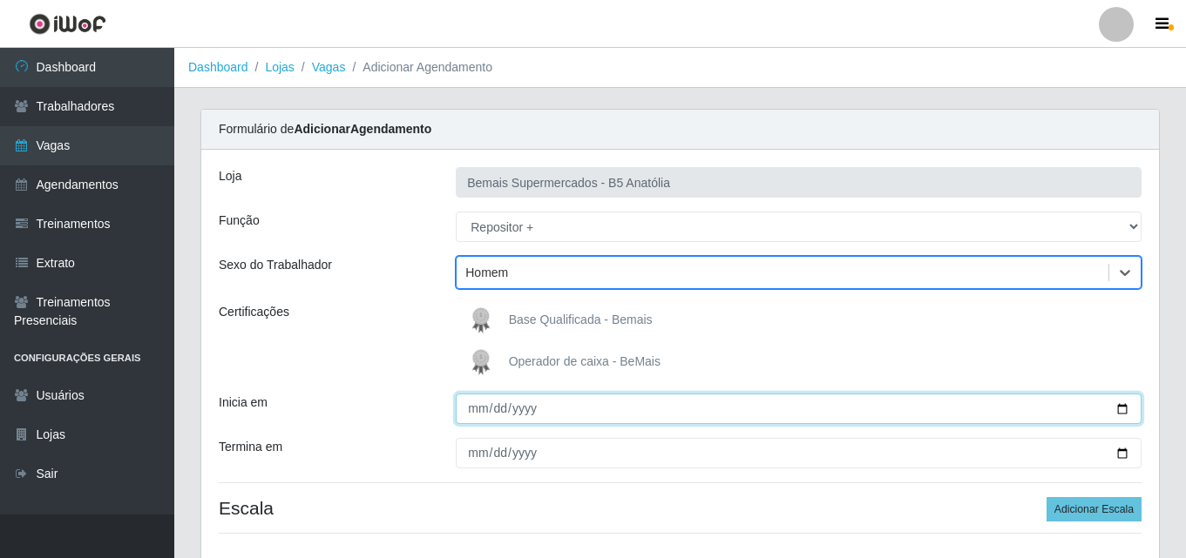
click at [478, 410] on input "Inicia em" at bounding box center [799, 409] width 686 height 30
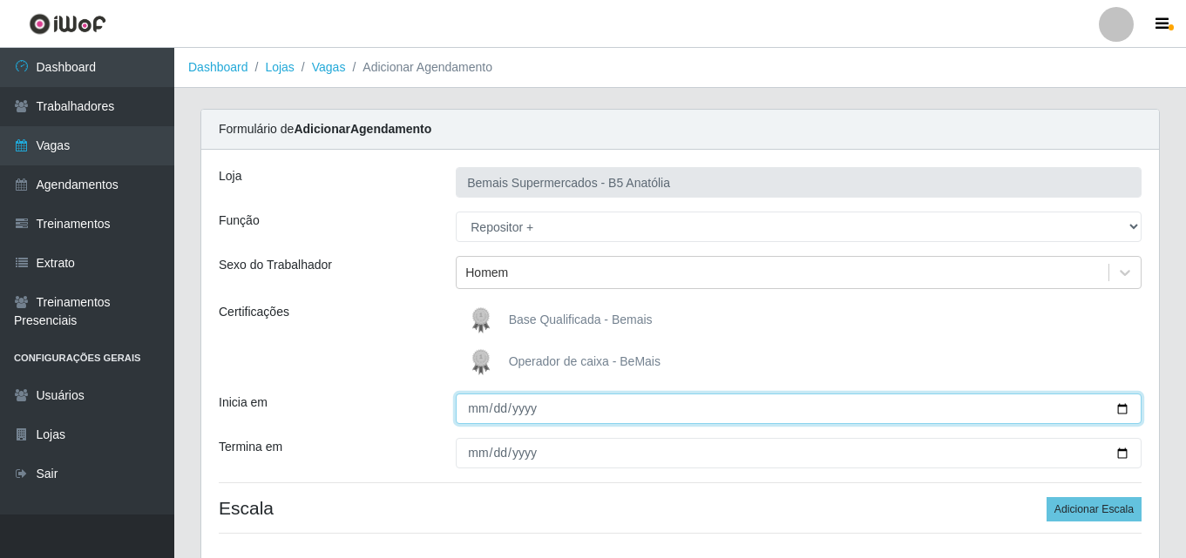
click at [1119, 409] on input "Inicia em" at bounding box center [799, 409] width 686 height 30
type input "[DATE]"
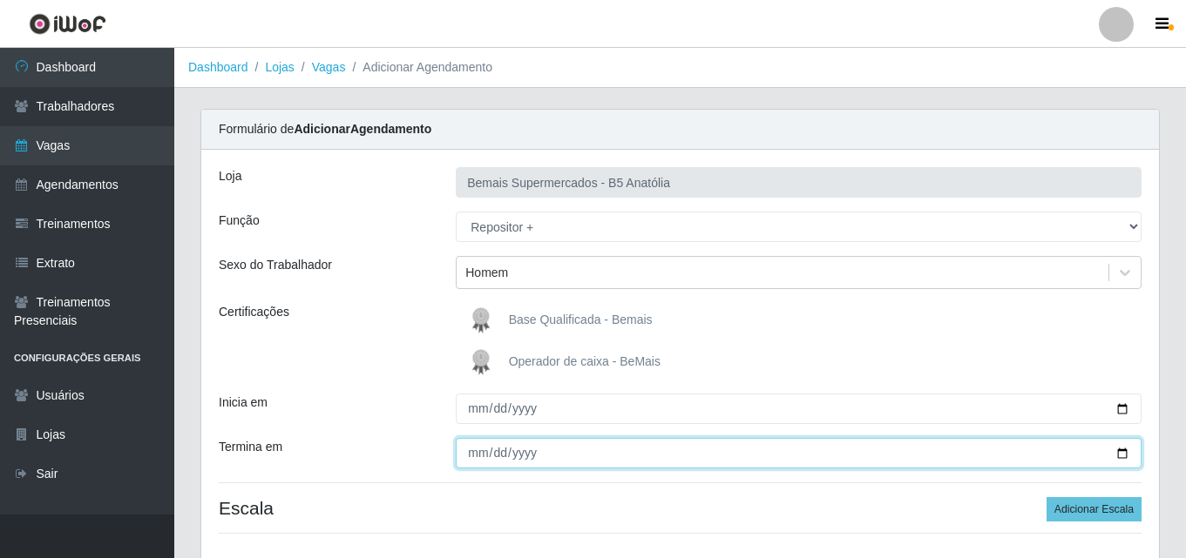
click at [1120, 455] on input "Termina em" at bounding box center [799, 453] width 686 height 30
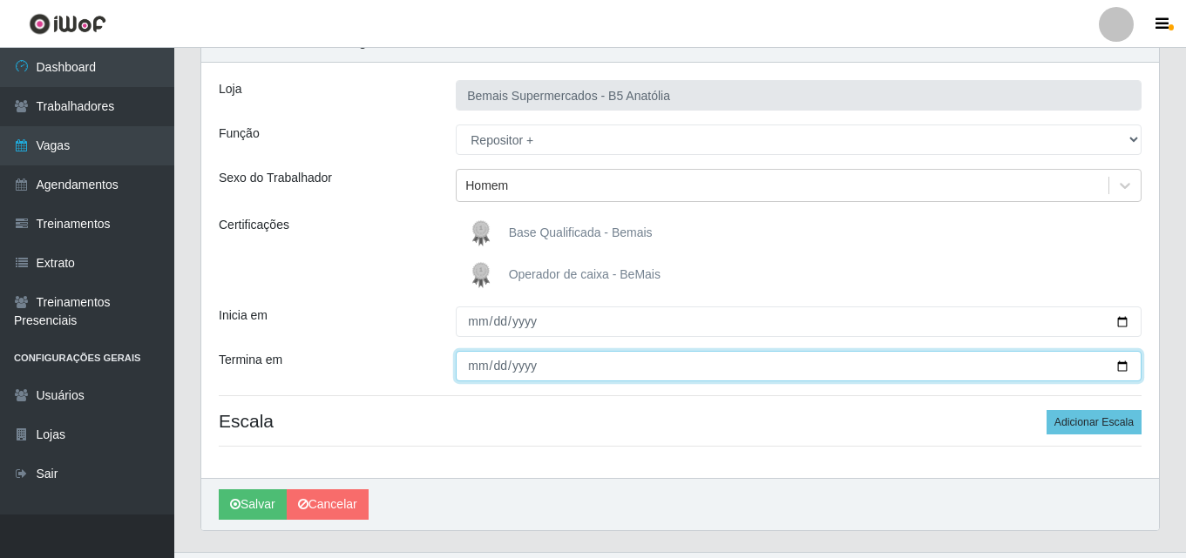
click at [1116, 370] on input "[DATE]" at bounding box center [799, 366] width 686 height 30
type input "[DATE]"
click at [1123, 366] on input "[DATE]" at bounding box center [799, 366] width 686 height 30
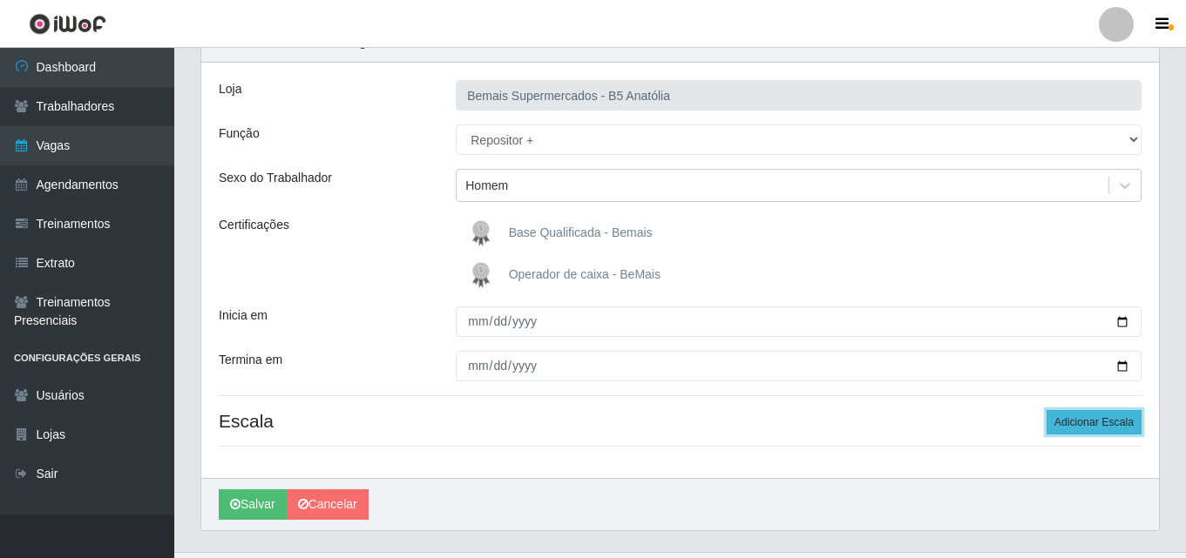
click at [1085, 422] on button "Adicionar Escala" at bounding box center [1093, 422] width 95 height 24
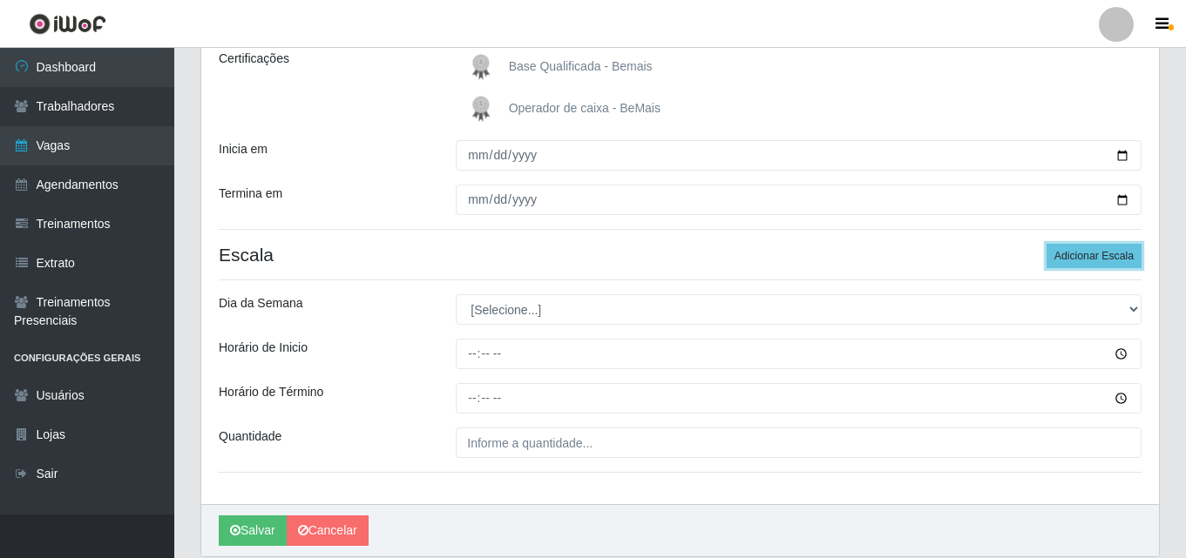
scroll to position [261, 0]
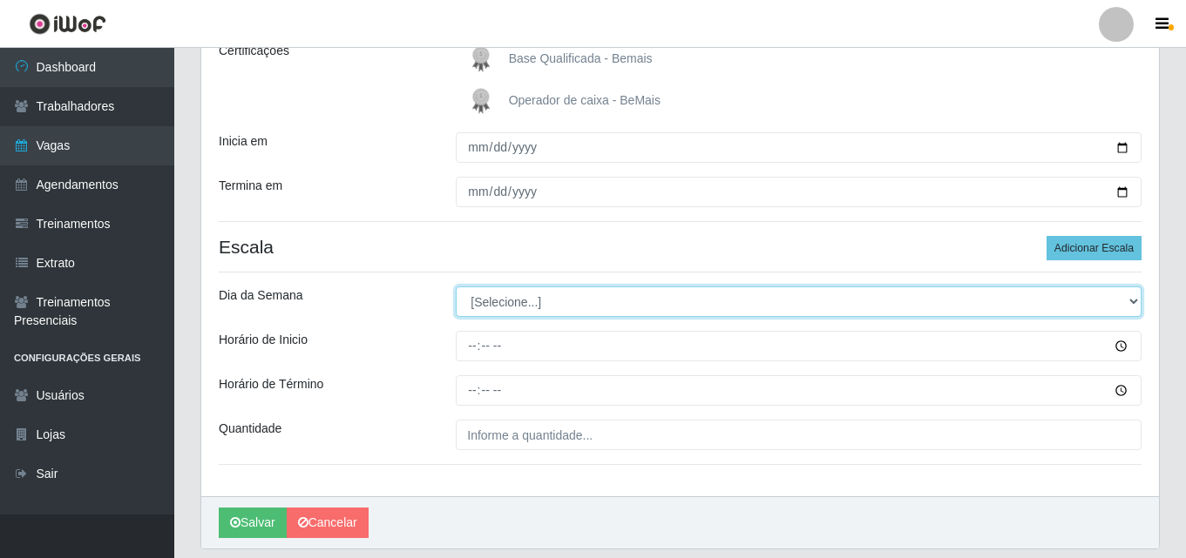
click at [1131, 300] on select "[Selecione...] Segunda Terça Quarta Quinta Sexta Sábado Domingo" at bounding box center [799, 302] width 686 height 30
select select "4"
click at [456, 287] on select "[Selecione...] Segunda Terça Quarta Quinta Sexta Sábado Domingo" at bounding box center [799, 302] width 686 height 30
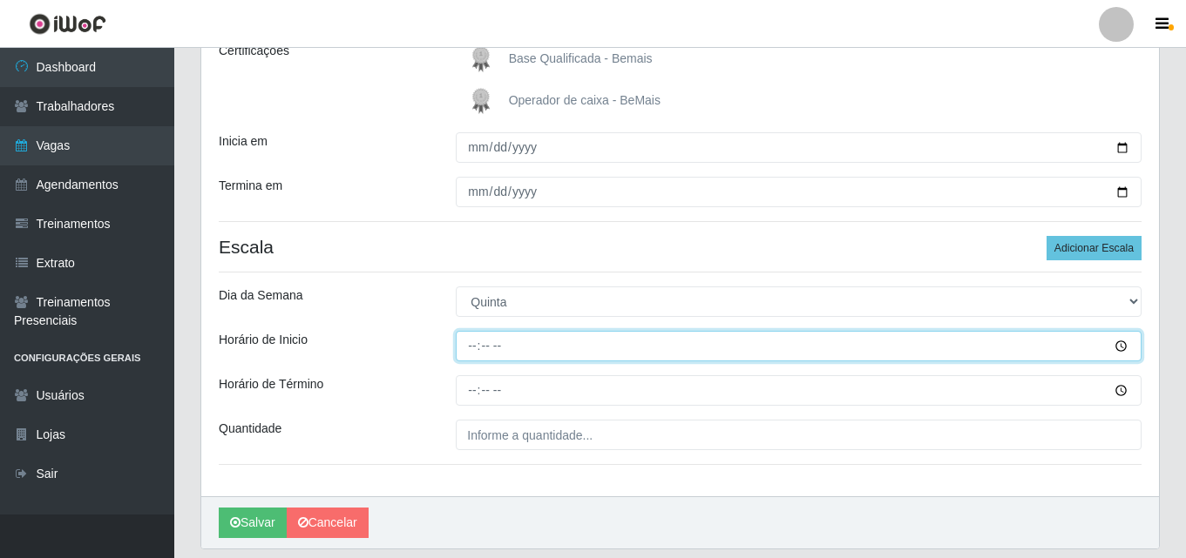
click at [470, 341] on input "Horário de Inicio" at bounding box center [799, 346] width 686 height 30
type input "08:00"
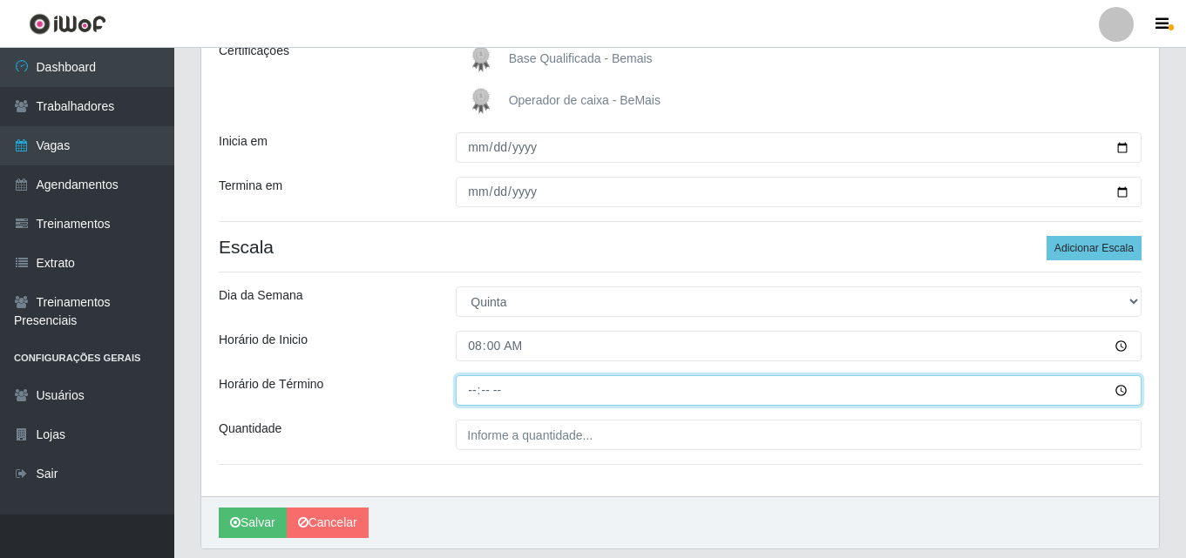
click at [471, 390] on input "Horário de Término" at bounding box center [799, 390] width 686 height 30
type input "14:00"
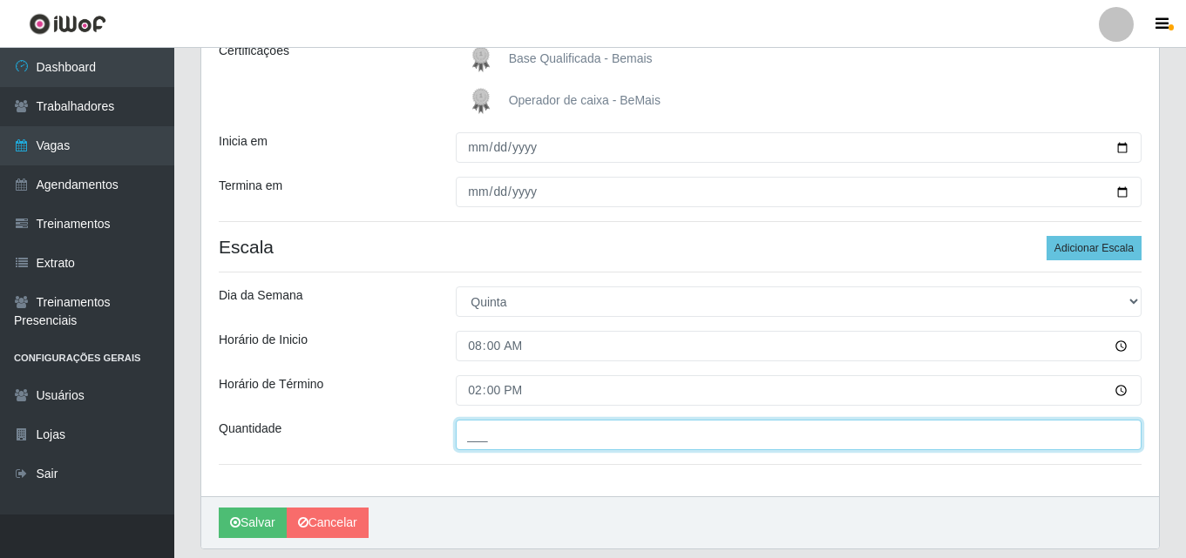
click at [516, 435] on input "___" at bounding box center [799, 435] width 686 height 30
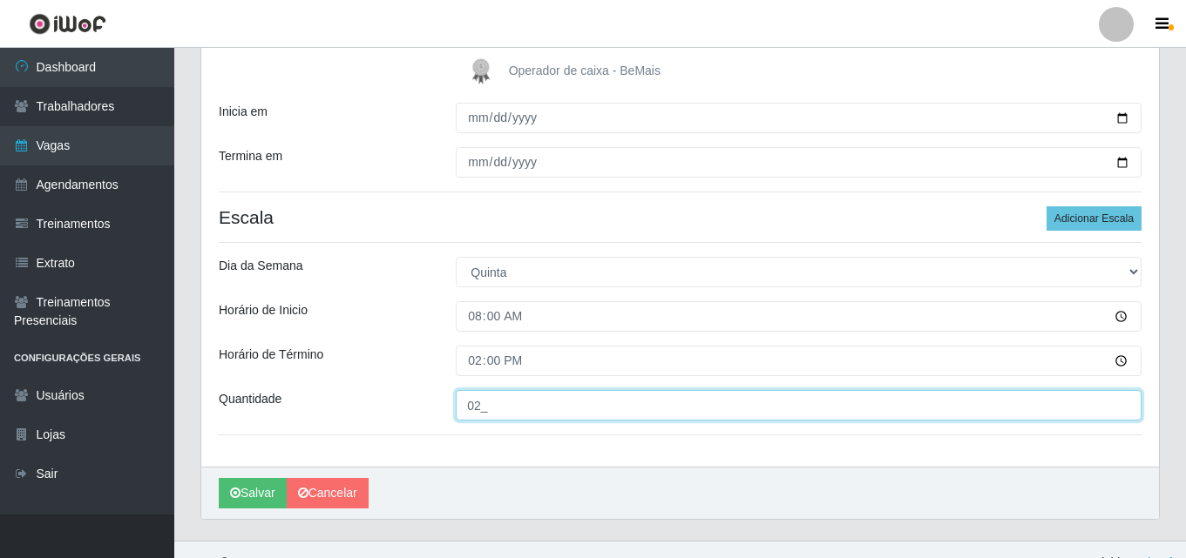
scroll to position [317, 0]
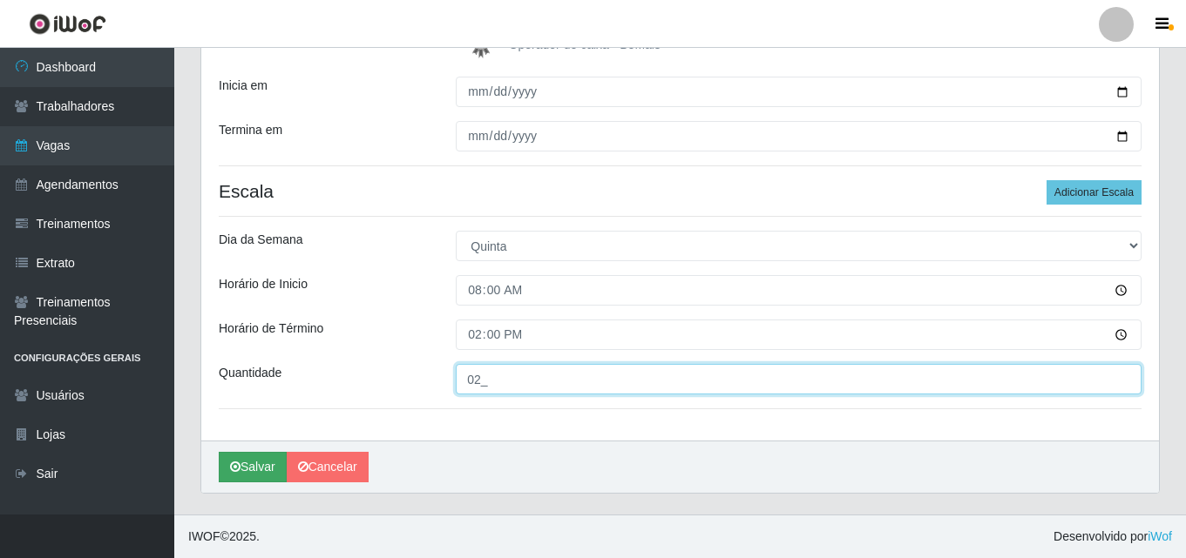
type input "02_"
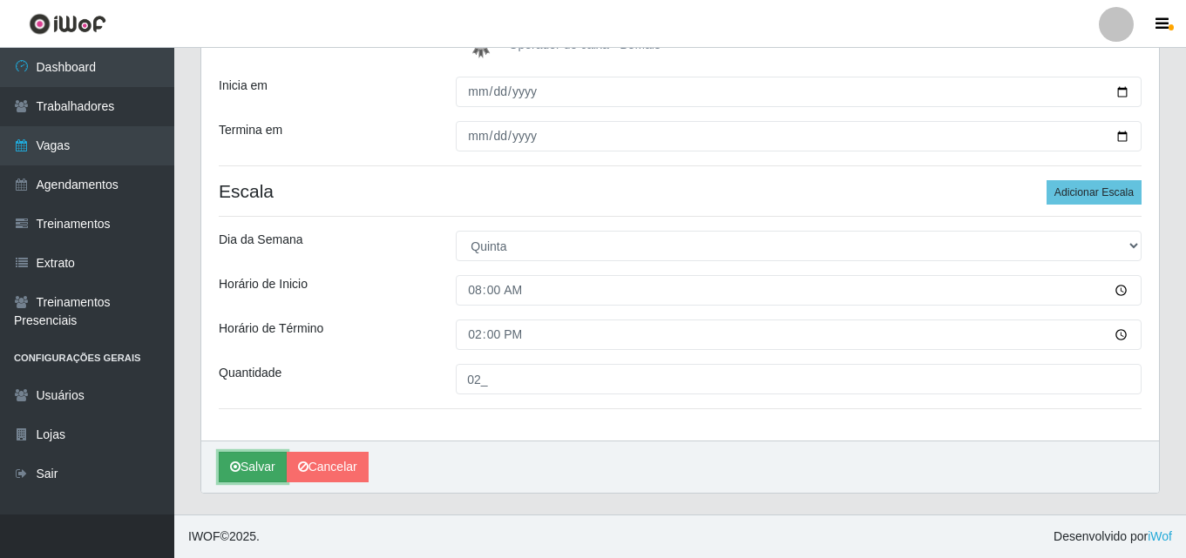
click at [251, 463] on button "Salvar" at bounding box center [253, 467] width 68 height 30
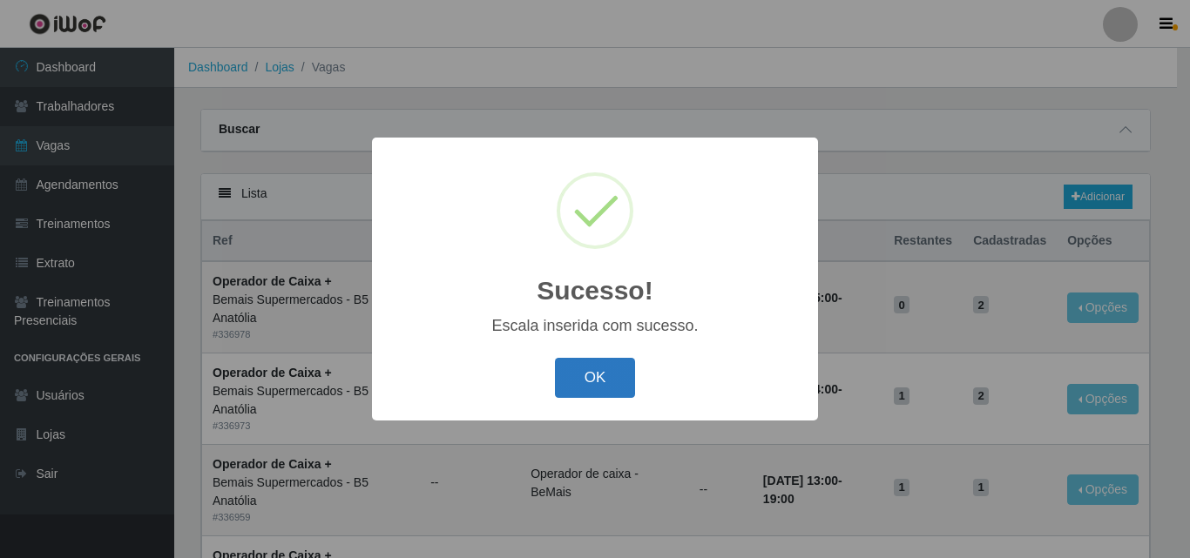
click at [588, 375] on button "OK" at bounding box center [595, 378] width 81 height 41
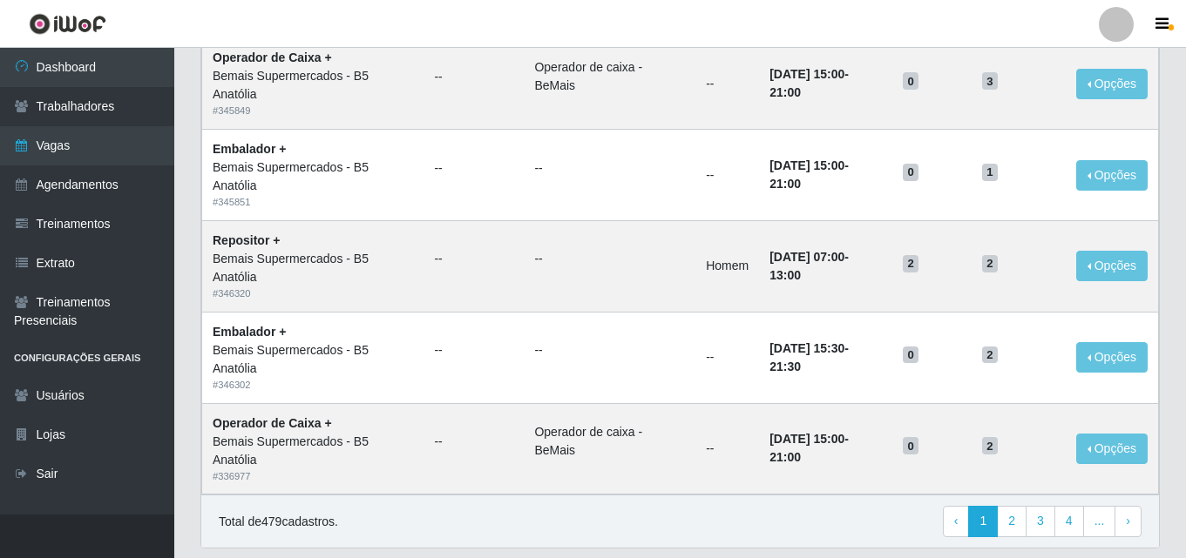
scroll to position [1193, 0]
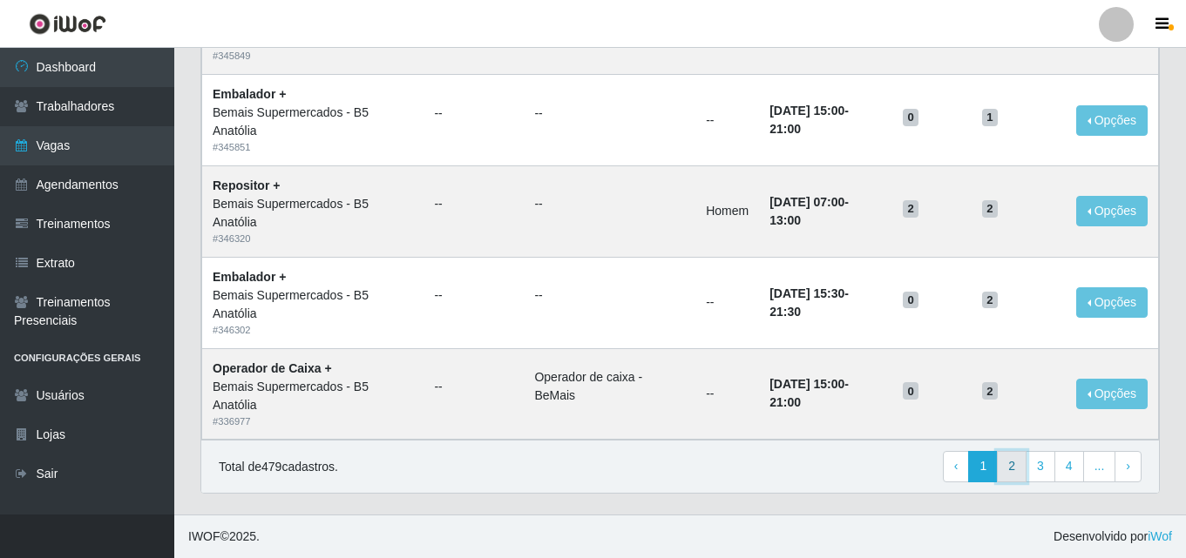
click at [1017, 470] on link "2" at bounding box center [1012, 466] width 30 height 31
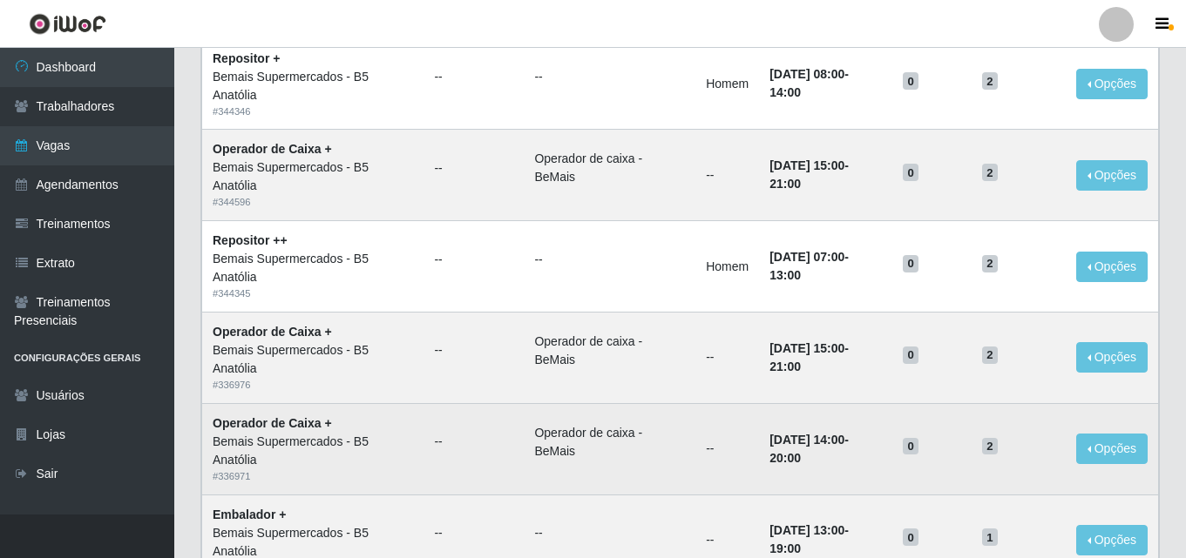
scroll to position [1193, 0]
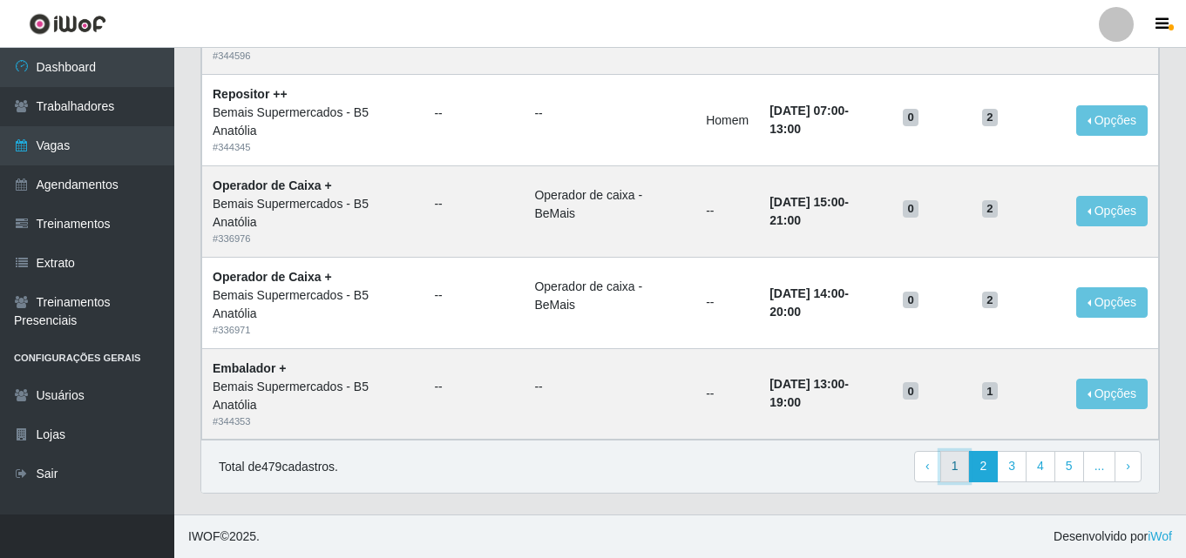
click at [952, 465] on link "1" at bounding box center [955, 466] width 30 height 31
